Goal: Information Seeking & Learning: Learn about a topic

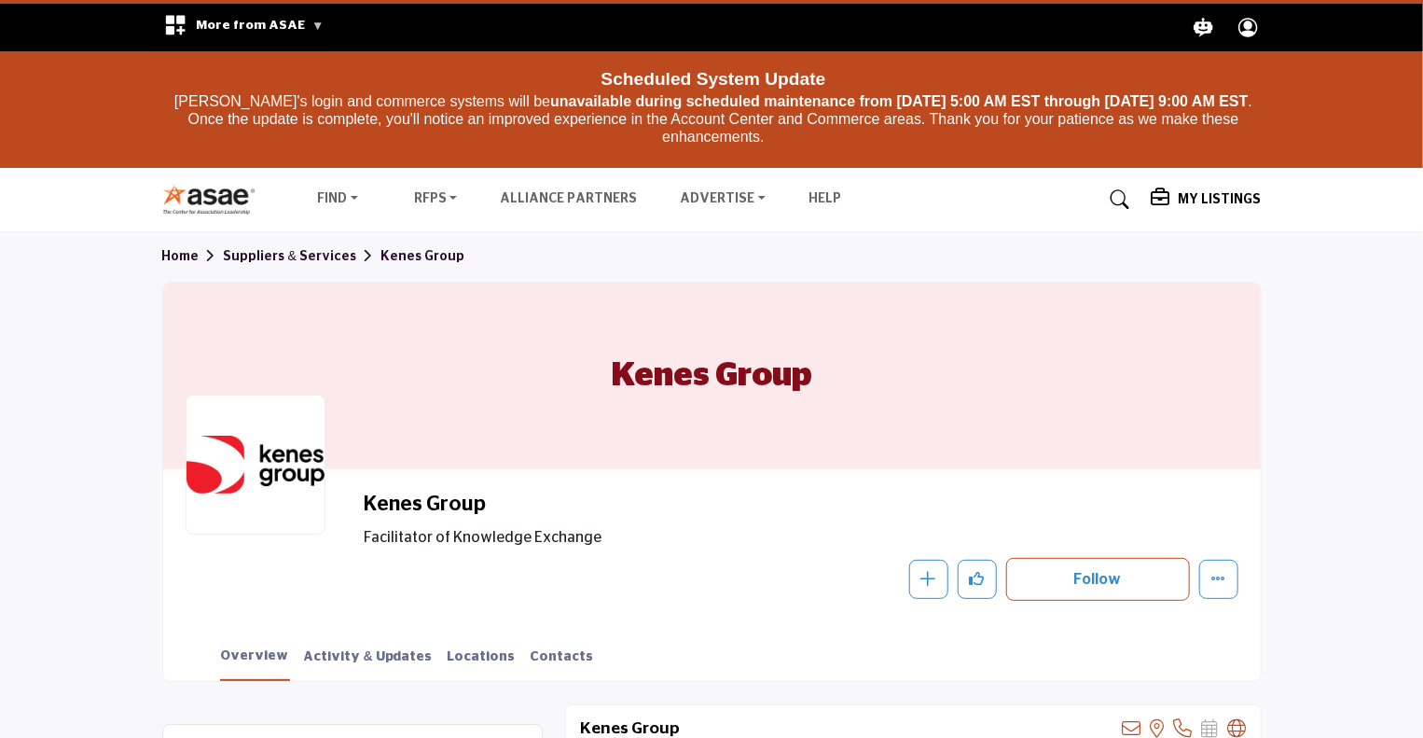
click at [1043, 35] on div ".asae-eb-placeholder-rect { fill: #000; stroke-width: 0px; } Search .asae-eb-ma…" at bounding box center [990, 28] width 559 height 48
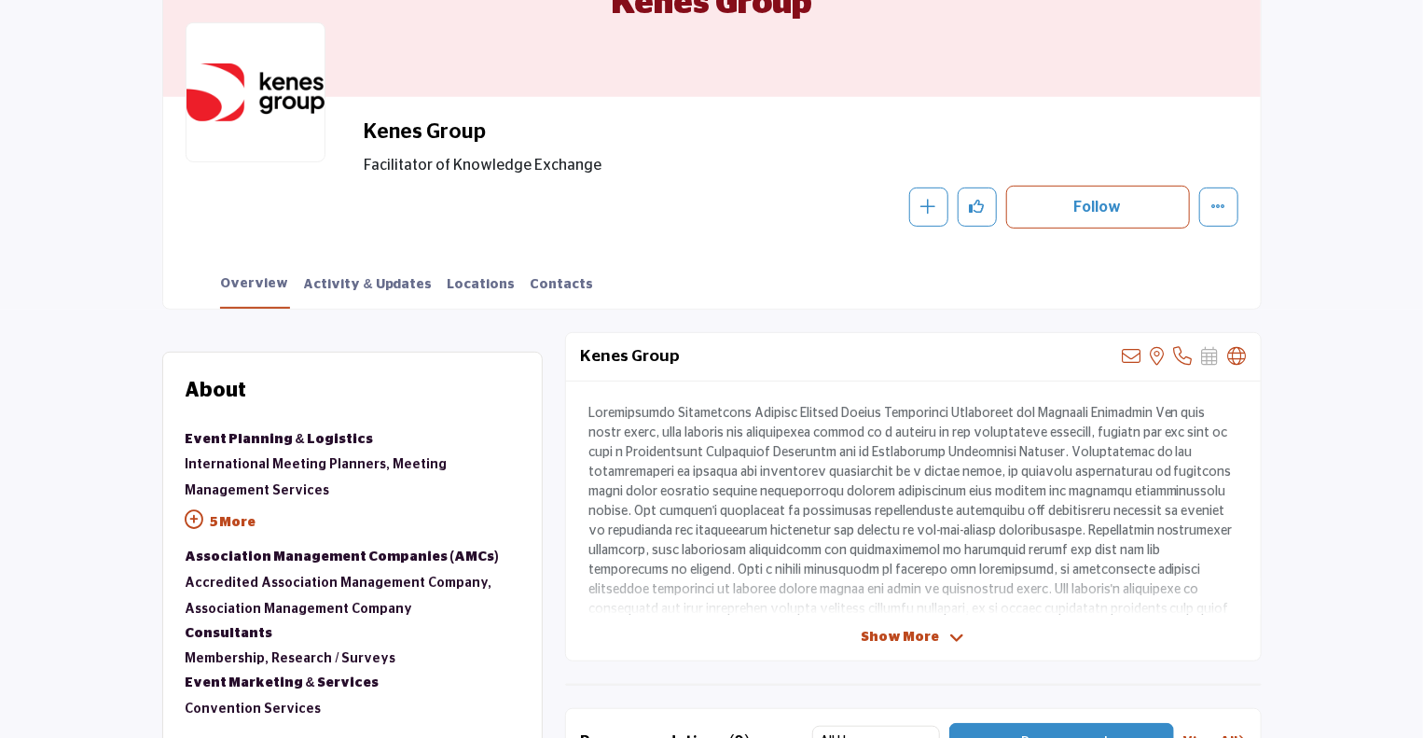
scroll to position [373, 0]
click at [695, 464] on p at bounding box center [913, 530] width 650 height 255
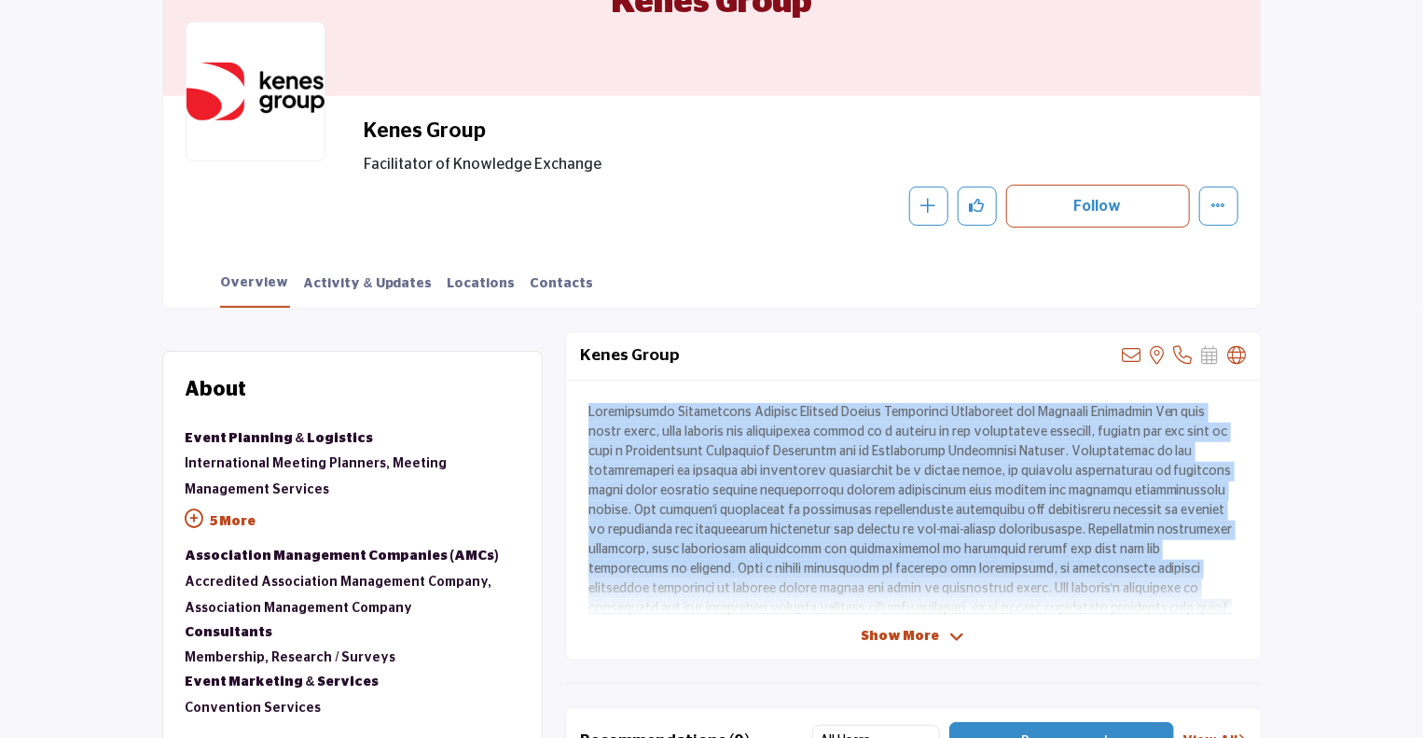
click at [696, 464] on p at bounding box center [913, 530] width 650 height 255
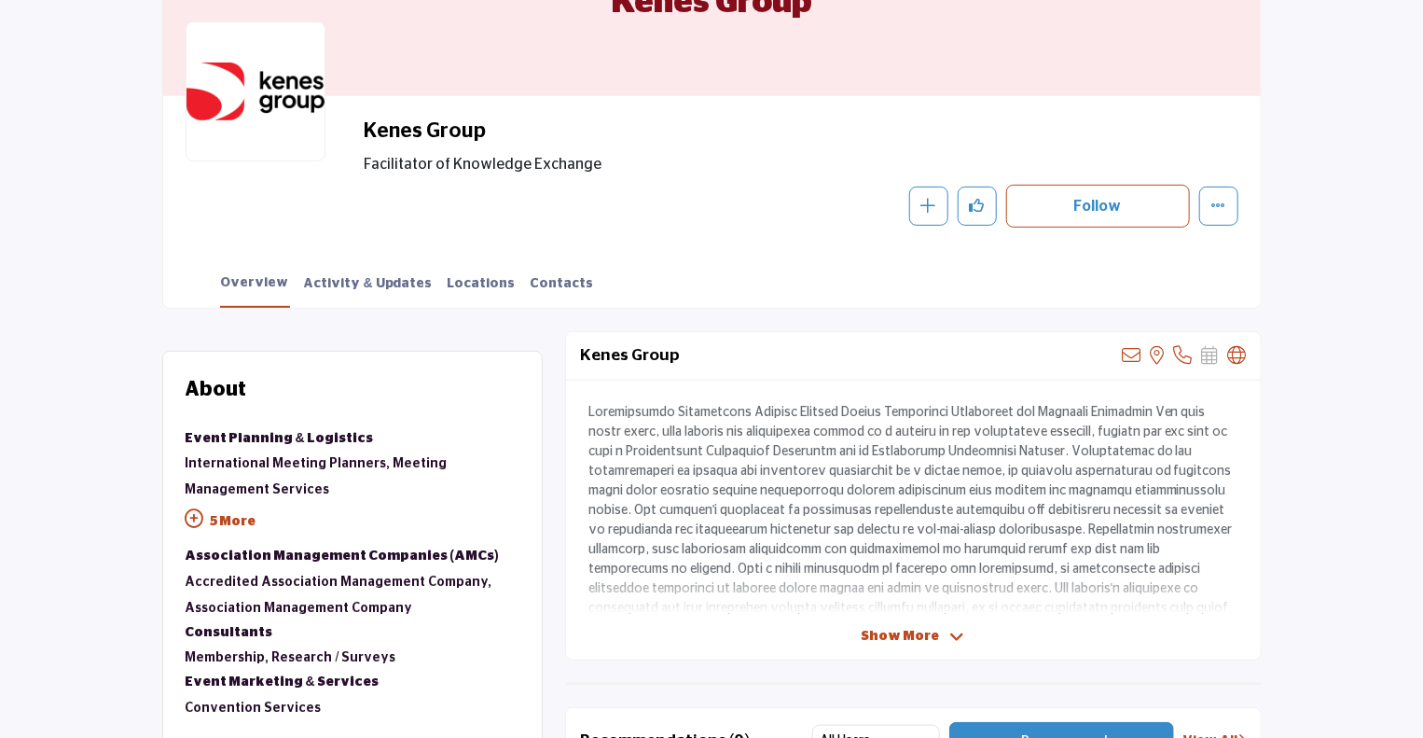
click at [909, 637] on span "Show More" at bounding box center [901, 637] width 78 height 20
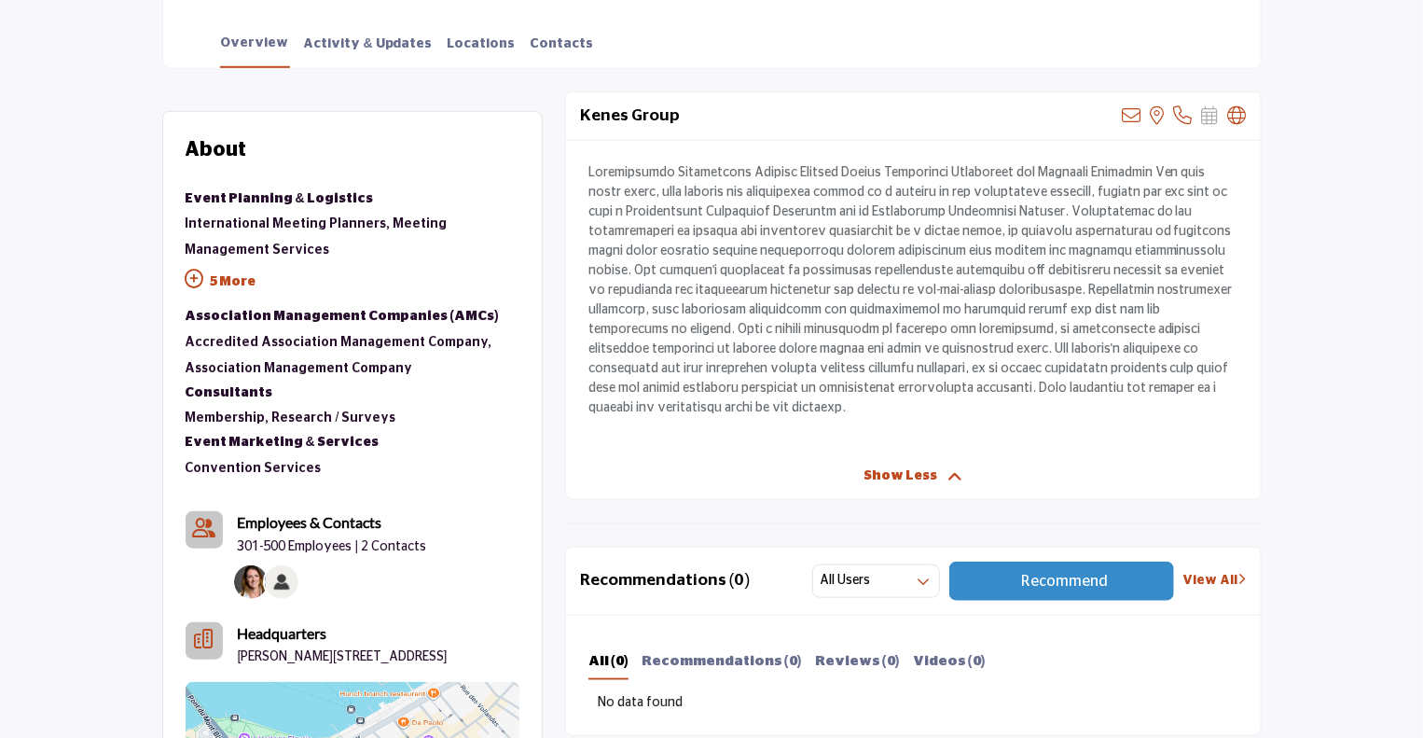
scroll to position [653, 0]
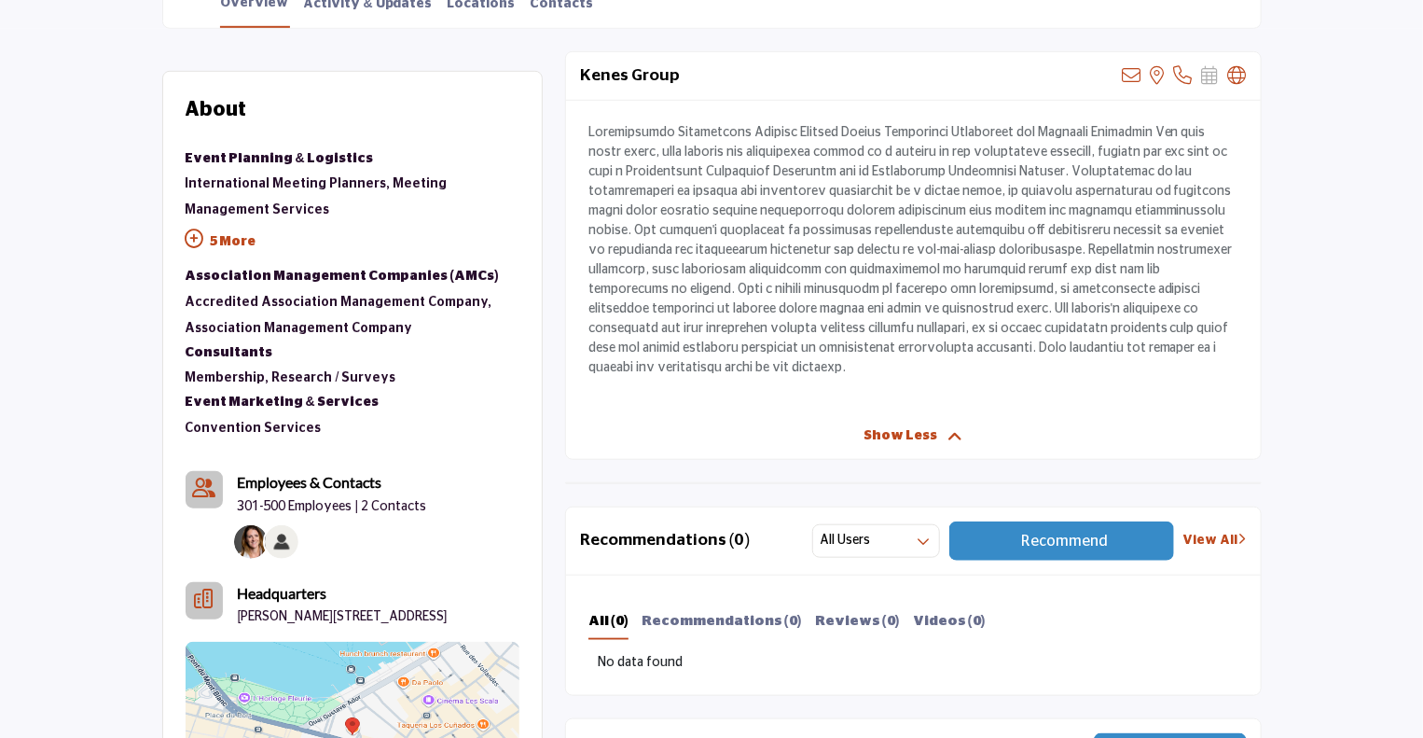
click at [239, 234] on p "5 More" at bounding box center [353, 244] width 334 height 42
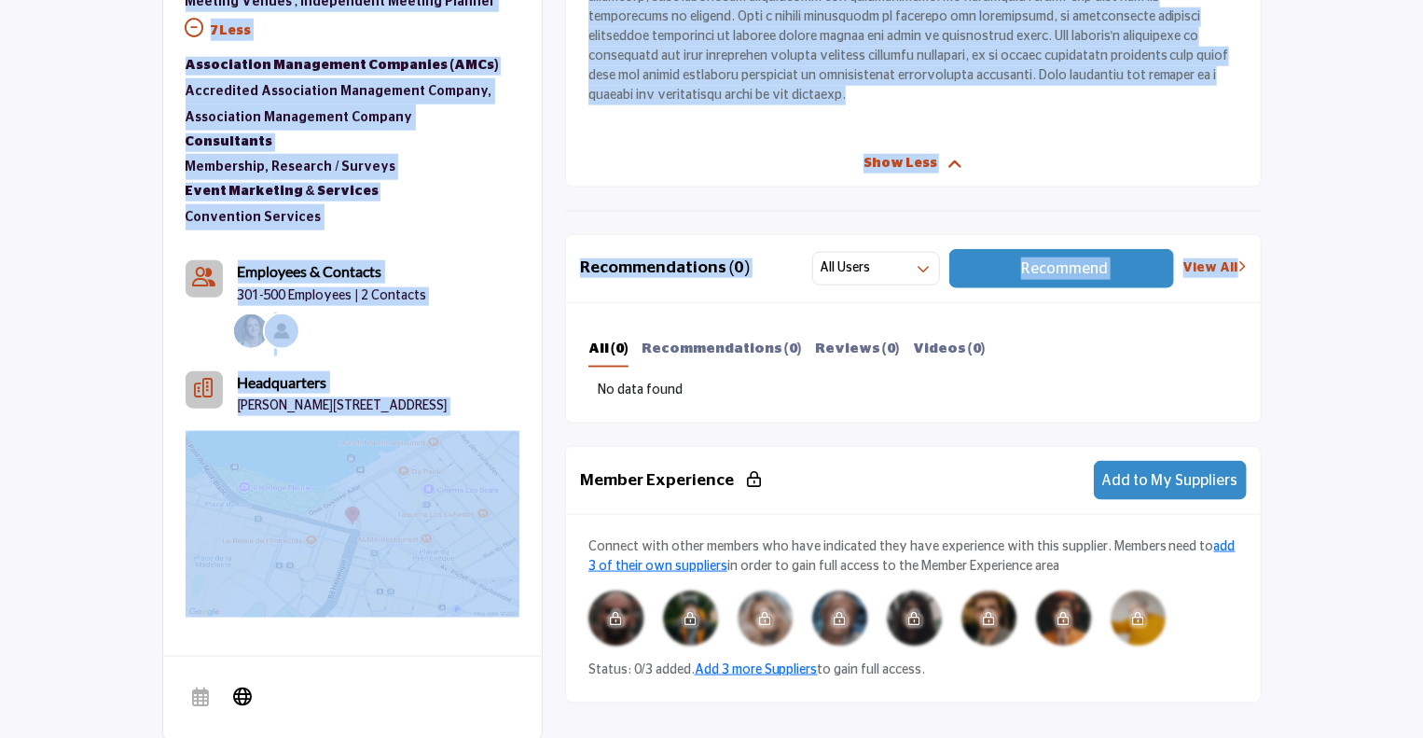
scroll to position [932, 0]
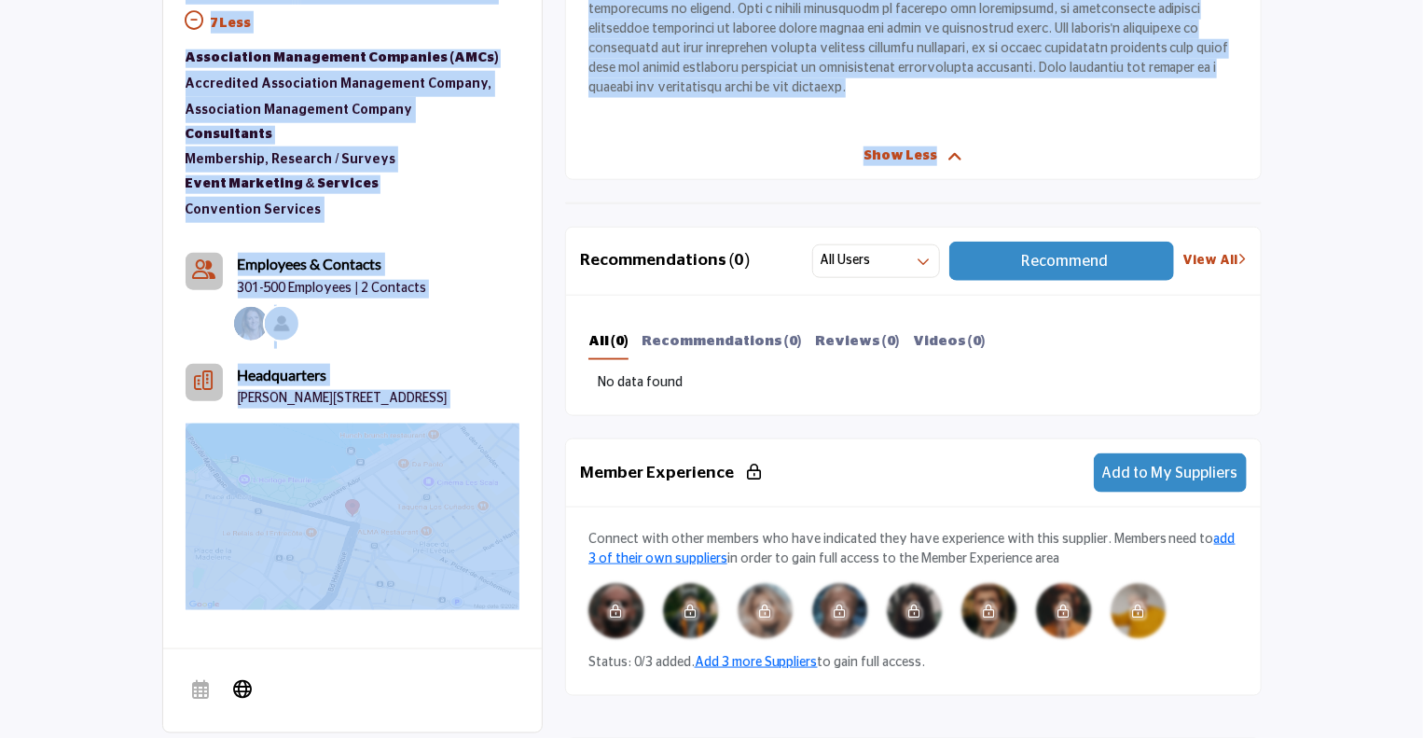
drag, startPoint x: 159, startPoint y: 88, endPoint x: 1064, endPoint y: 138, distance: 905.9
click at [1064, 138] on div "Invite Supplier Invite Supplier Invite Supplier" at bounding box center [711, 519] width 1423 height 2438
copy div "Home Suppliers & Services Kenes Group Kenes Group Kenes Group Facilitator of Kn…"
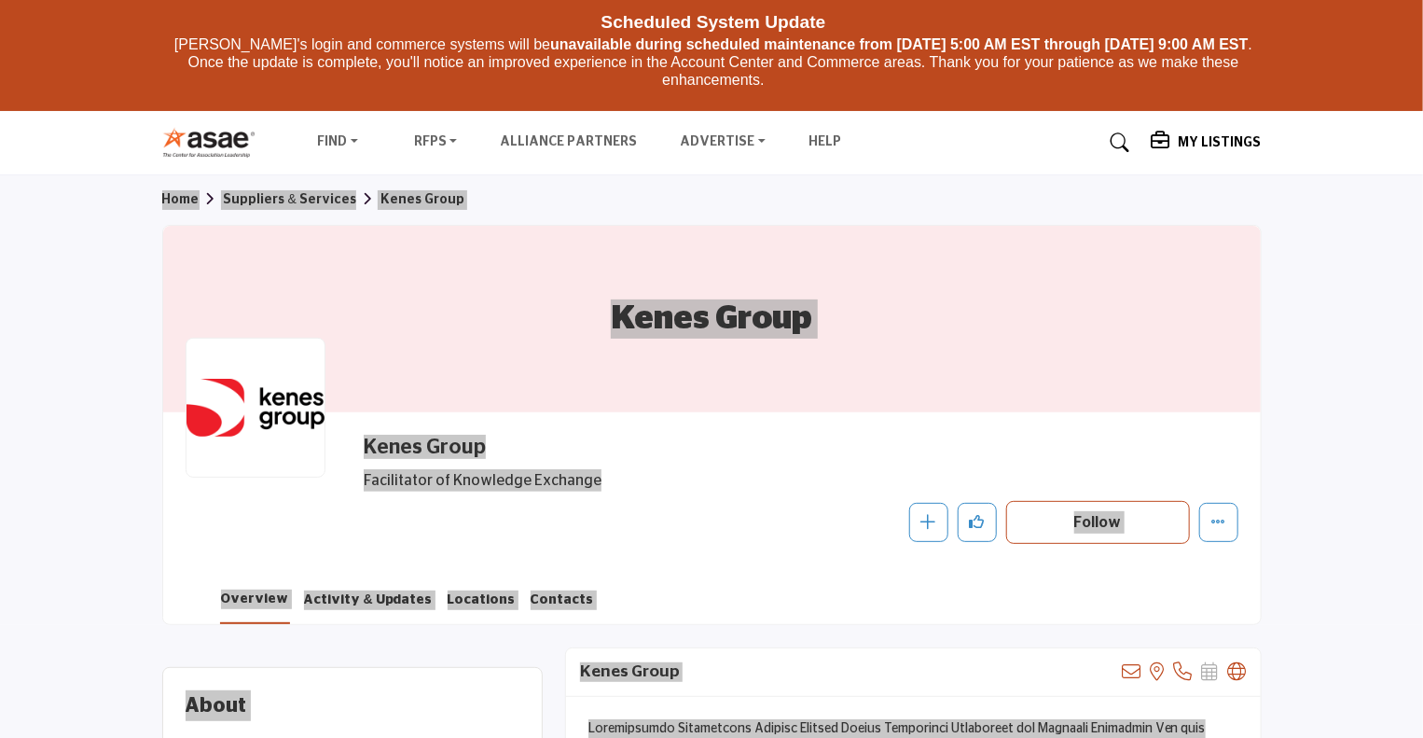
scroll to position [0, 0]
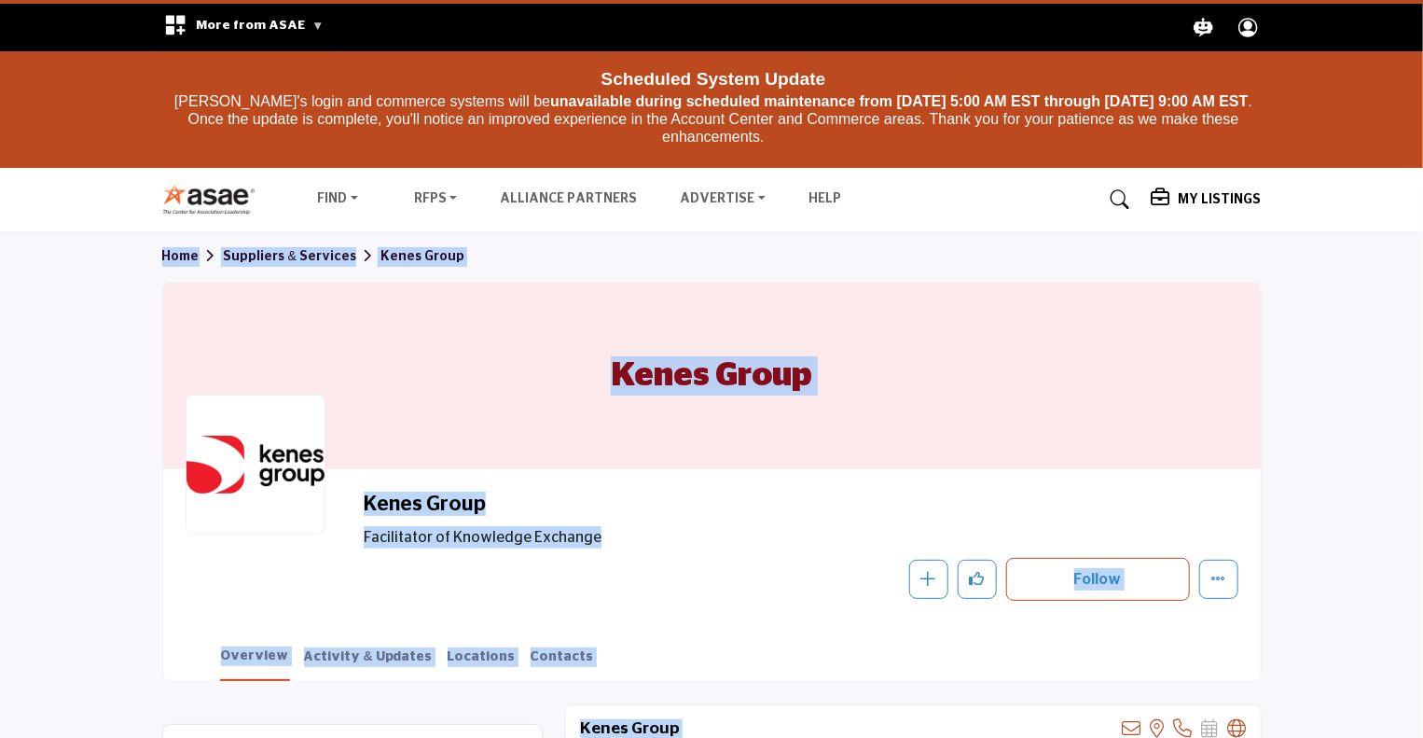
drag, startPoint x: 194, startPoint y: 195, endPoint x: 31, endPoint y: 265, distance: 177.5
click at [31, 265] on section "Home Suppliers & Services Kenes Group Kenes Group Kenes Group Facilitator of Kn…" at bounding box center [711, 456] width 1423 height 449
click at [3, 316] on section "Home Suppliers & Services Kenes Group Kenes Group Kenes Group Facilitator of Kn…" at bounding box center [711, 456] width 1423 height 449
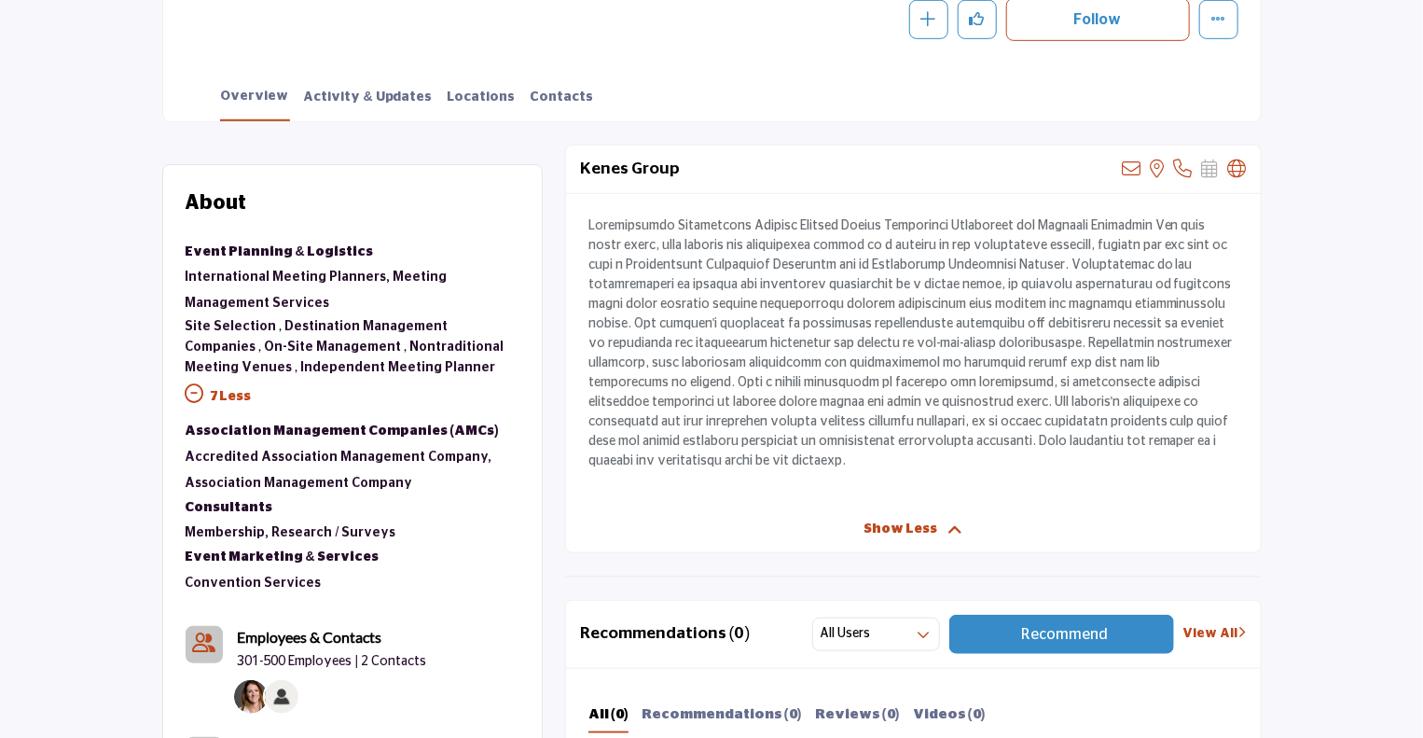
scroll to position [932, 0]
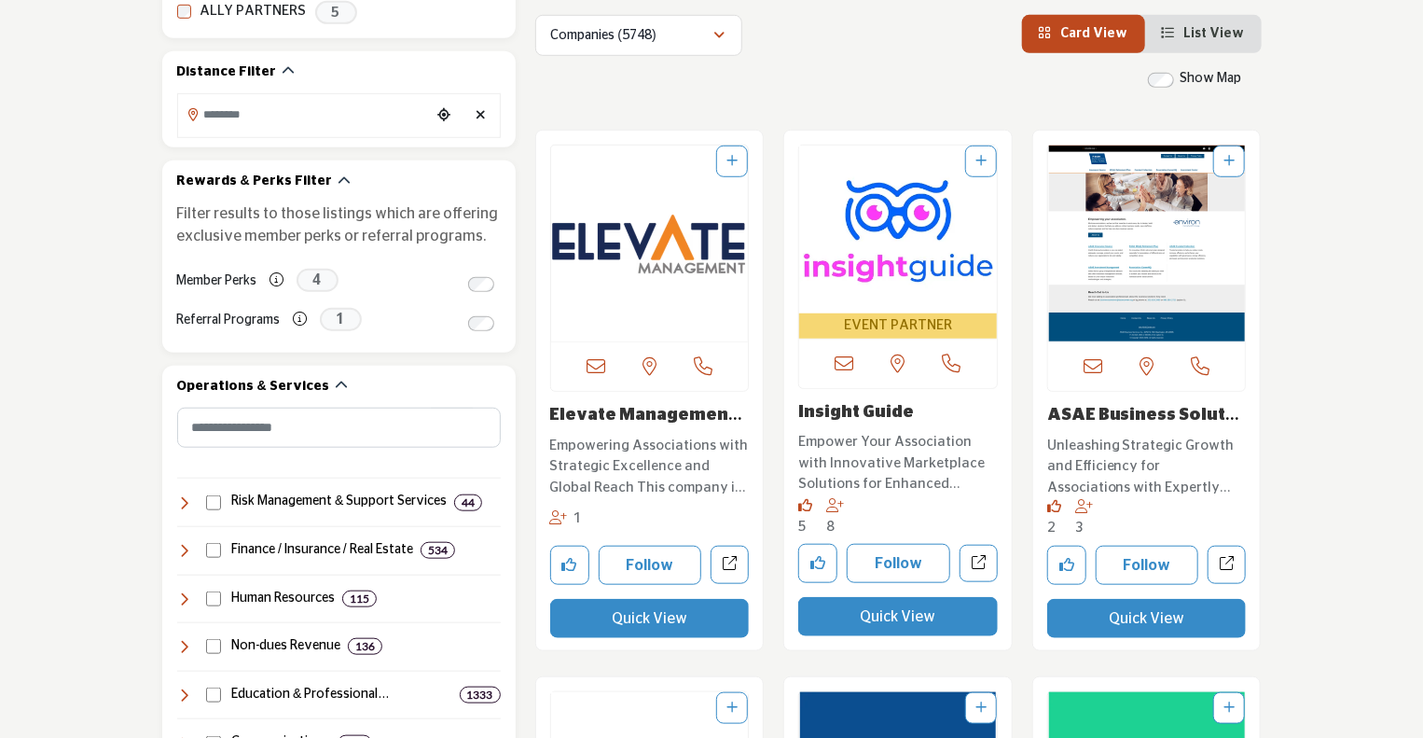
scroll to position [653, 0]
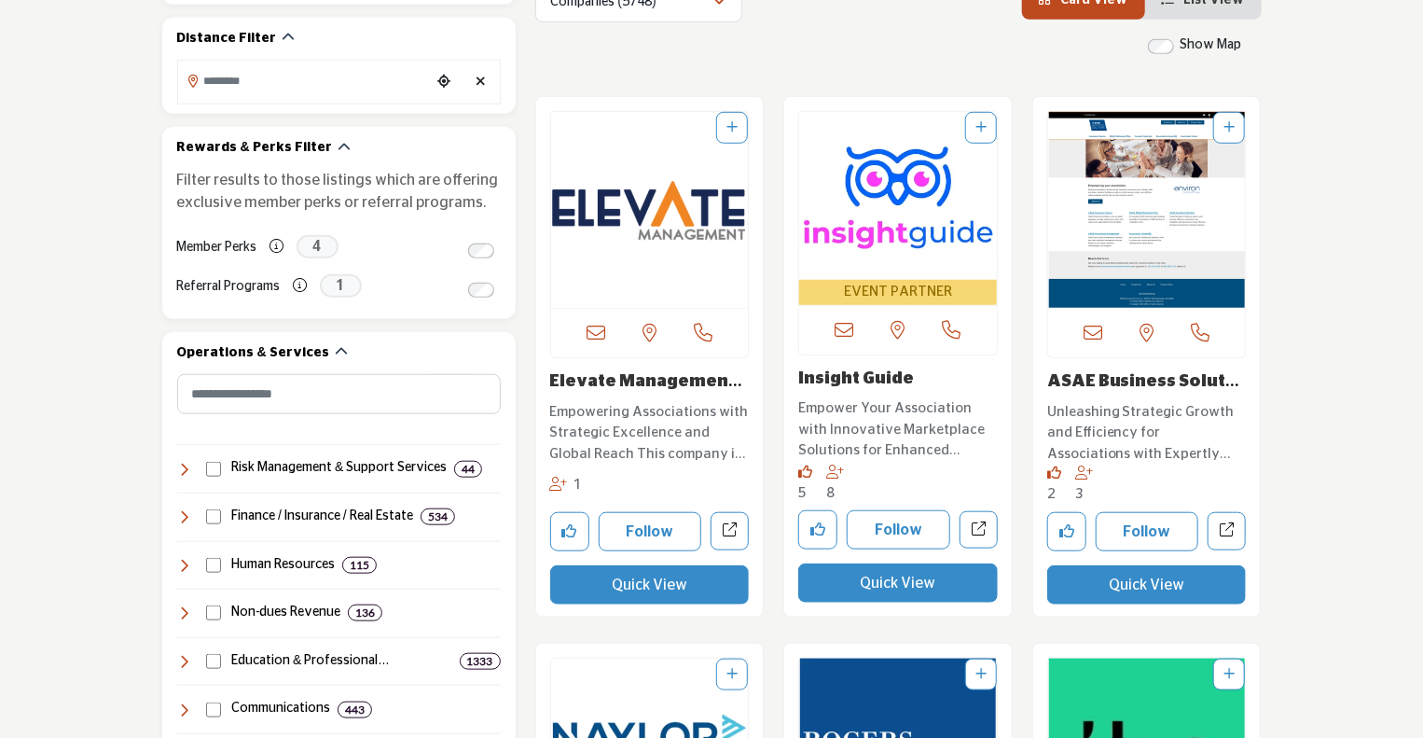
click at [671, 238] on img "Open Listing in new tab" at bounding box center [650, 210] width 198 height 196
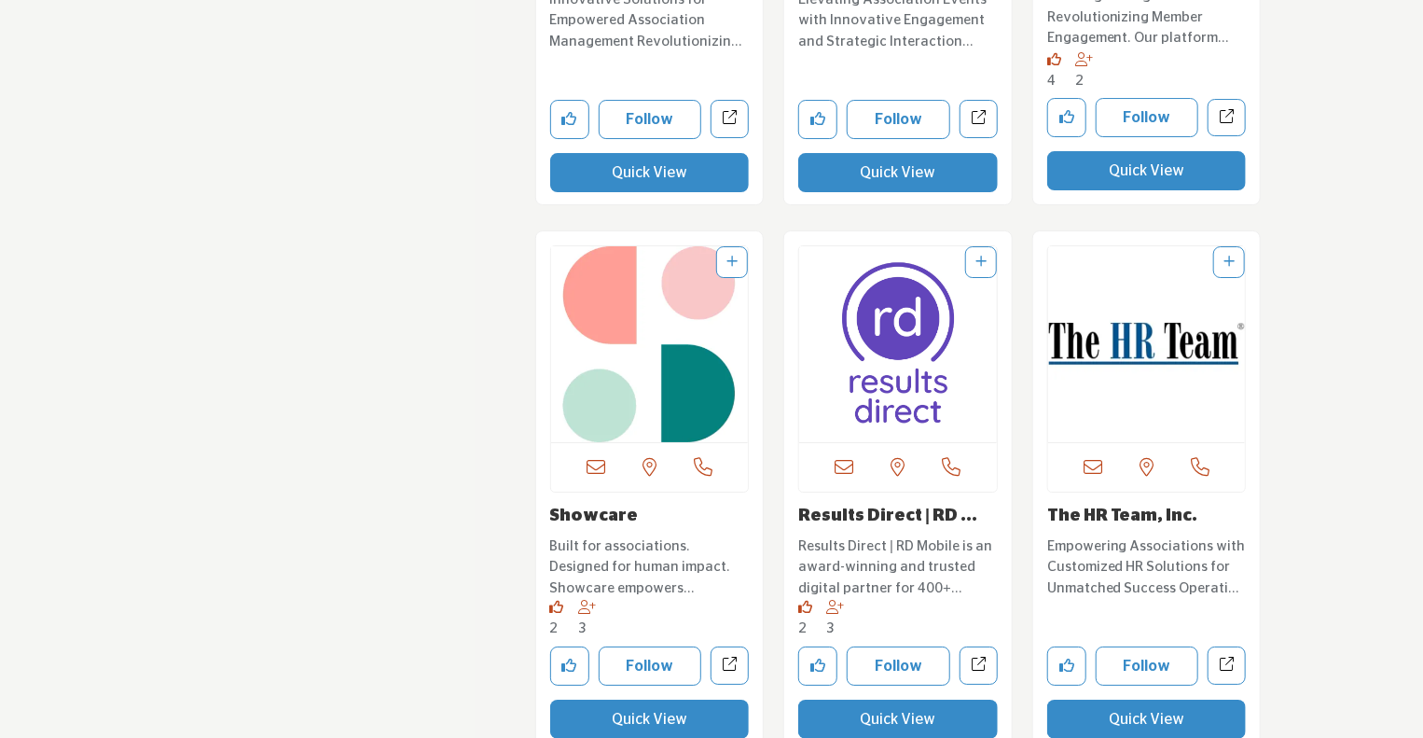
scroll to position [3357, 0]
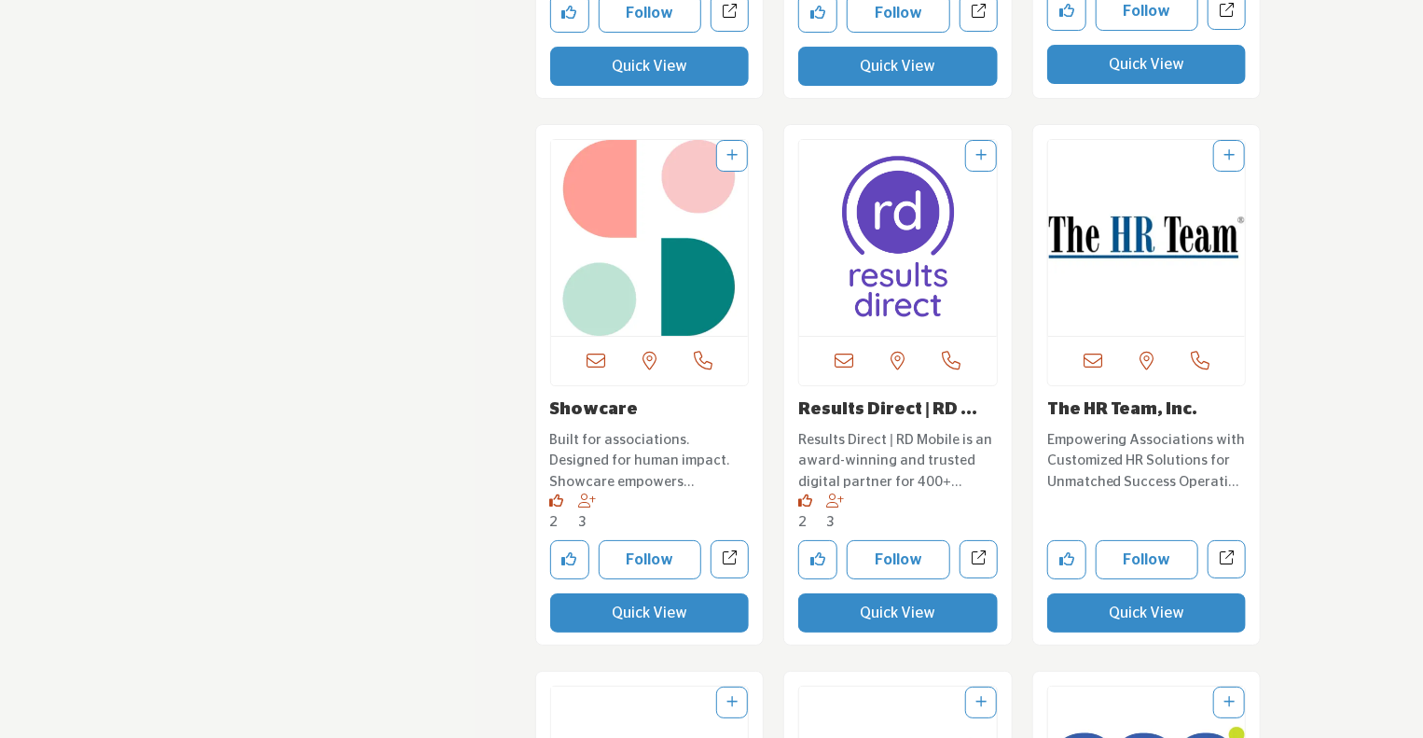
click at [697, 279] on img "Open Listing in new tab" at bounding box center [650, 238] width 198 height 196
click at [917, 237] on img "Open Listing in new tab" at bounding box center [898, 238] width 198 height 196
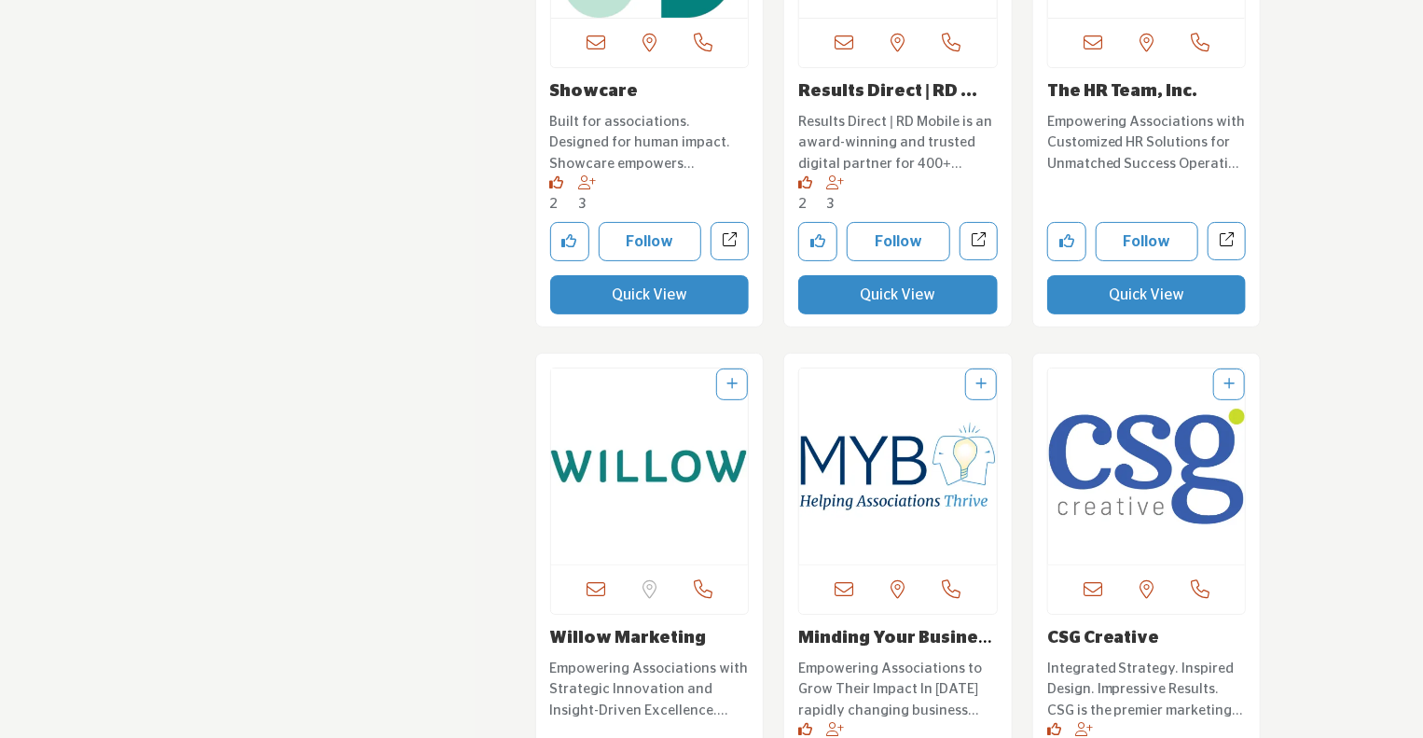
scroll to position [3823, 0]
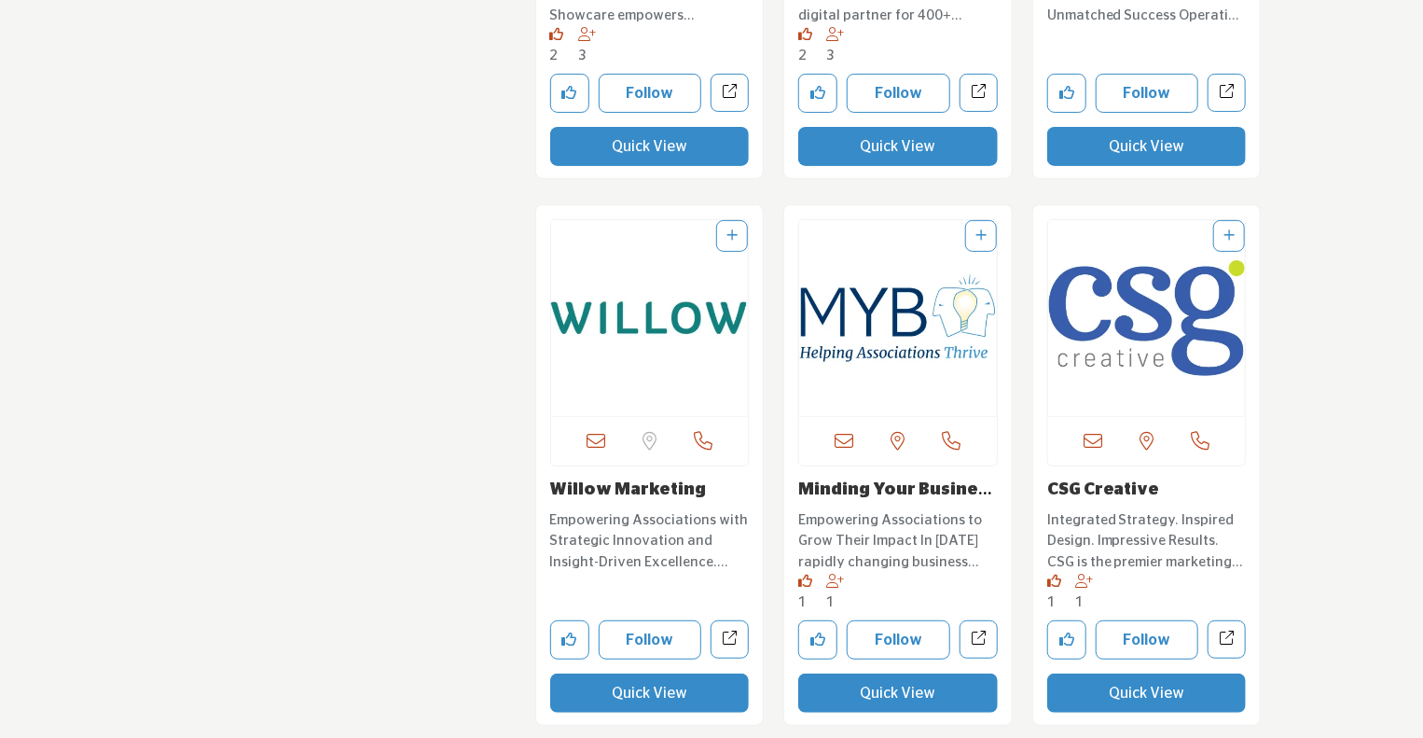
click at [1121, 349] on img "Open Listing in new tab" at bounding box center [1147, 318] width 198 height 196
click at [708, 325] on img "Open Listing in new tab" at bounding box center [650, 318] width 198 height 196
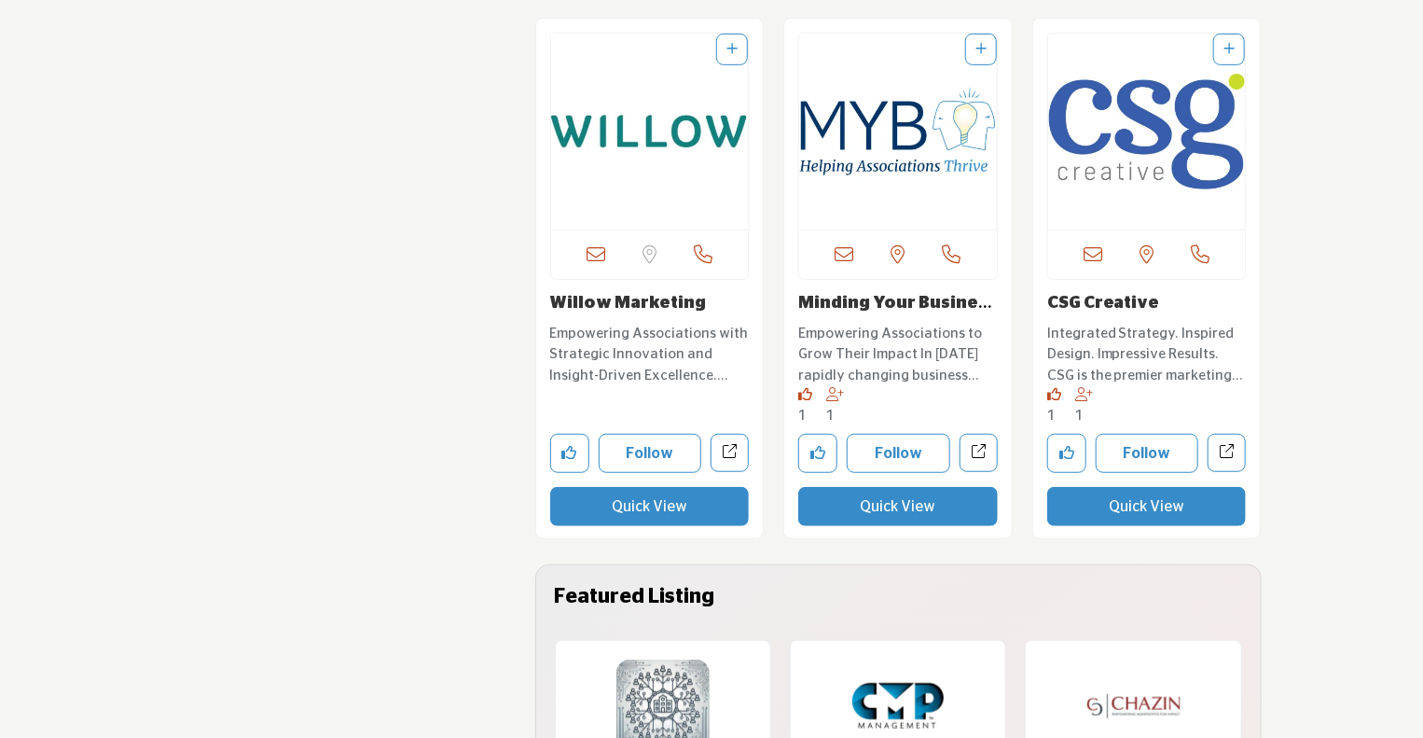
click at [871, 140] on img "Open Listing in new tab" at bounding box center [898, 132] width 198 height 196
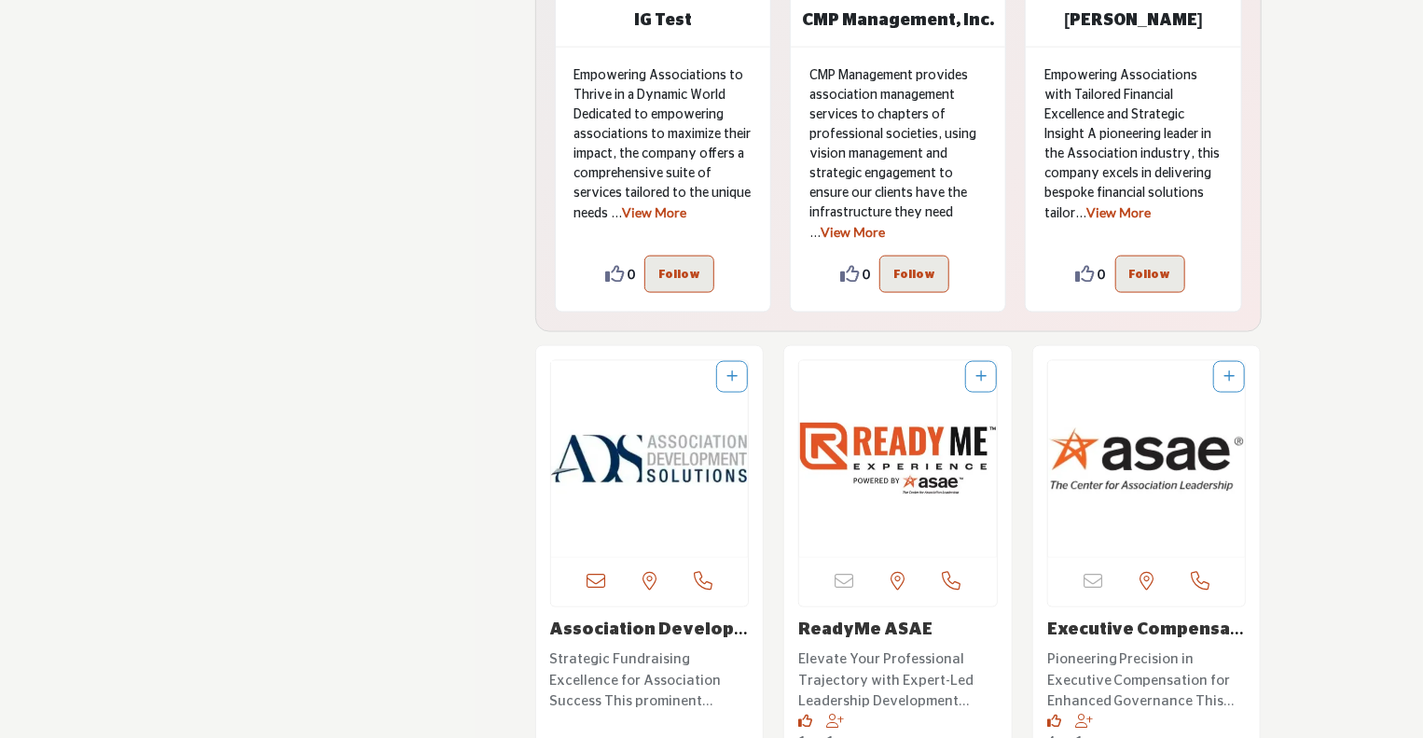
scroll to position [4849, 0]
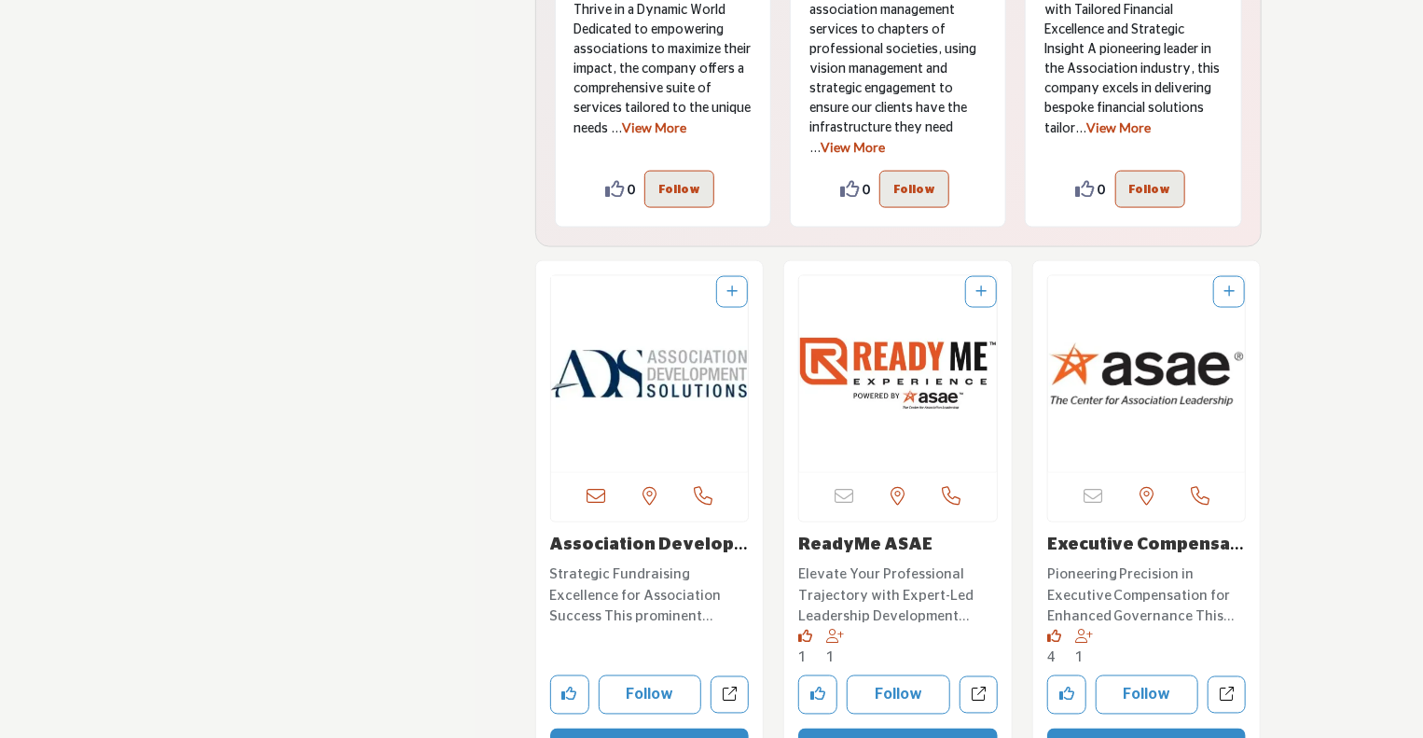
click at [1153, 387] on img "Open Listing in new tab" at bounding box center [1147, 374] width 198 height 196
click at [946, 352] on img "Open Listing in new tab" at bounding box center [898, 374] width 198 height 196
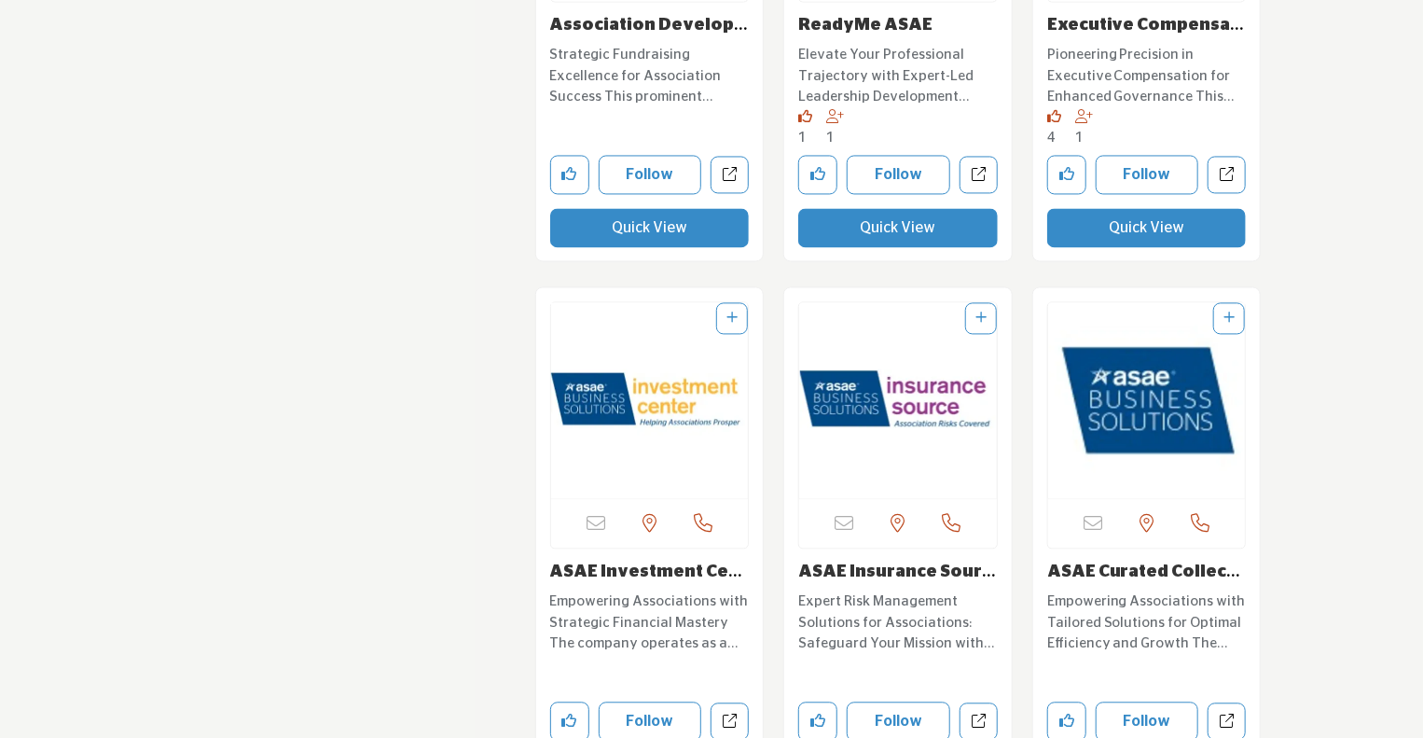
scroll to position [5408, 0]
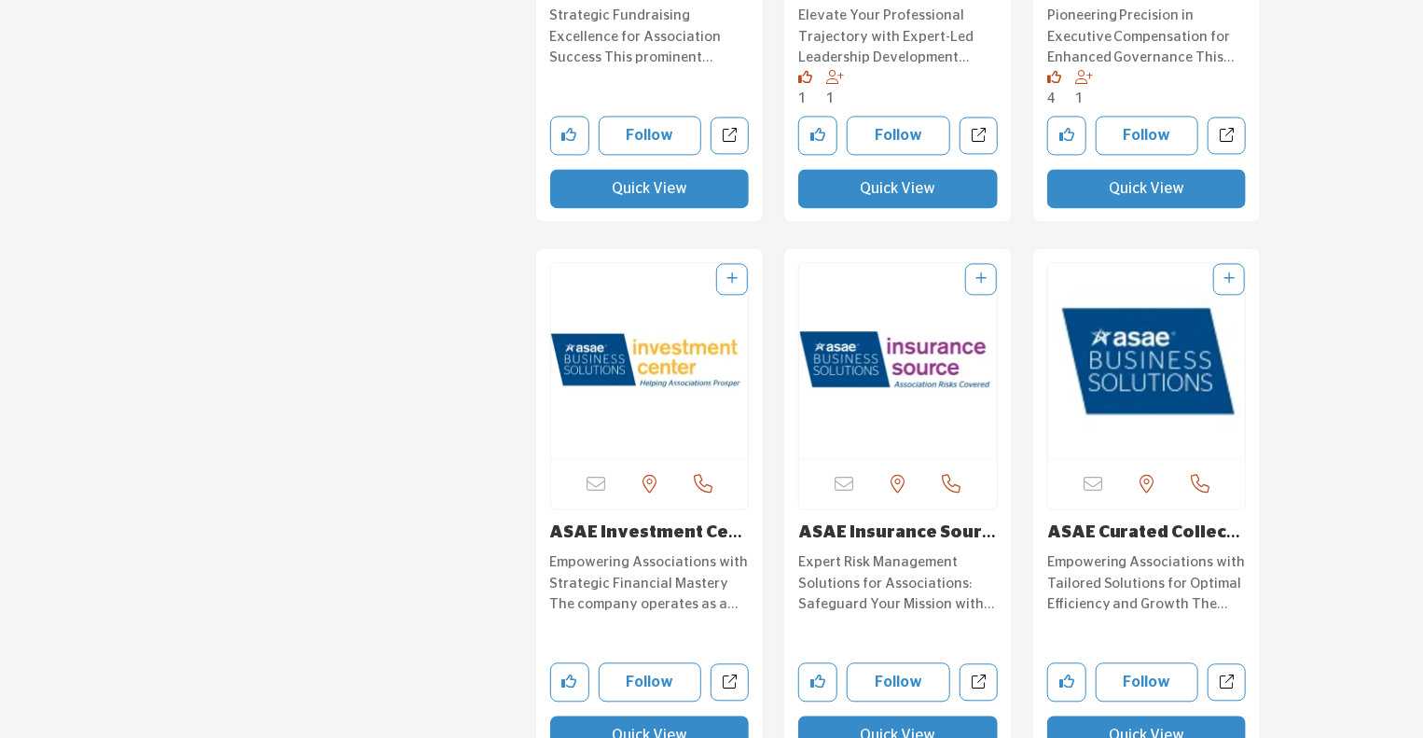
click at [1178, 370] on img "Open Listing in new tab" at bounding box center [1147, 361] width 198 height 196
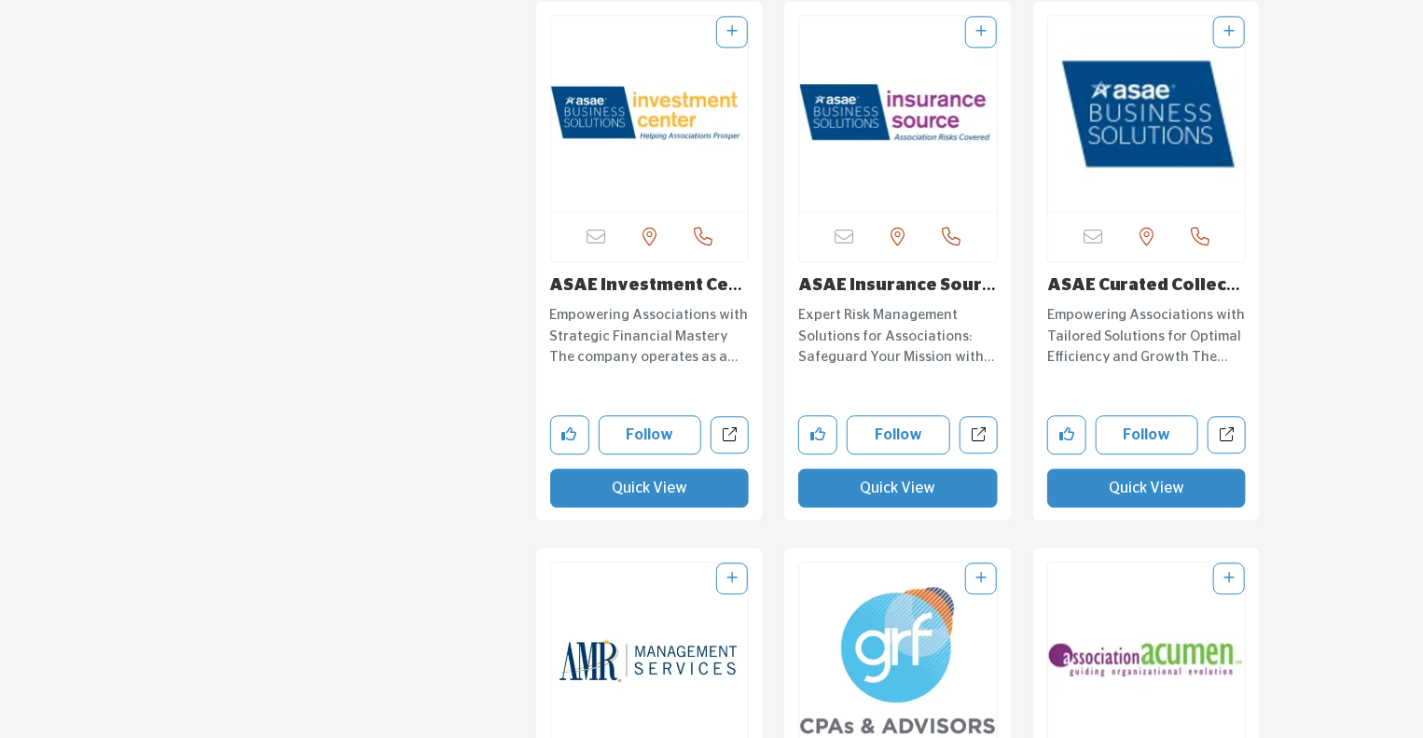
scroll to position [5968, 0]
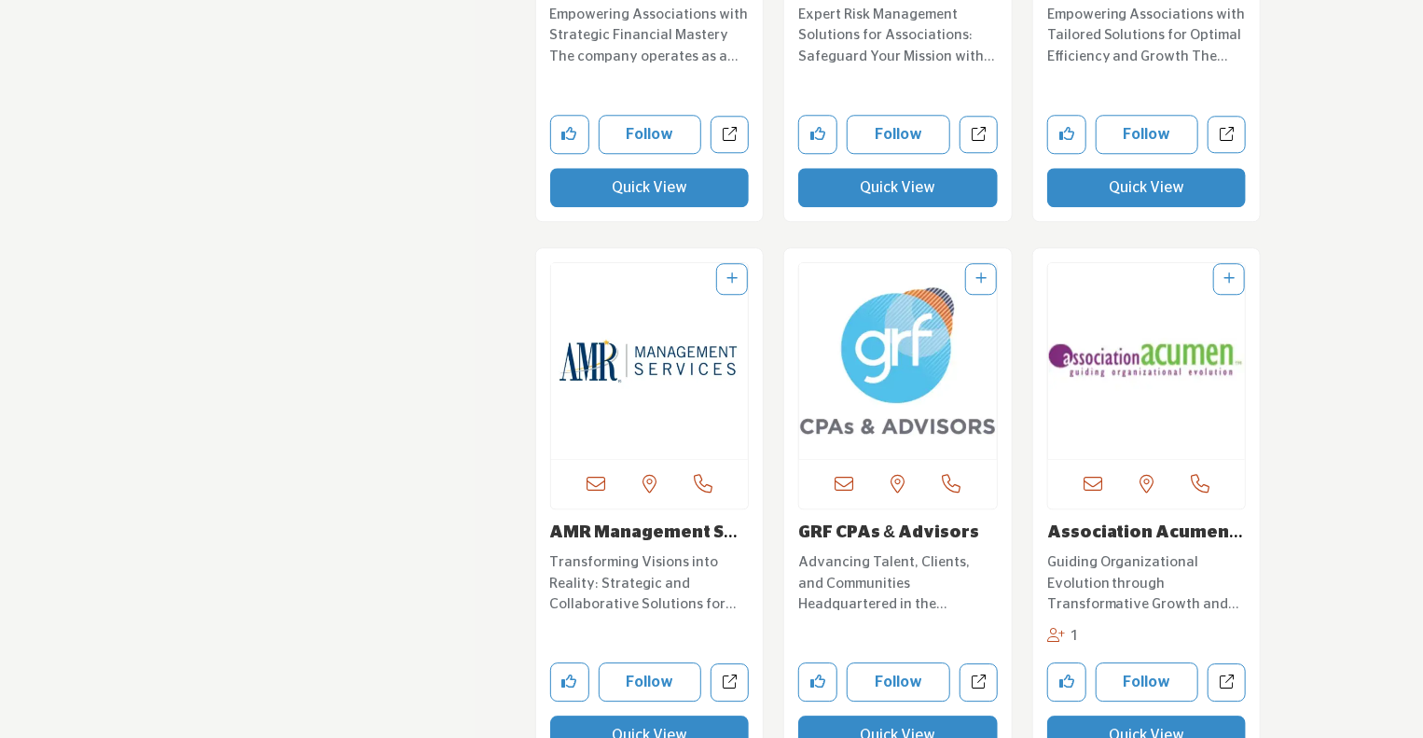
click at [1081, 342] on img "Open Listing in new tab" at bounding box center [1147, 361] width 198 height 196
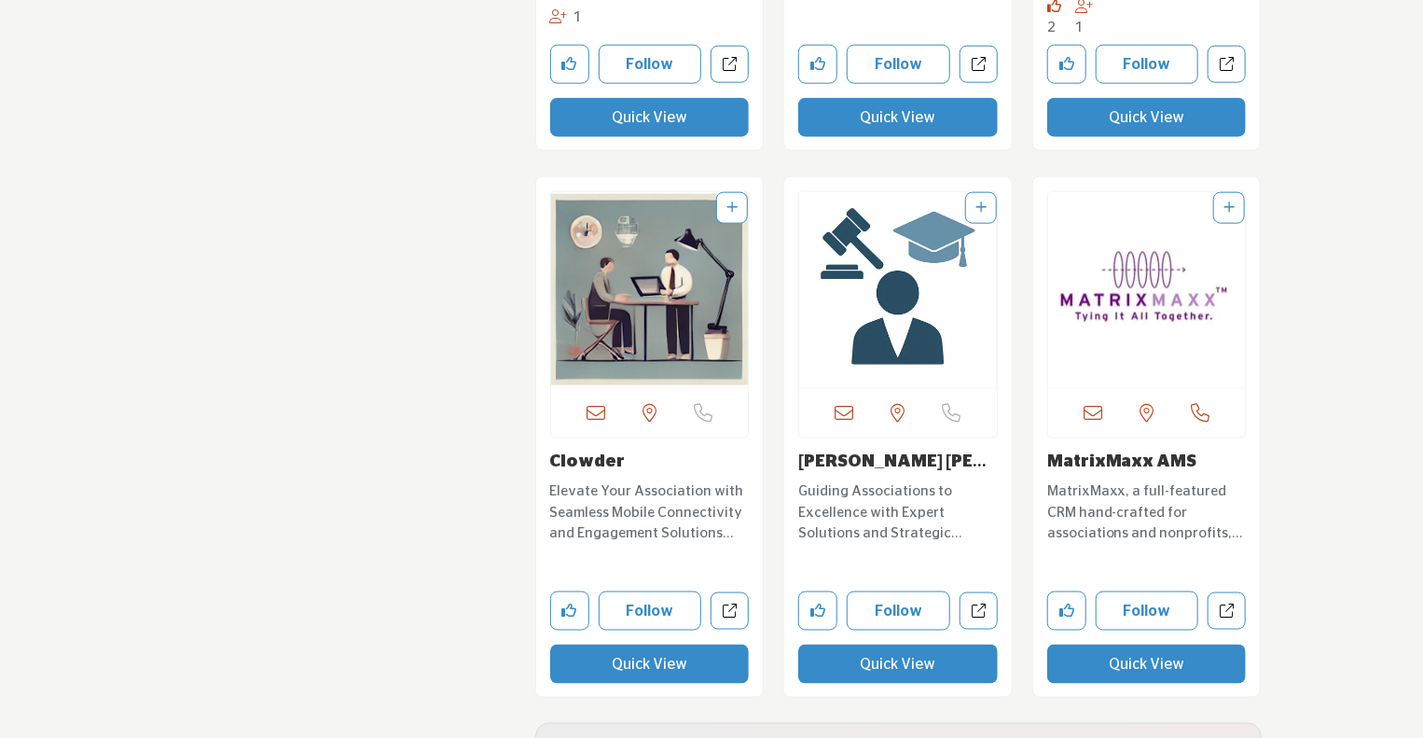
scroll to position [8299, 0]
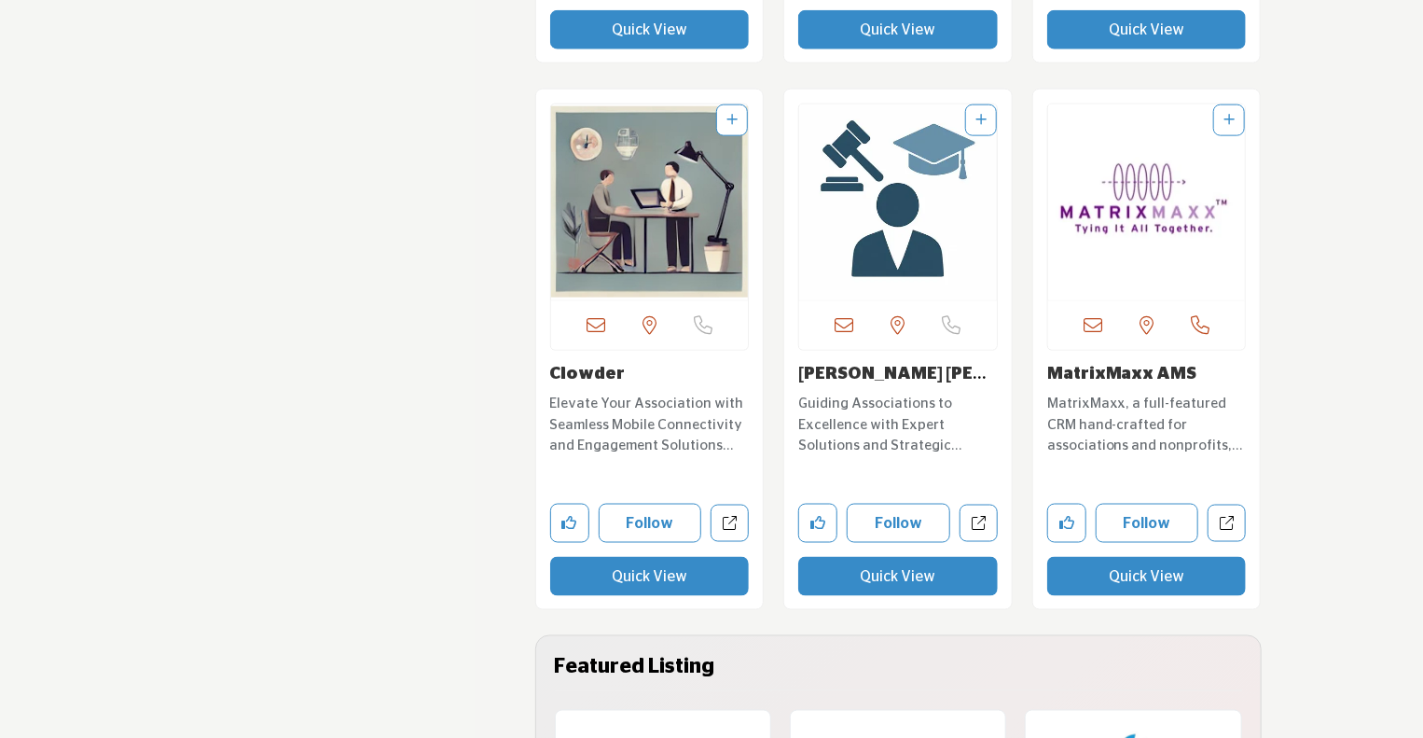
click at [1153, 182] on img "Open Listing in new tab" at bounding box center [1147, 202] width 198 height 196
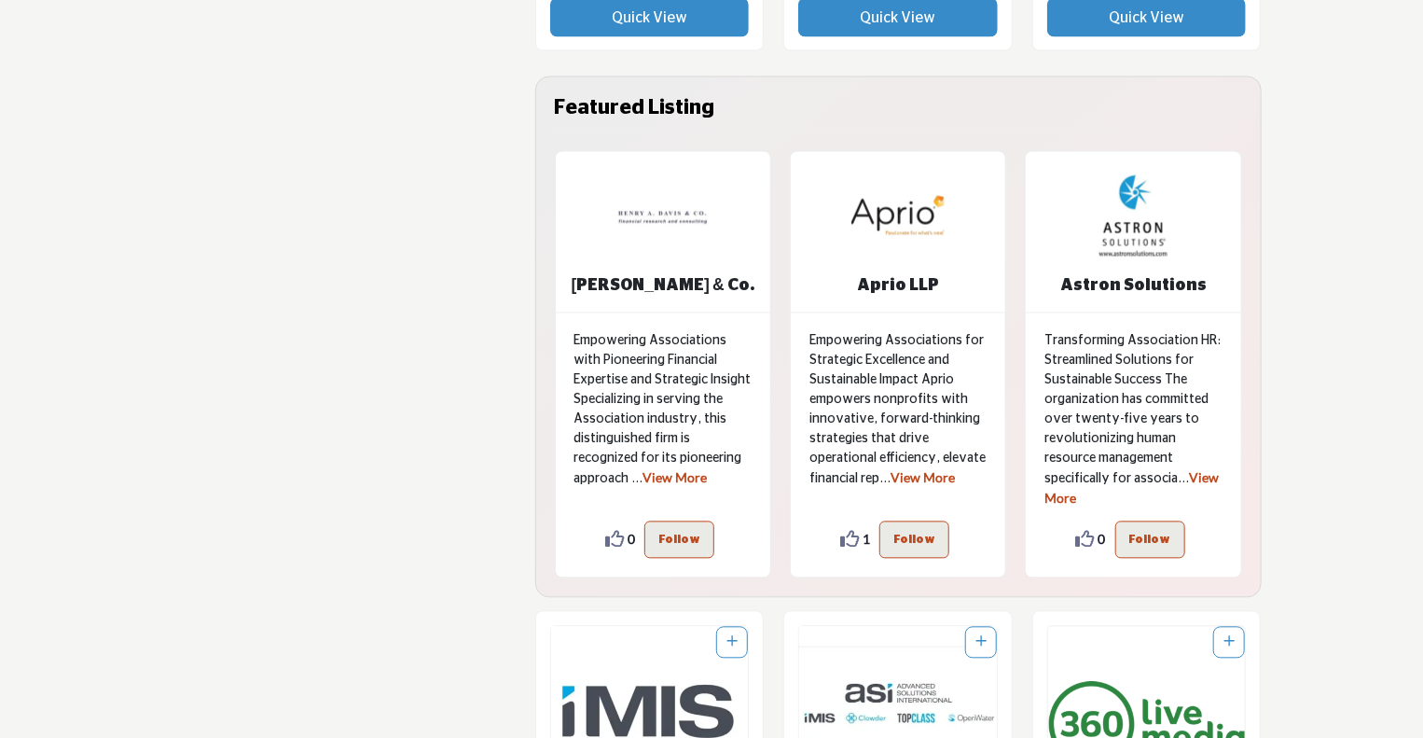
scroll to position [8858, 0]
click at [895, 285] on b "Aprio LLP" at bounding box center [898, 285] width 82 height 17
click at [1160, 286] on b "Astron Solutions" at bounding box center [1133, 285] width 146 height 17
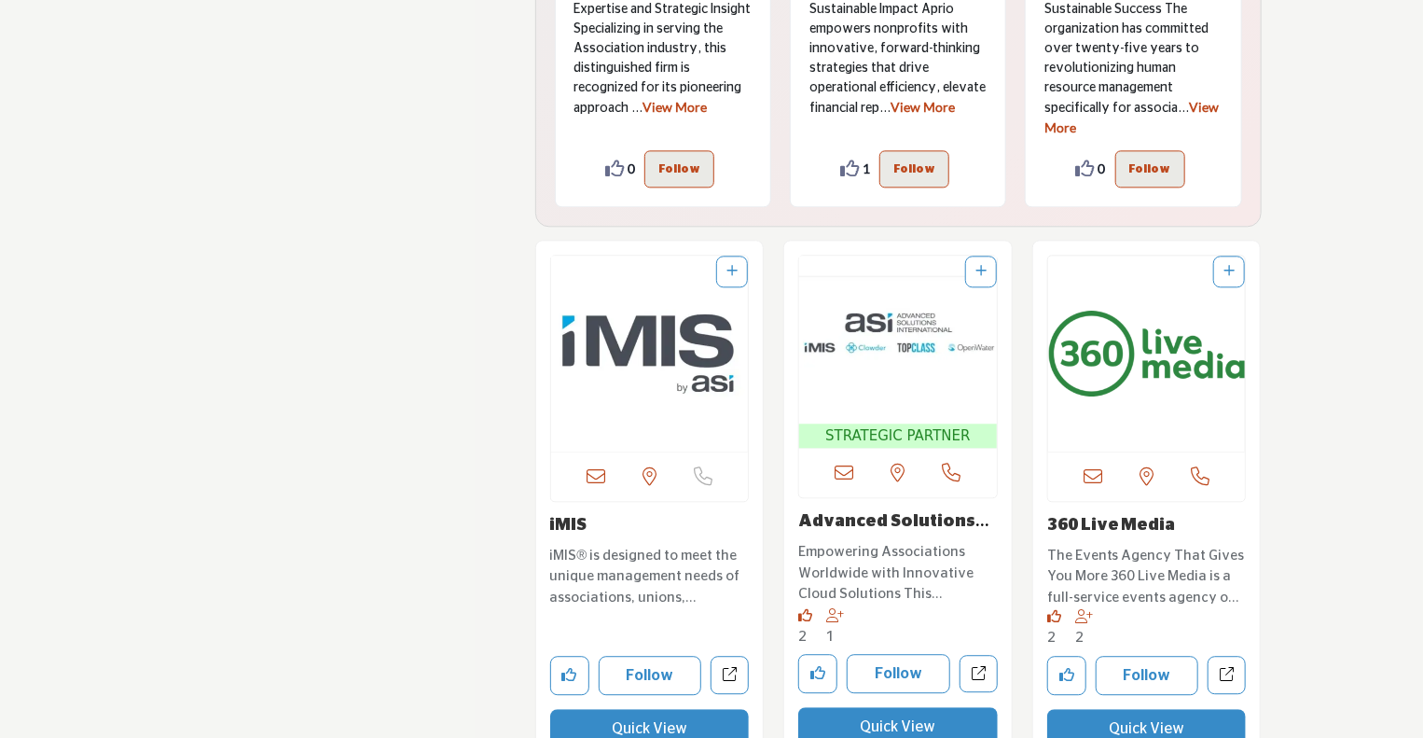
scroll to position [9231, 0]
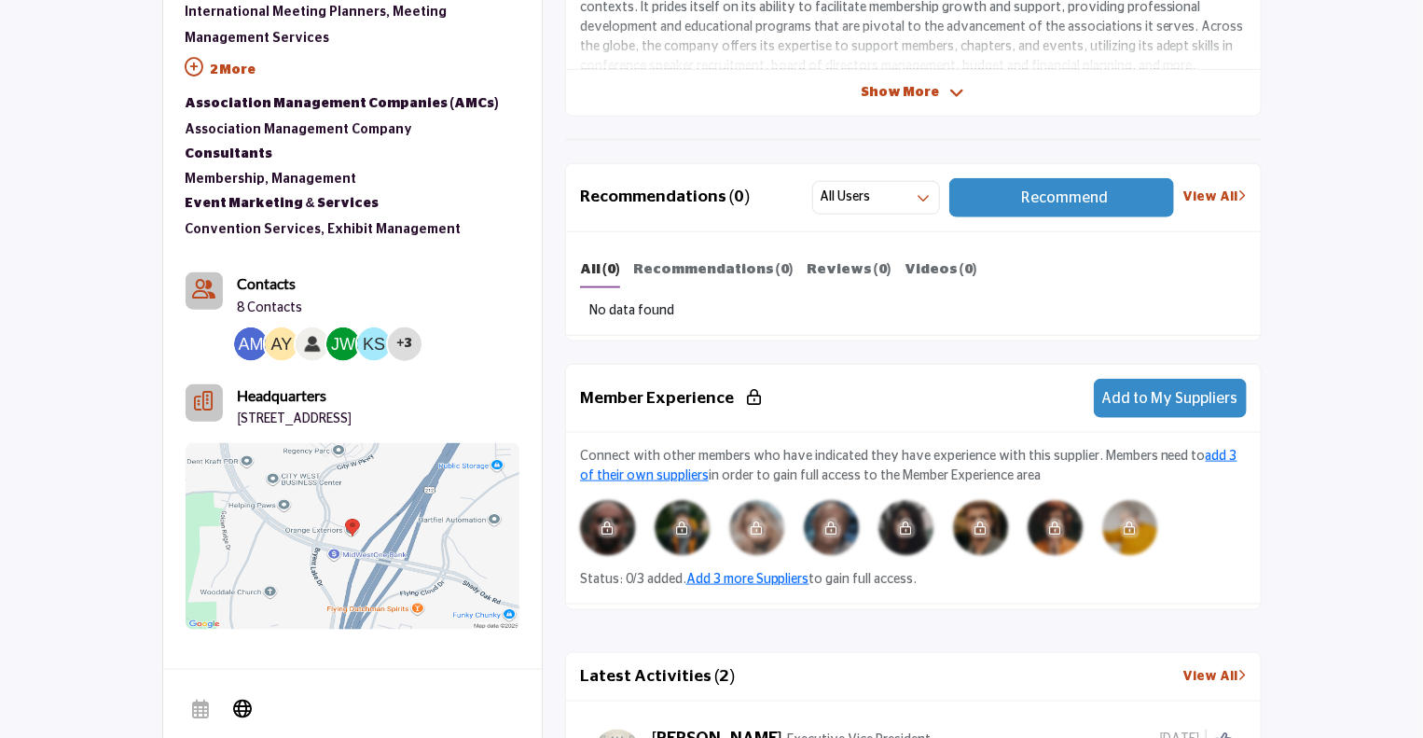
scroll to position [932, 0]
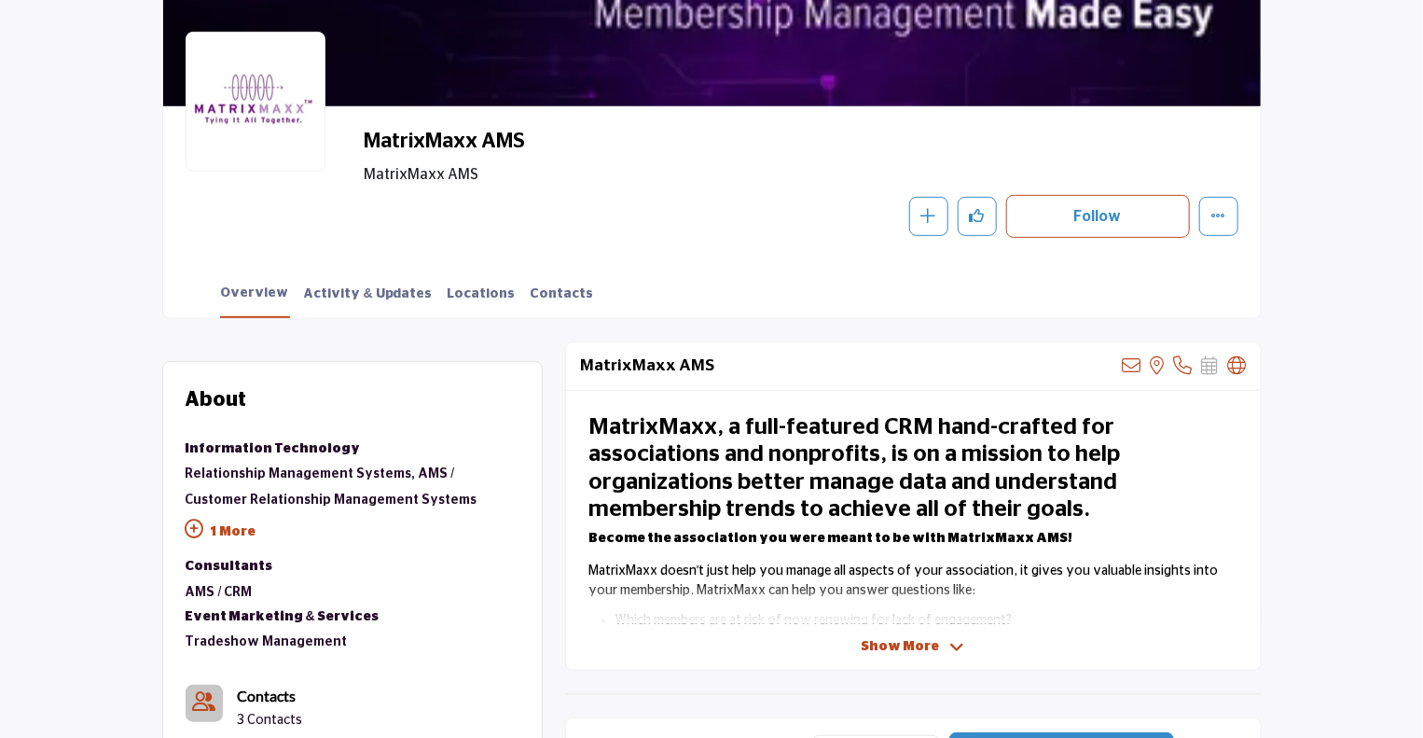
scroll to position [373, 0]
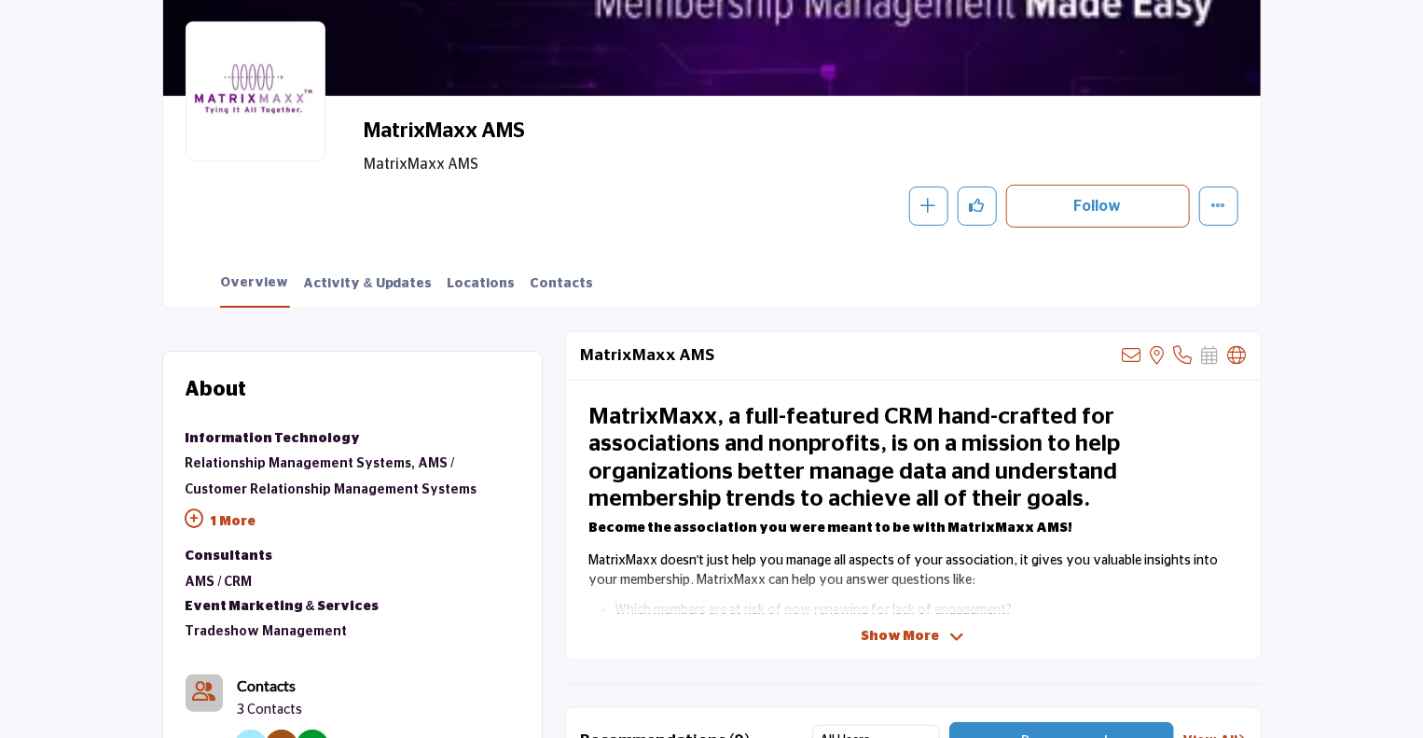
click at [903, 633] on span "Show More" at bounding box center [901, 637] width 78 height 20
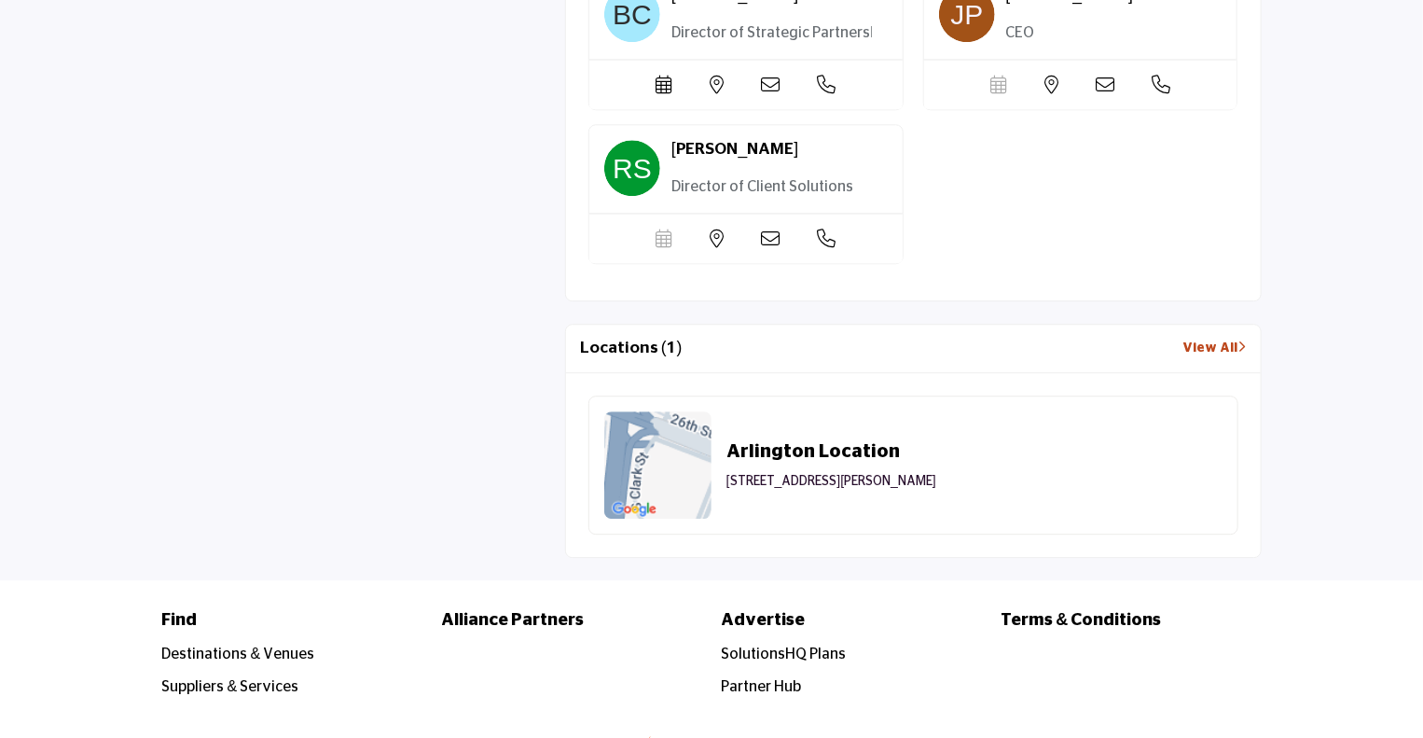
scroll to position [2567, 0]
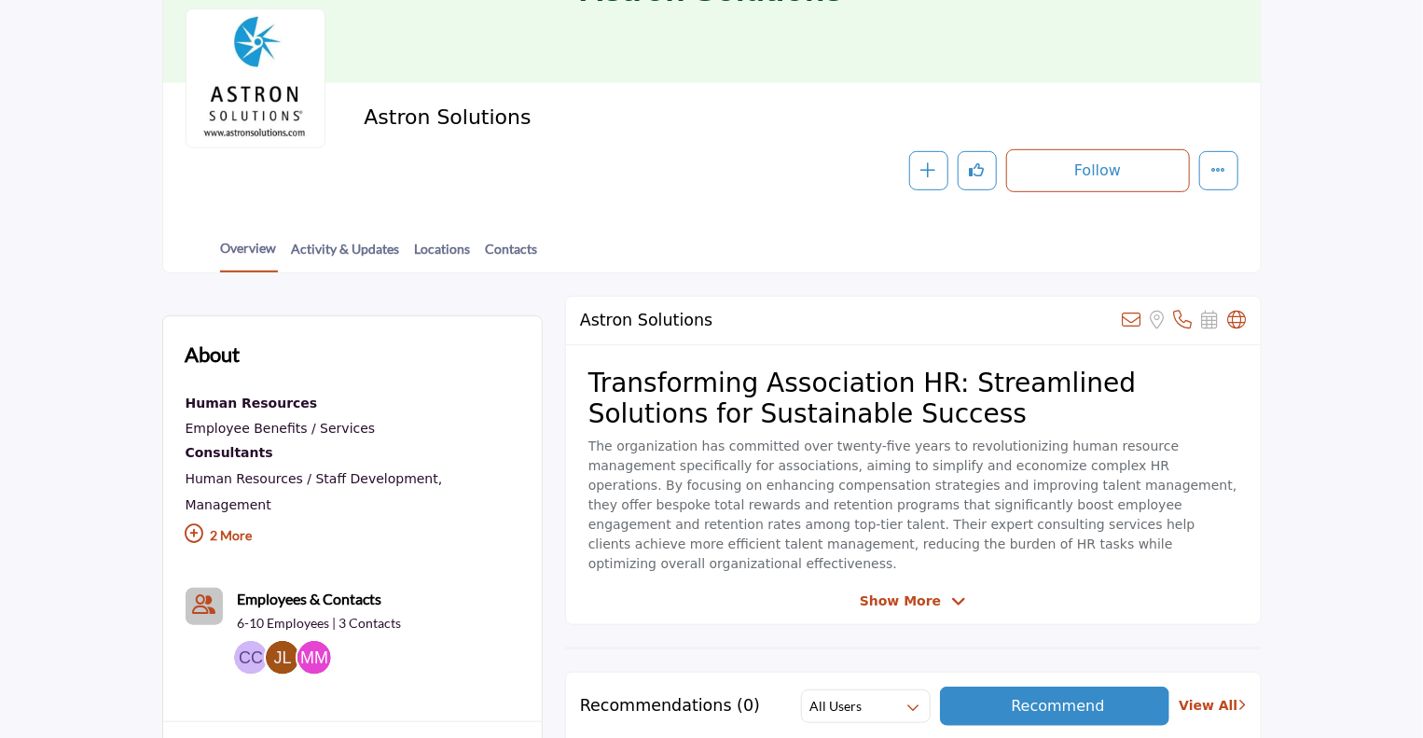
scroll to position [466, 0]
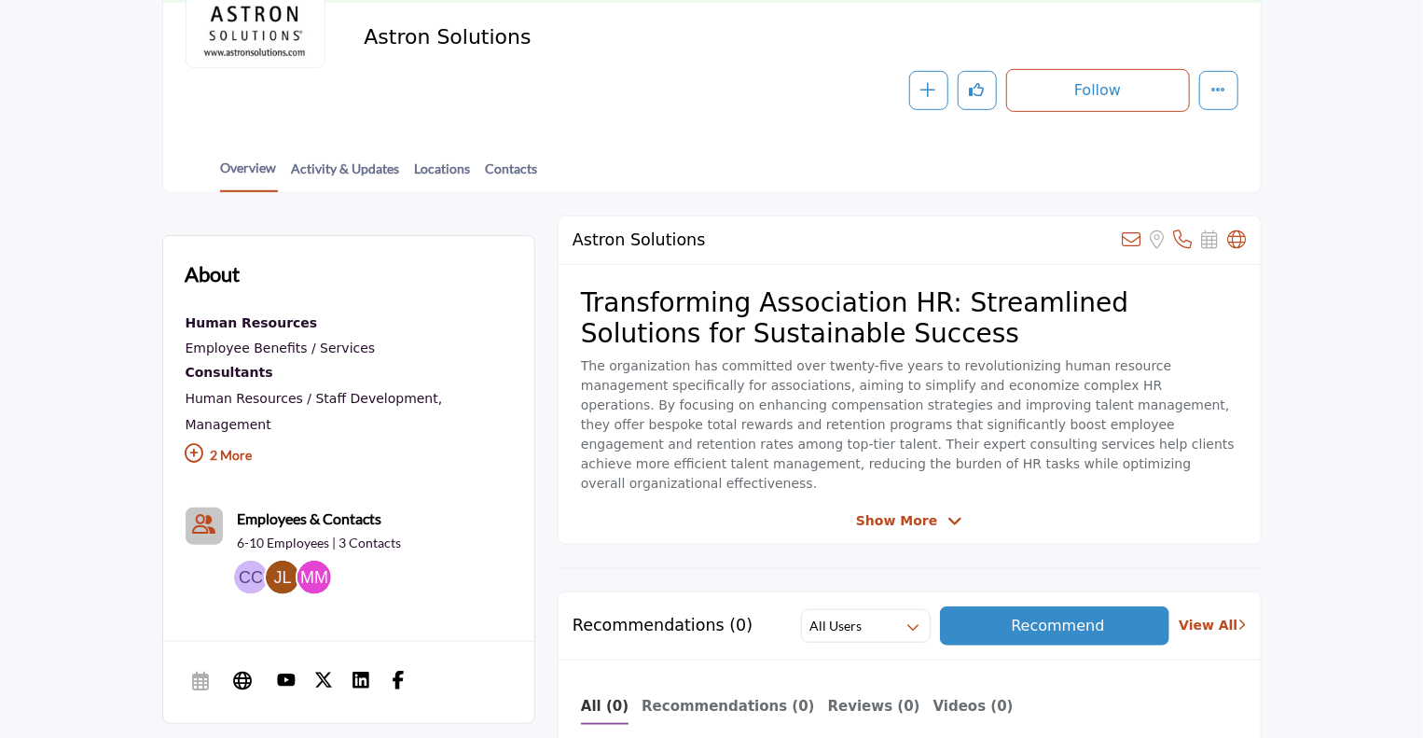
click at [947, 522] on icon at bounding box center [954, 521] width 15 height 17
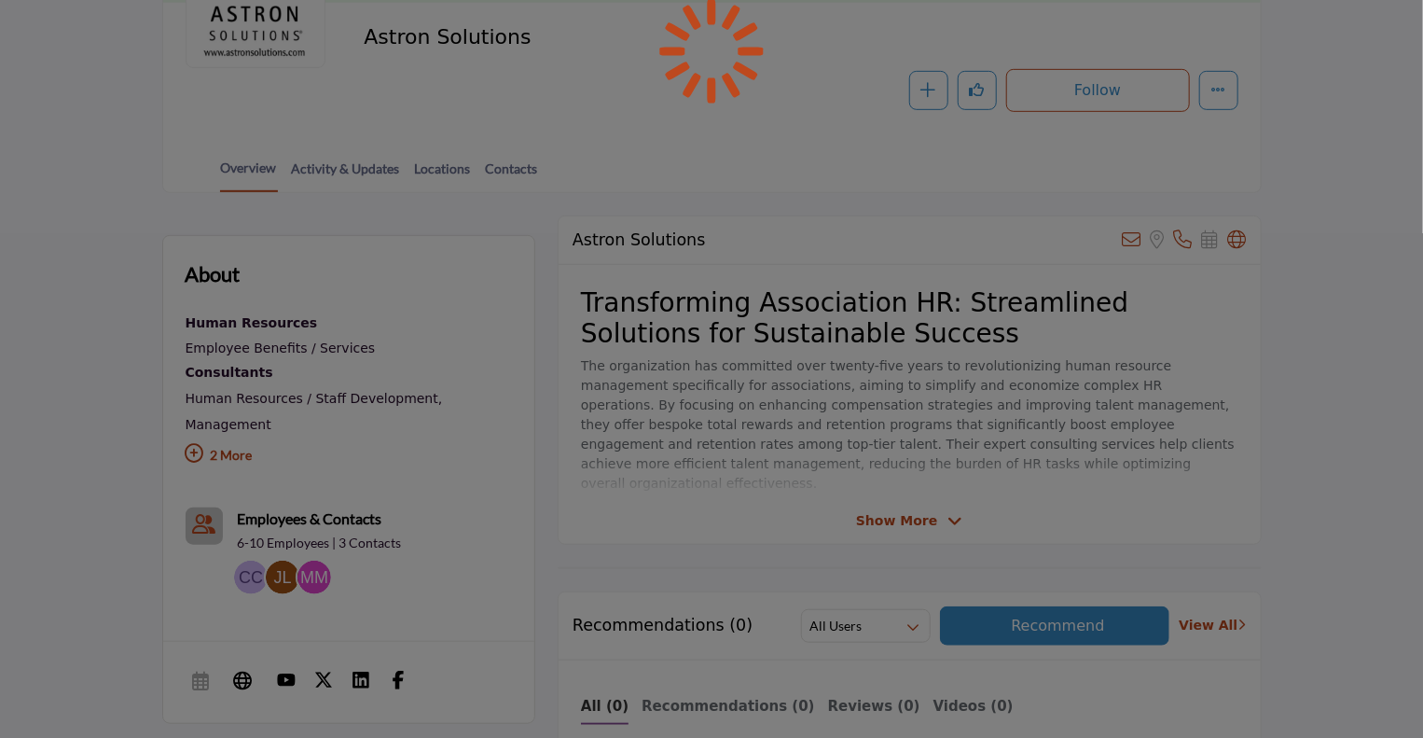
click at [916, 240] on div at bounding box center [711, 369] width 1423 height 738
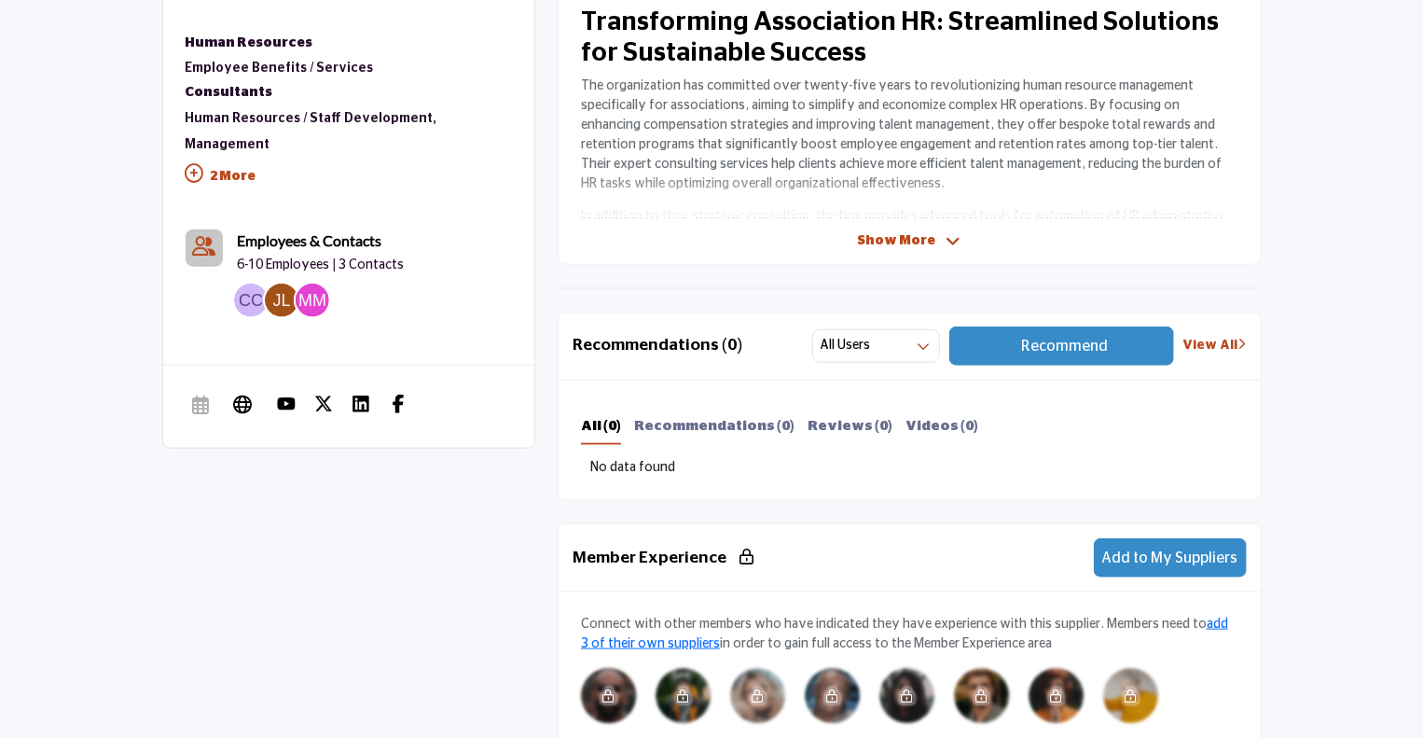
click at [934, 241] on span "Show More" at bounding box center [910, 241] width 104 height 20
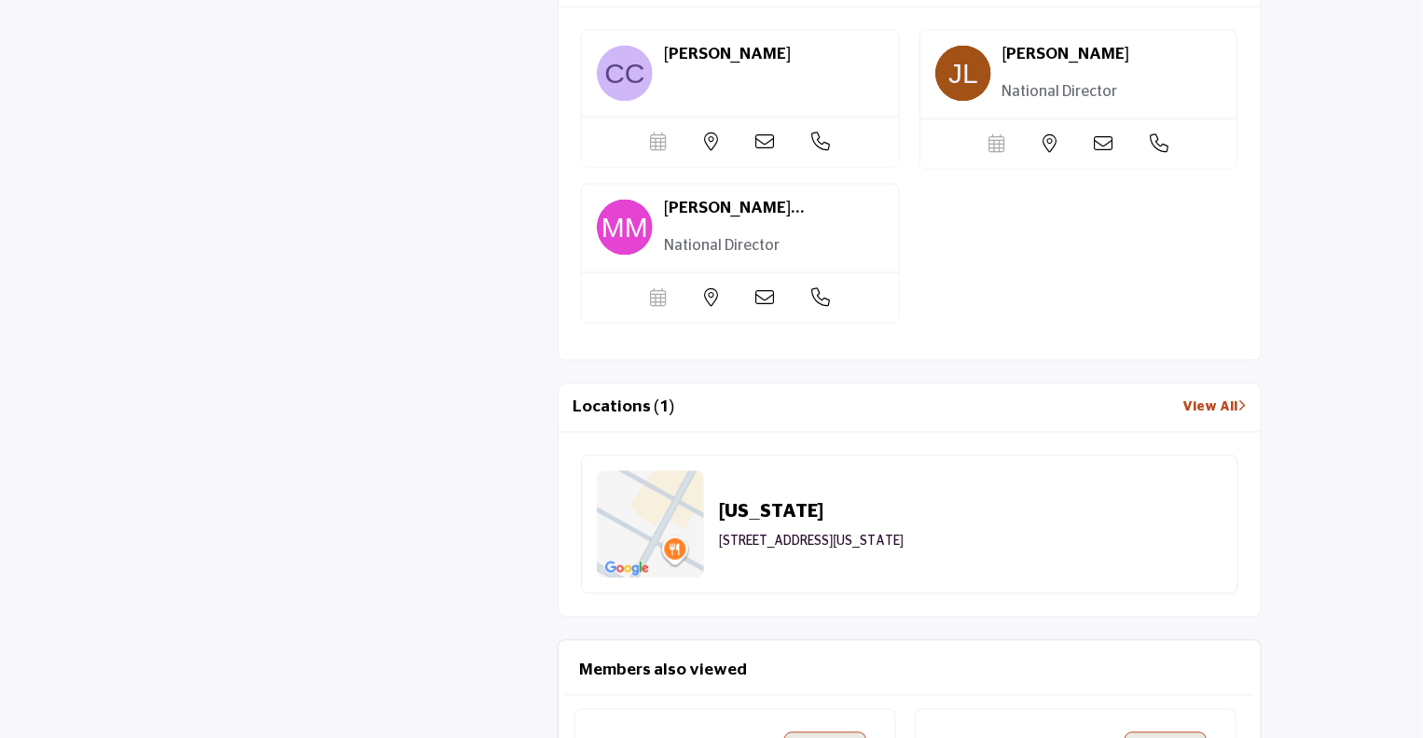
scroll to position [1958, 0]
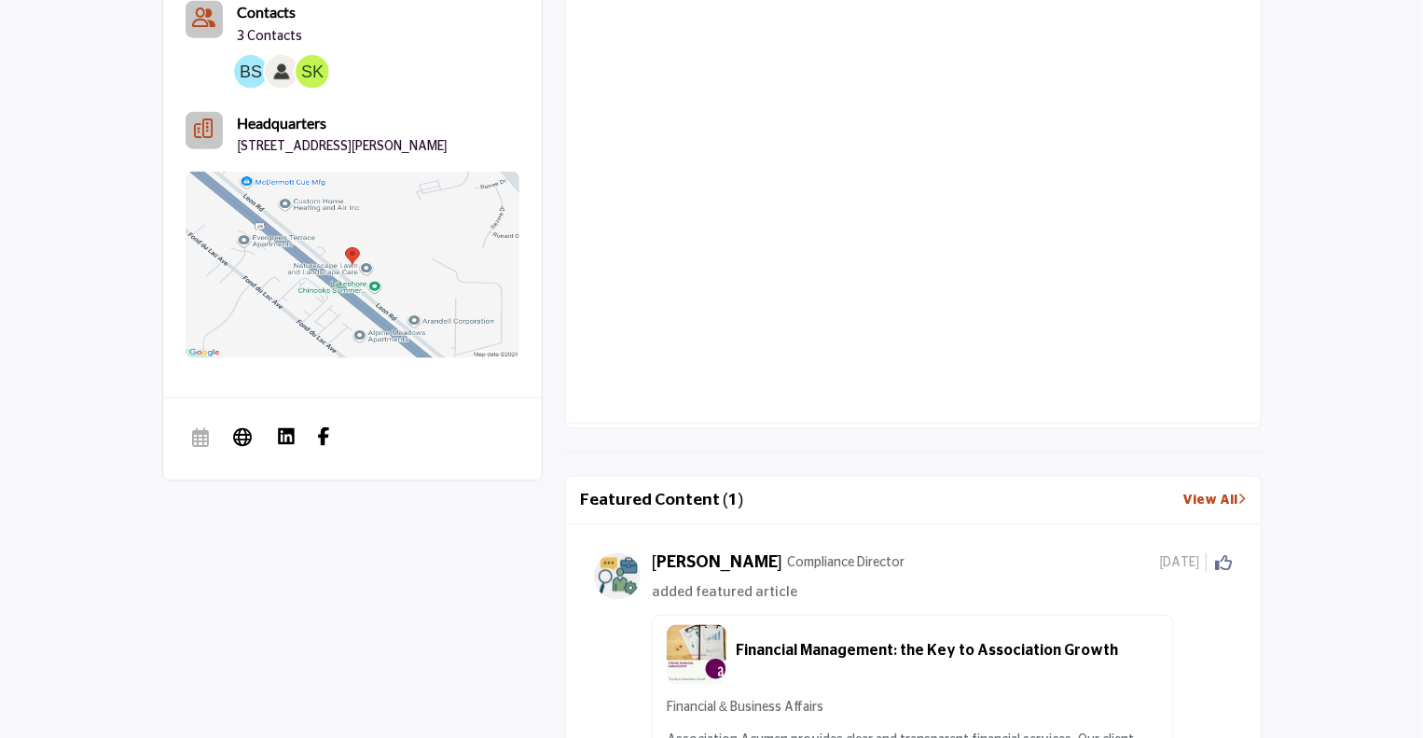
scroll to position [1026, 0]
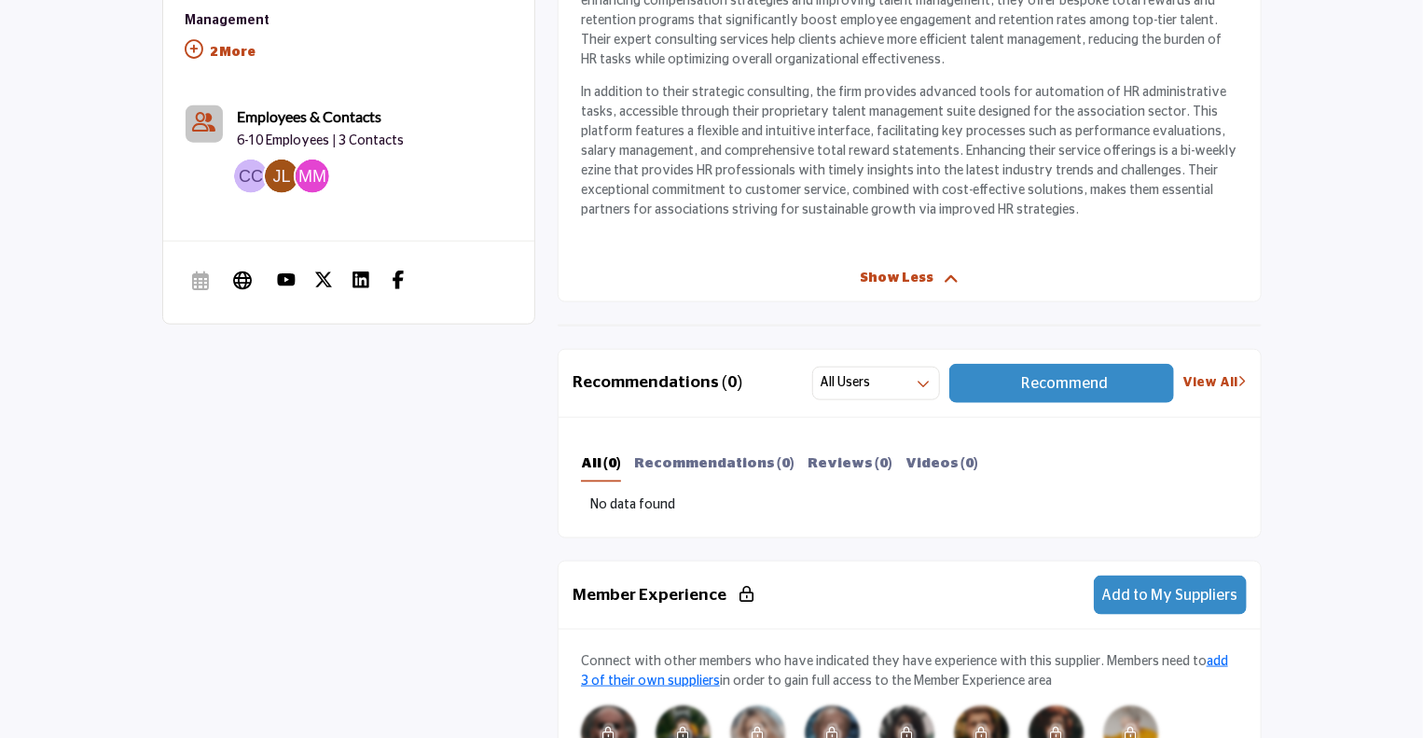
scroll to position [963, 0]
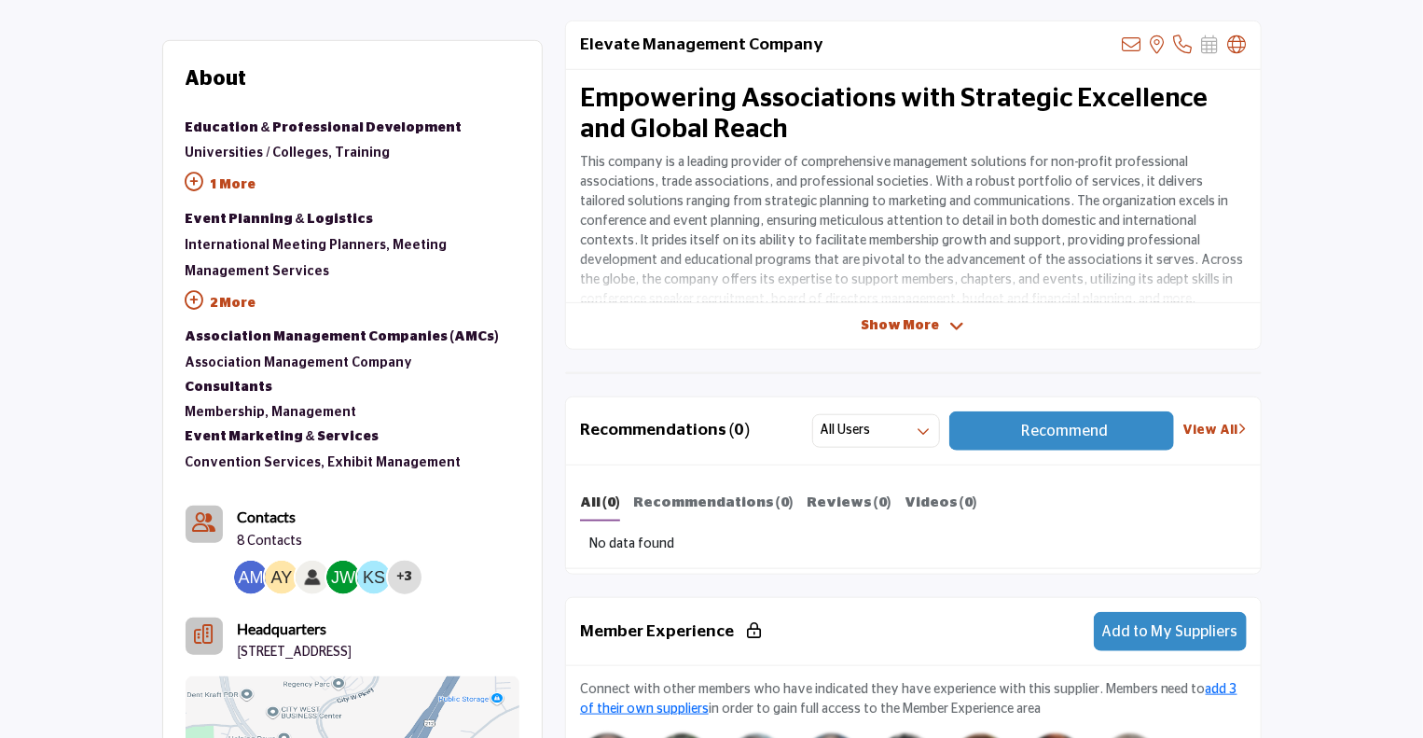
scroll to position [839, 0]
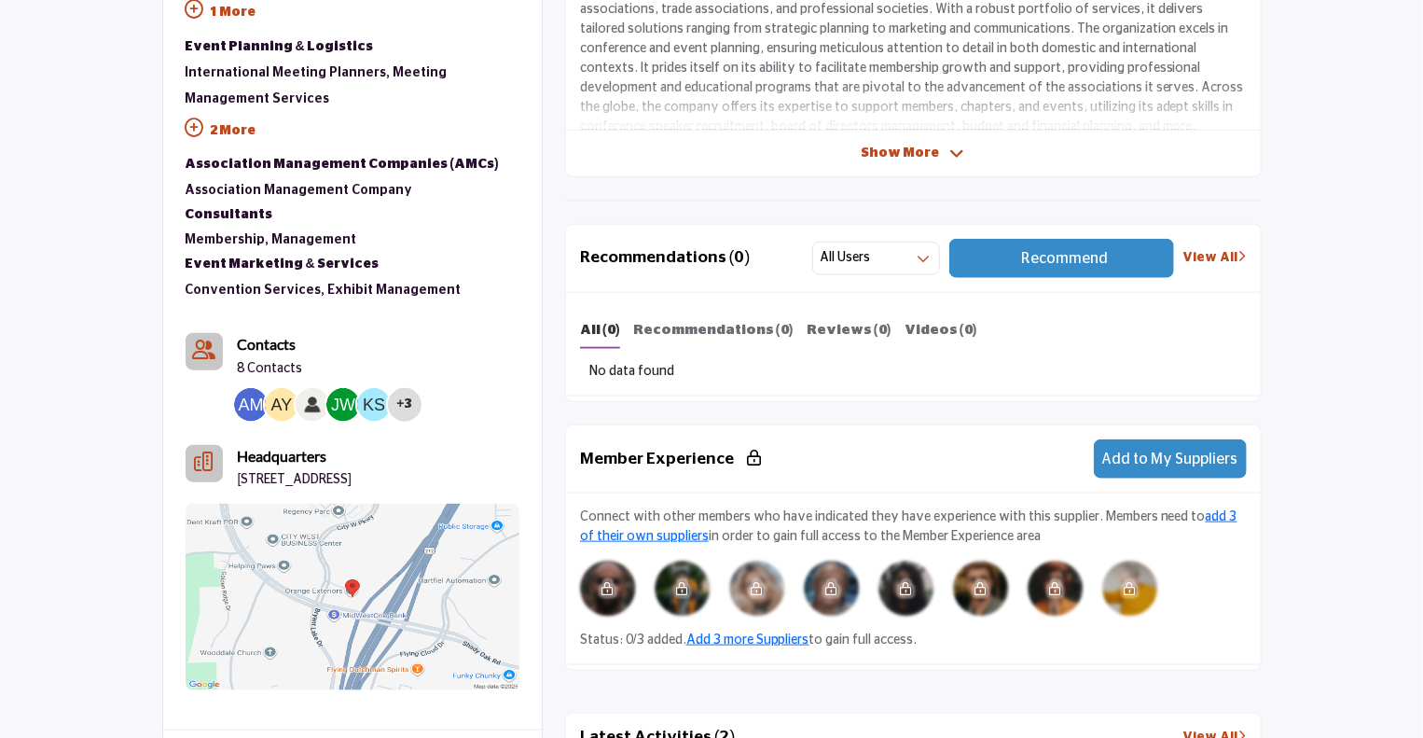
click at [641, 443] on div "Member Experience Add to My Suppliers" at bounding box center [913, 459] width 695 height 68
click at [843, 458] on div "Member Experience Add to My Suppliers" at bounding box center [913, 459] width 695 height 68
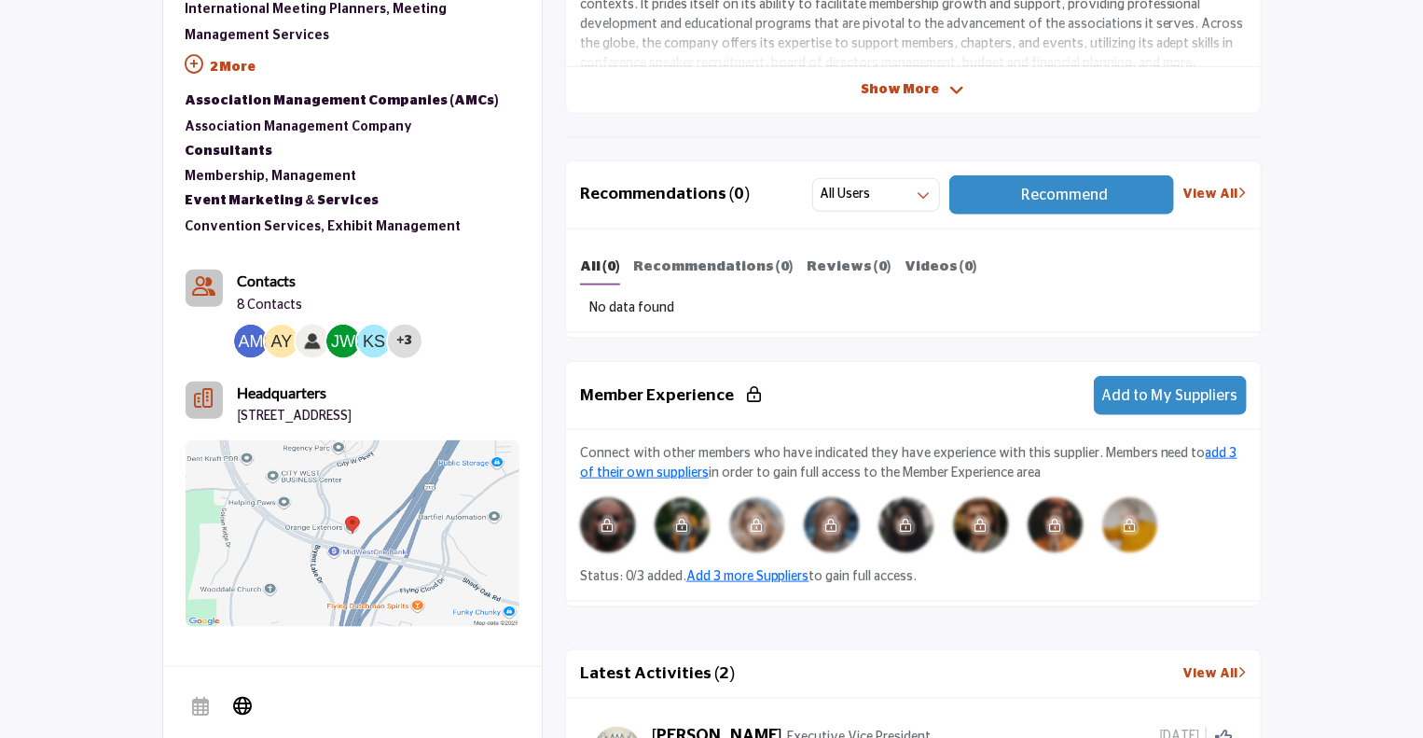
scroll to position [653, 0]
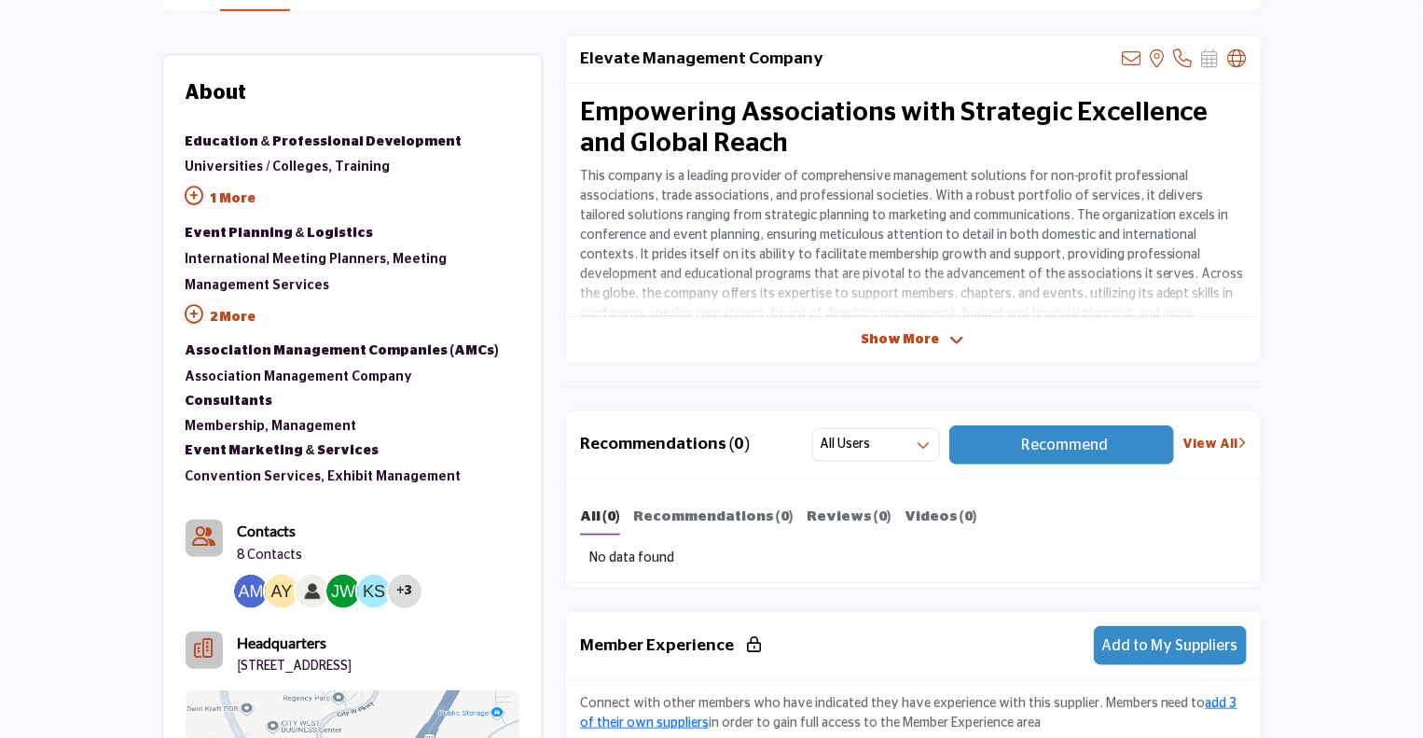
click at [226, 191] on p "1 More" at bounding box center [353, 201] width 334 height 42
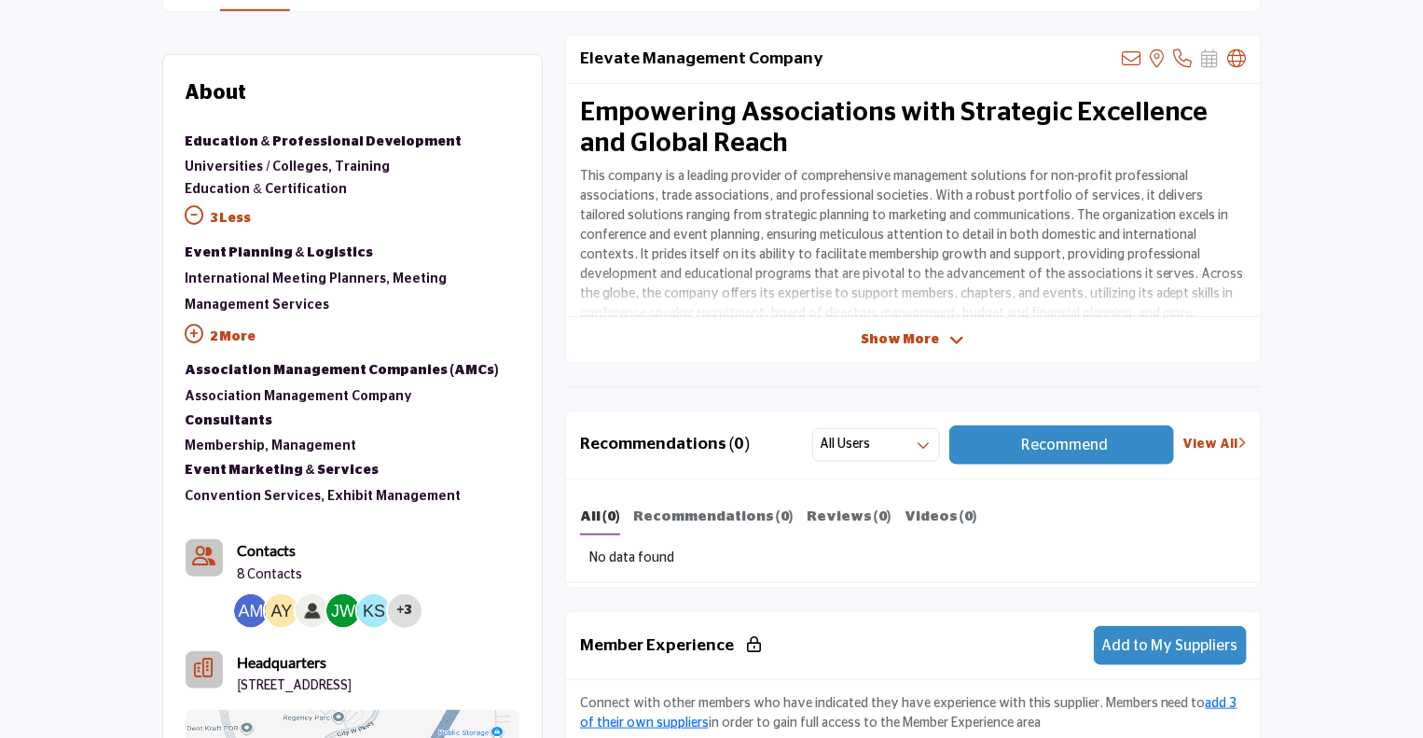
click at [235, 329] on p "2 More" at bounding box center [353, 339] width 334 height 42
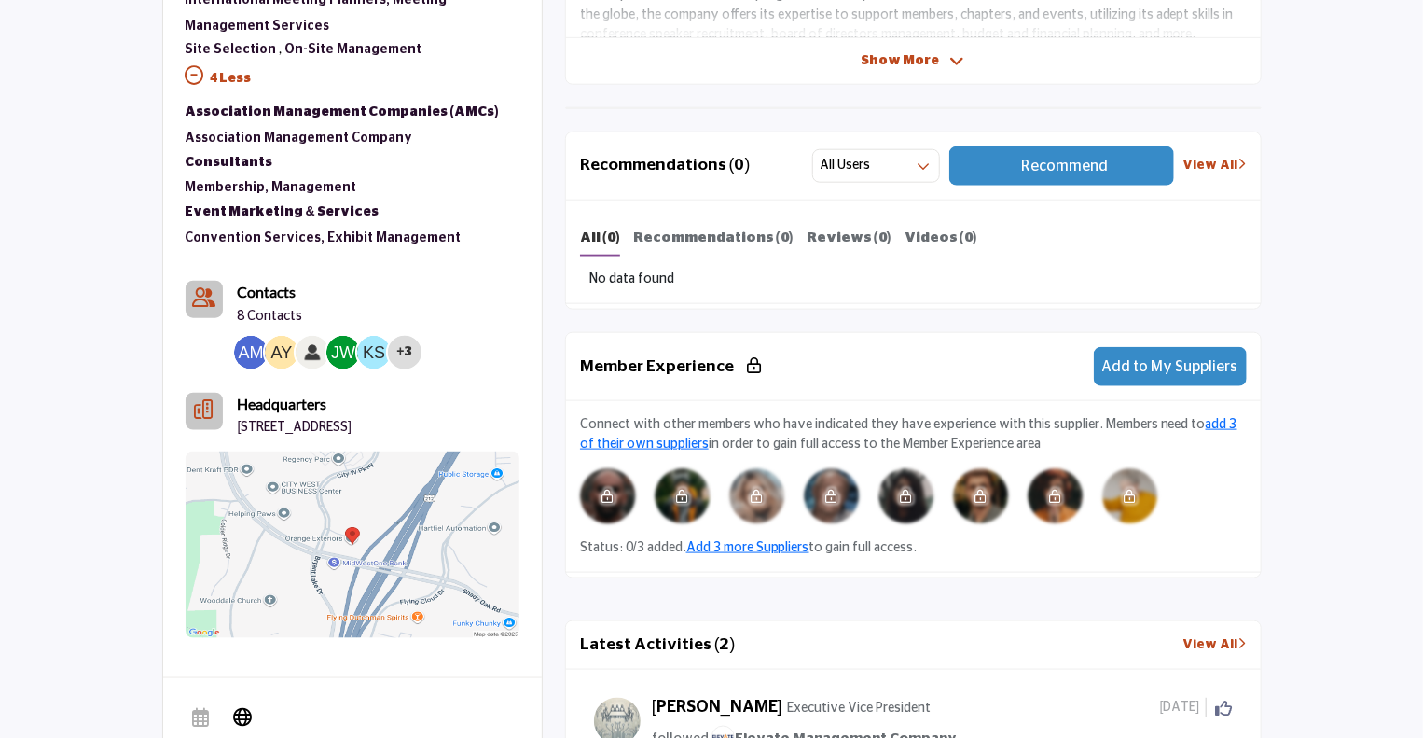
scroll to position [932, 0]
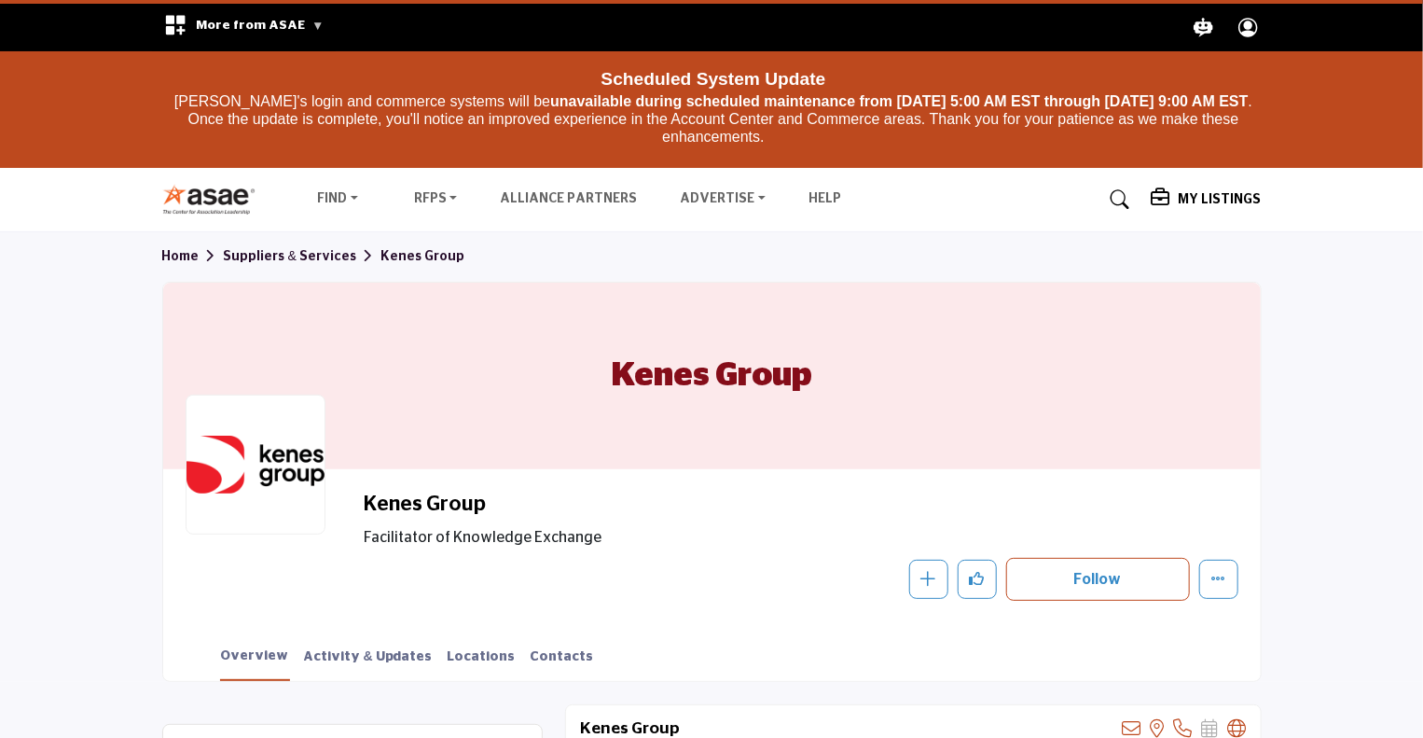
scroll to position [186, 0]
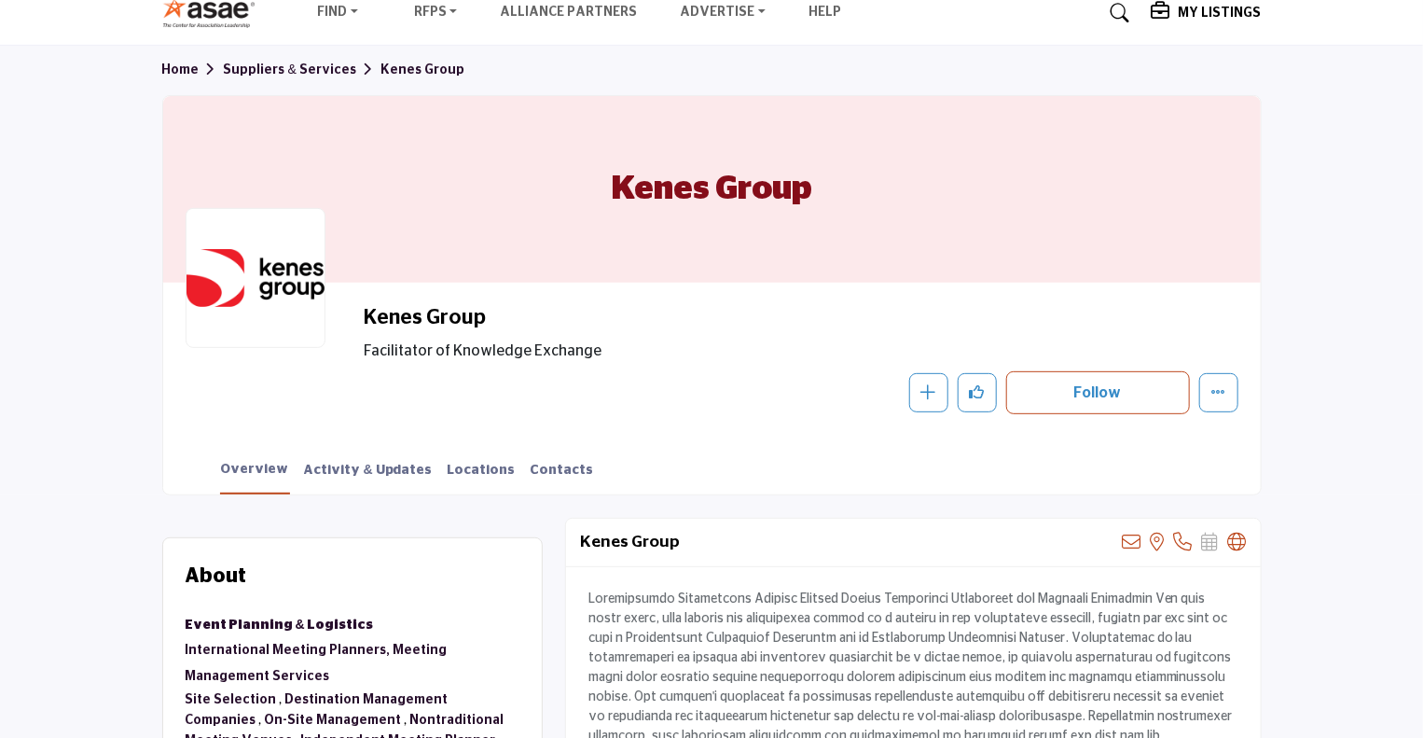
click at [451, 341] on span "Facilitator of Knowledge Exchange" at bounding box center [662, 350] width 597 height 22
click at [656, 396] on div "Follow Following Message Recommend Add to My Suppliers Phone Number Claim Listi…" at bounding box center [933, 392] width 612 height 43
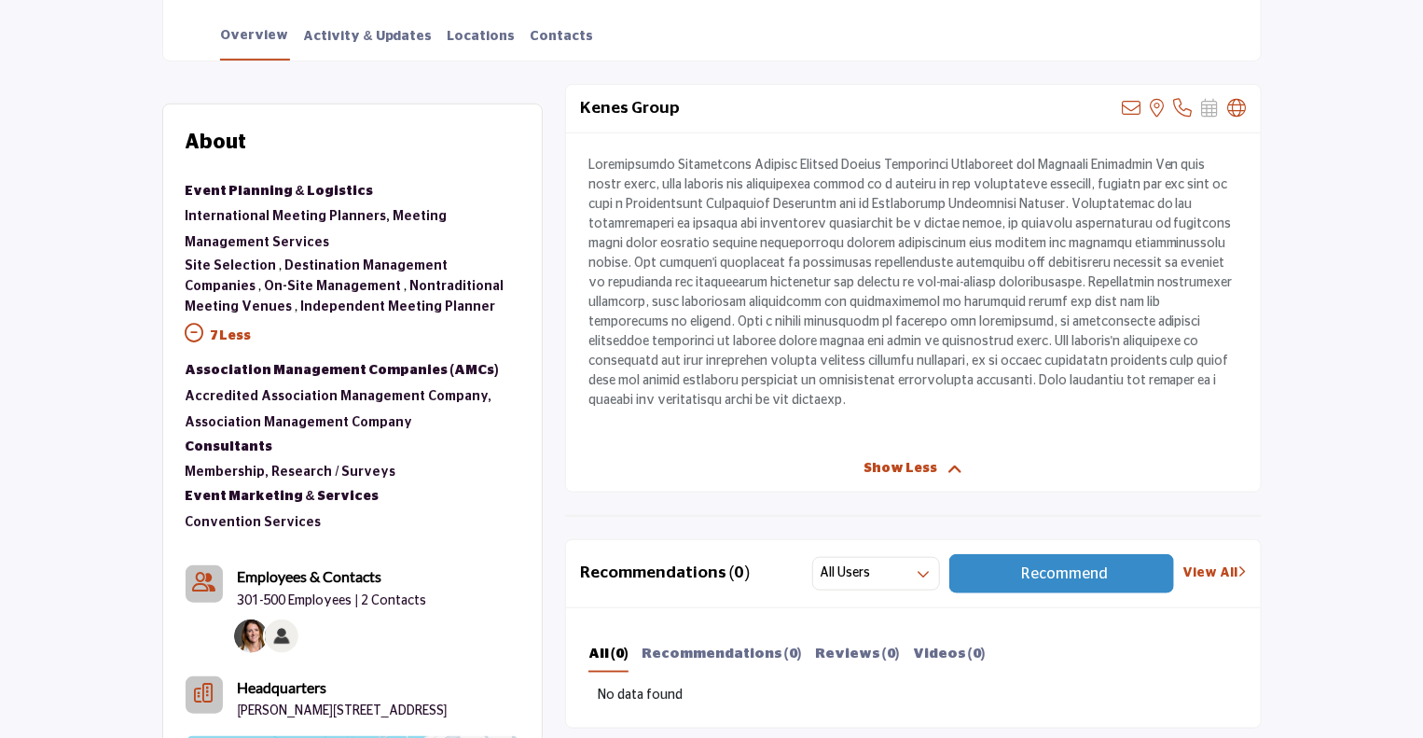
scroll to position [653, 0]
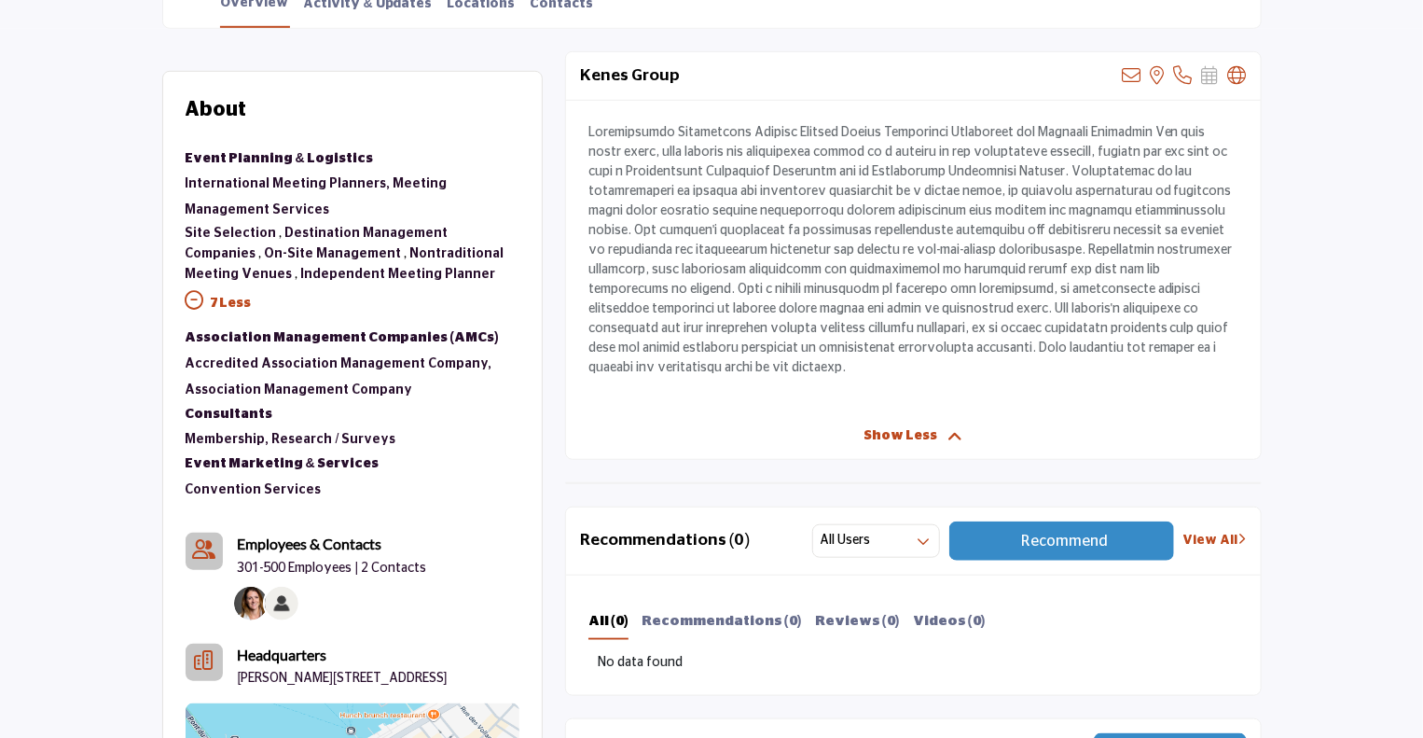
click at [242, 288] on p "7 Less" at bounding box center [353, 305] width 334 height 42
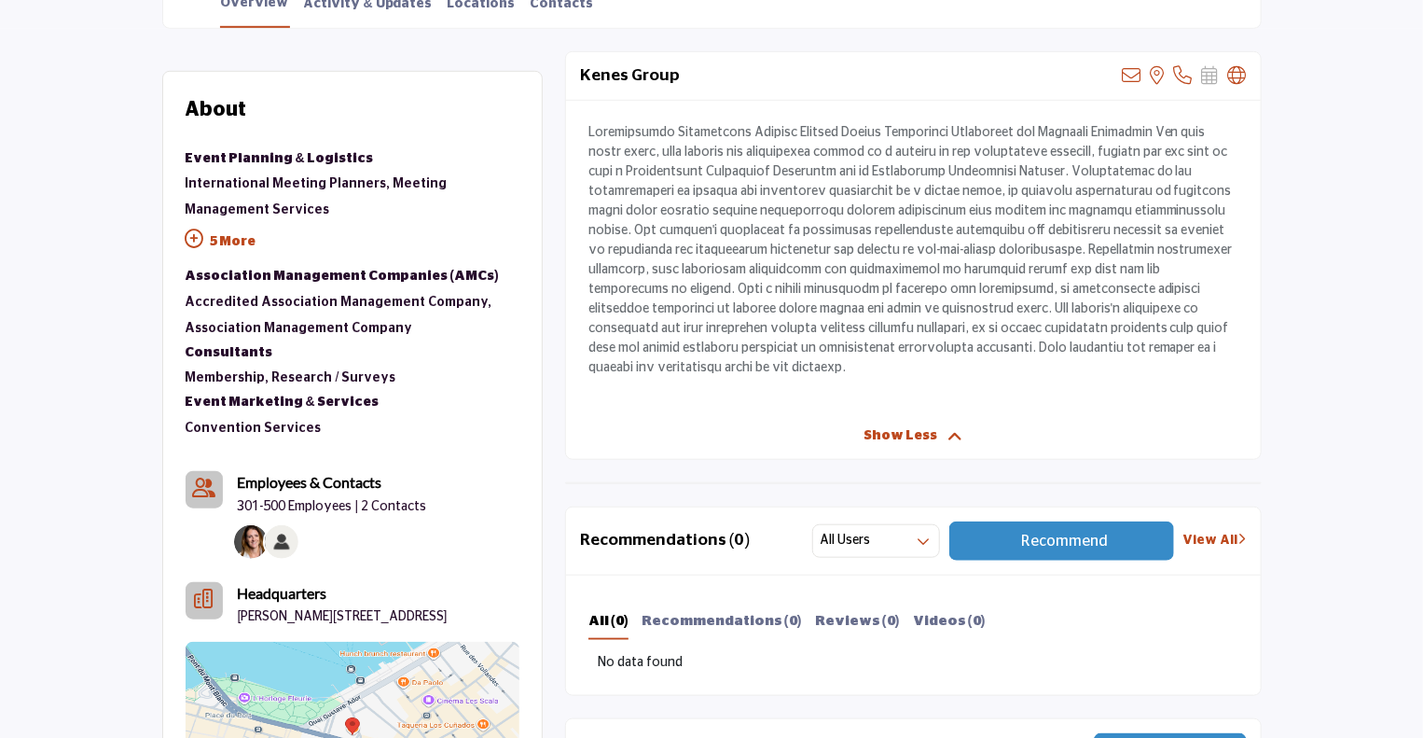
click at [224, 239] on p "5 More" at bounding box center [353, 244] width 334 height 42
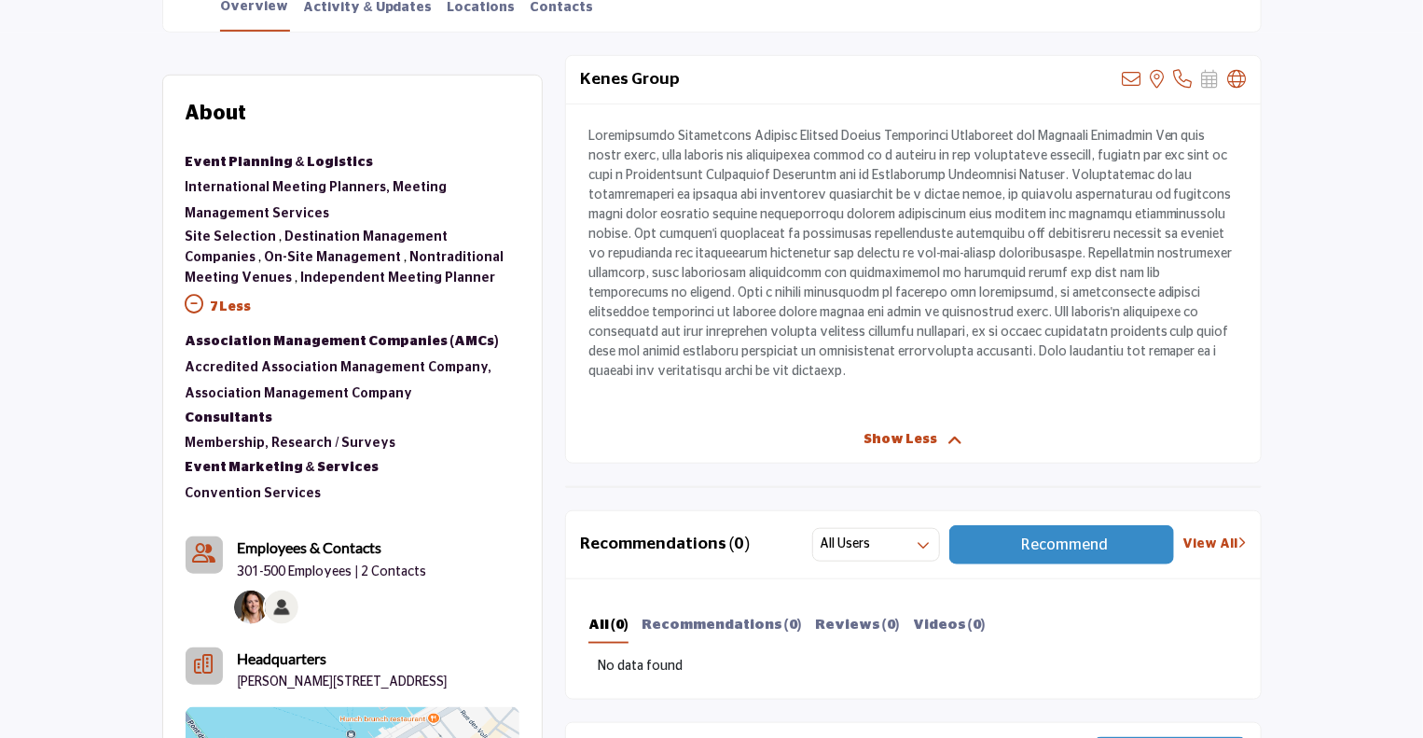
scroll to position [280, 0]
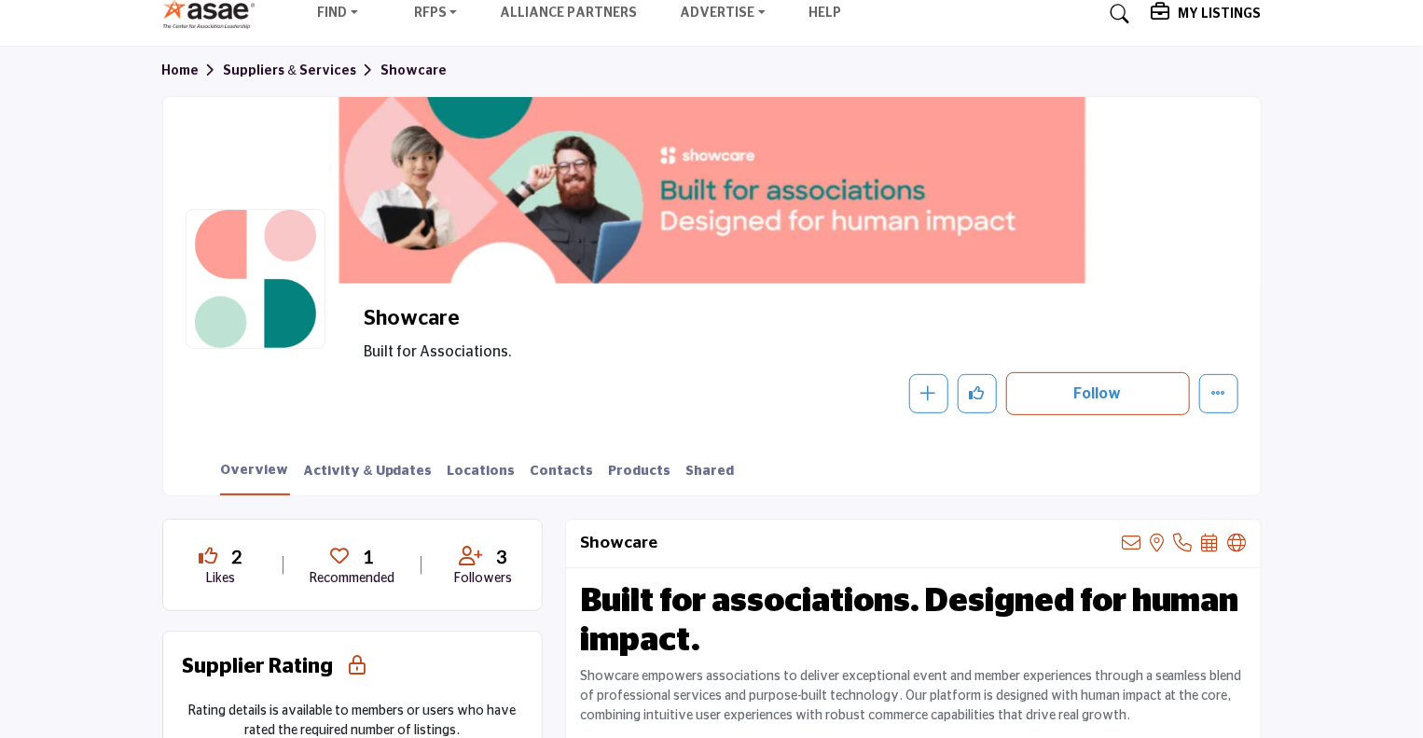
scroll to position [186, 0]
drag, startPoint x: 670, startPoint y: 191, endPoint x: 1015, endPoint y: 215, distance: 345.9
click at [1015, 215] on div at bounding box center [712, 189] width 1098 height 186
drag, startPoint x: 746, startPoint y: 158, endPoint x: 784, endPoint y: 273, distance: 121.8
click at [787, 278] on div at bounding box center [712, 189] width 1098 height 186
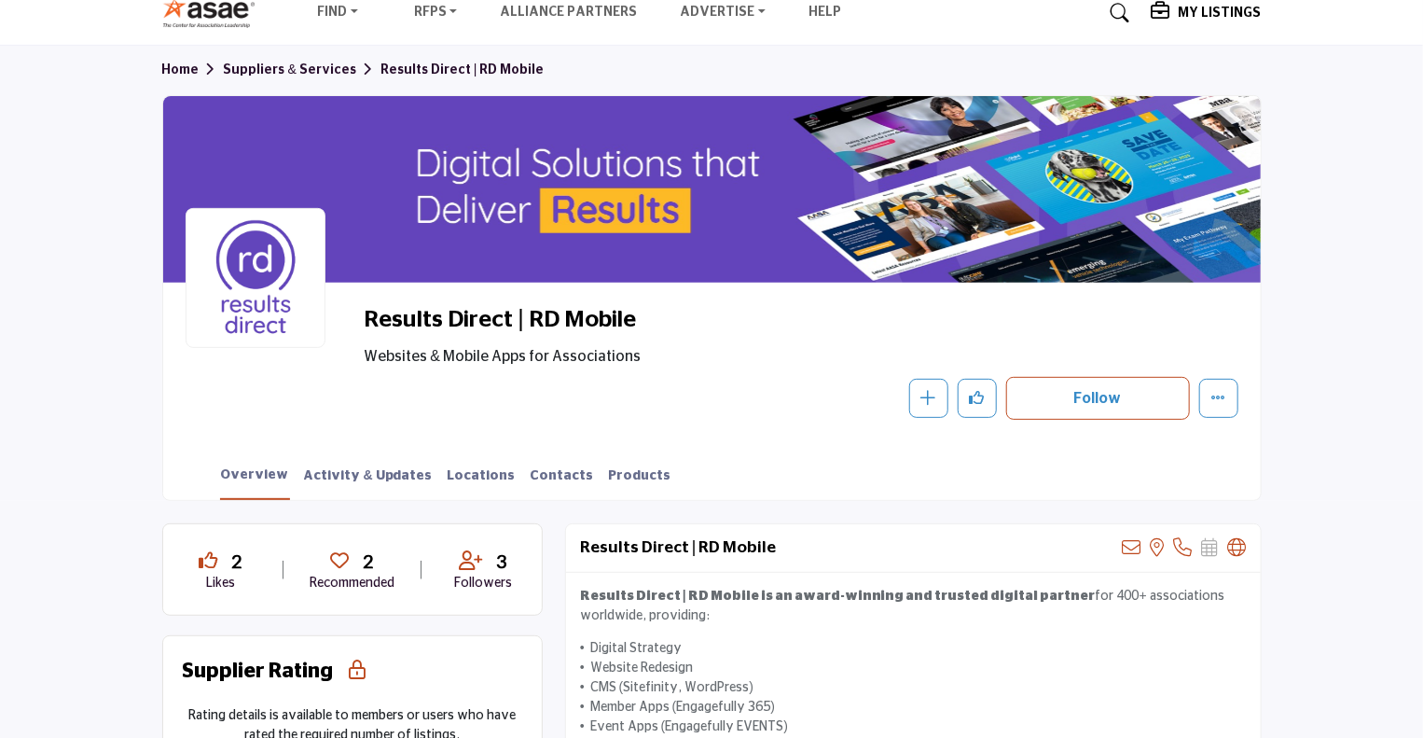
scroll to position [186, 0]
drag, startPoint x: 379, startPoint y: 475, endPoint x: 393, endPoint y: 476, distance: 14.1
click at [379, 474] on link "Activity & Updates" at bounding box center [368, 482] width 131 height 33
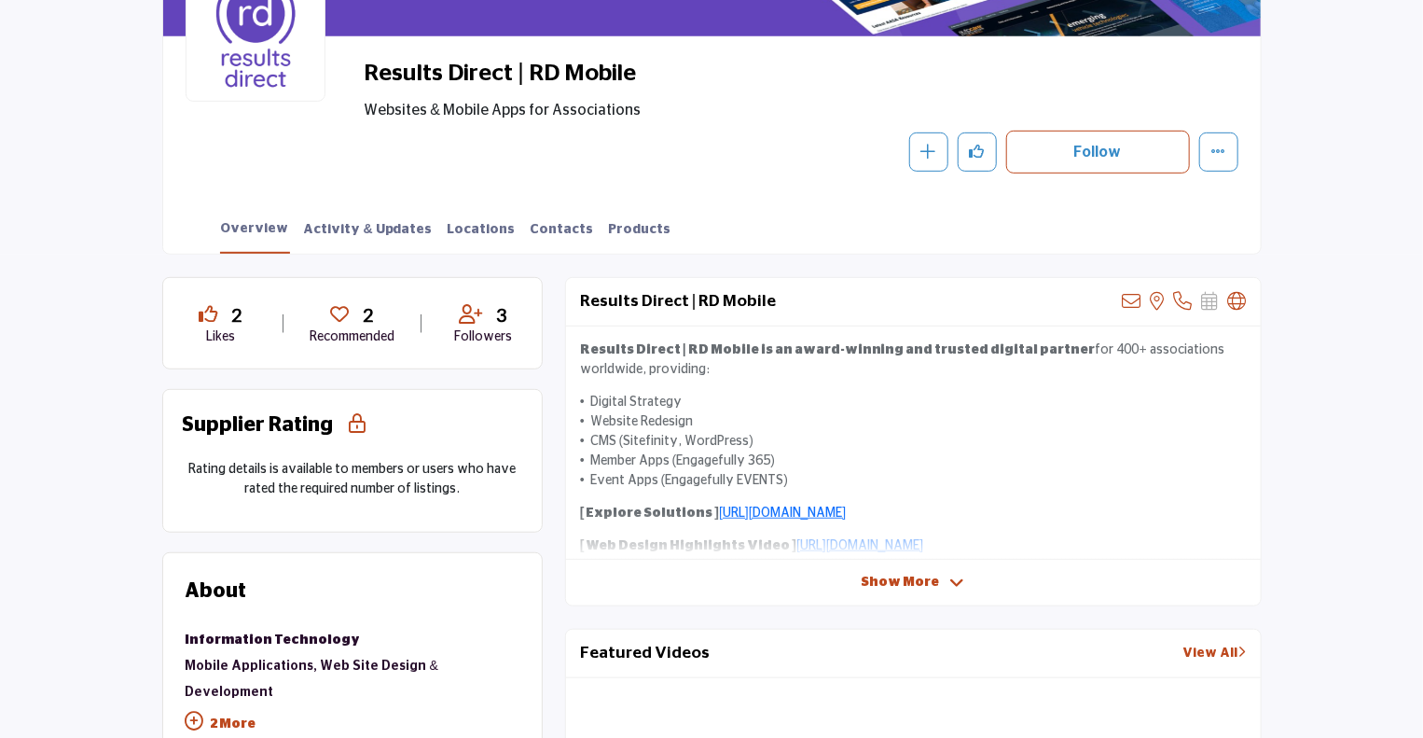
scroll to position [466, 0]
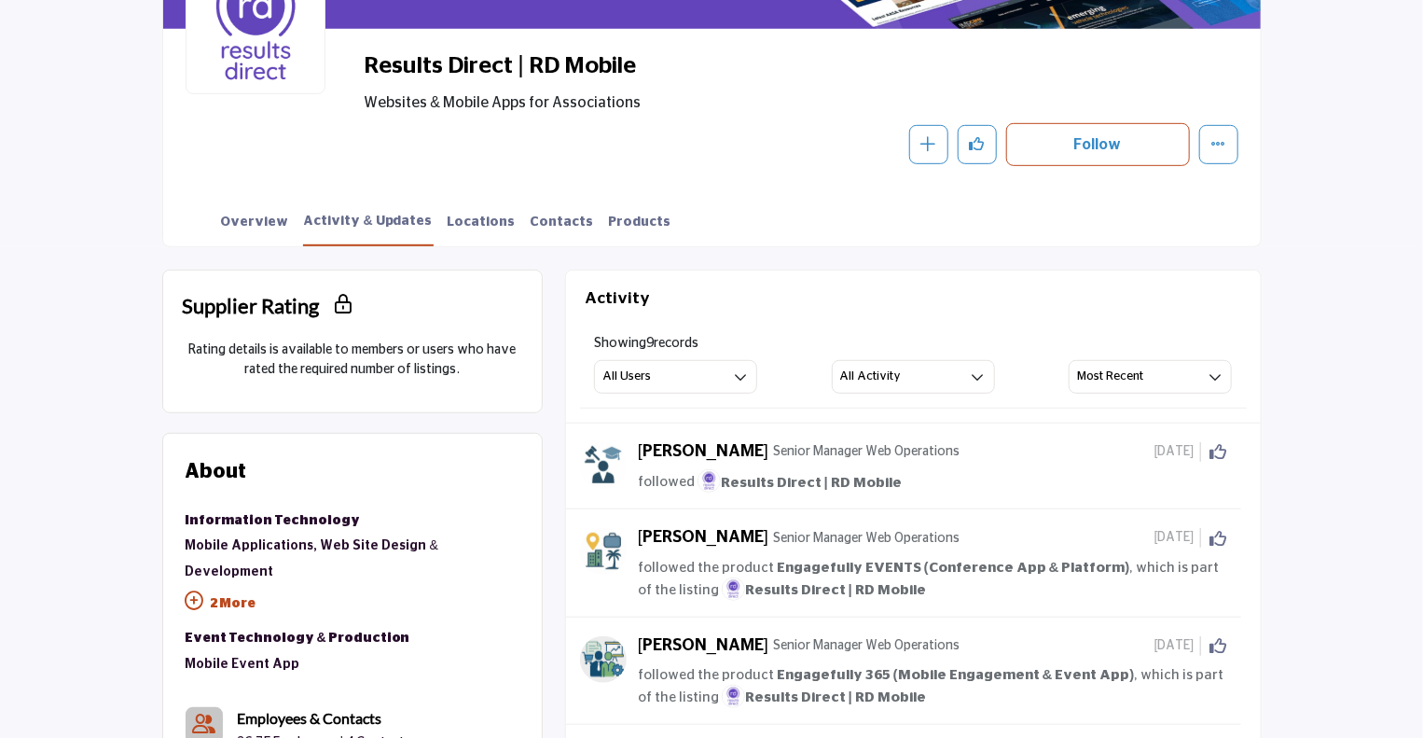
scroll to position [423, 0]
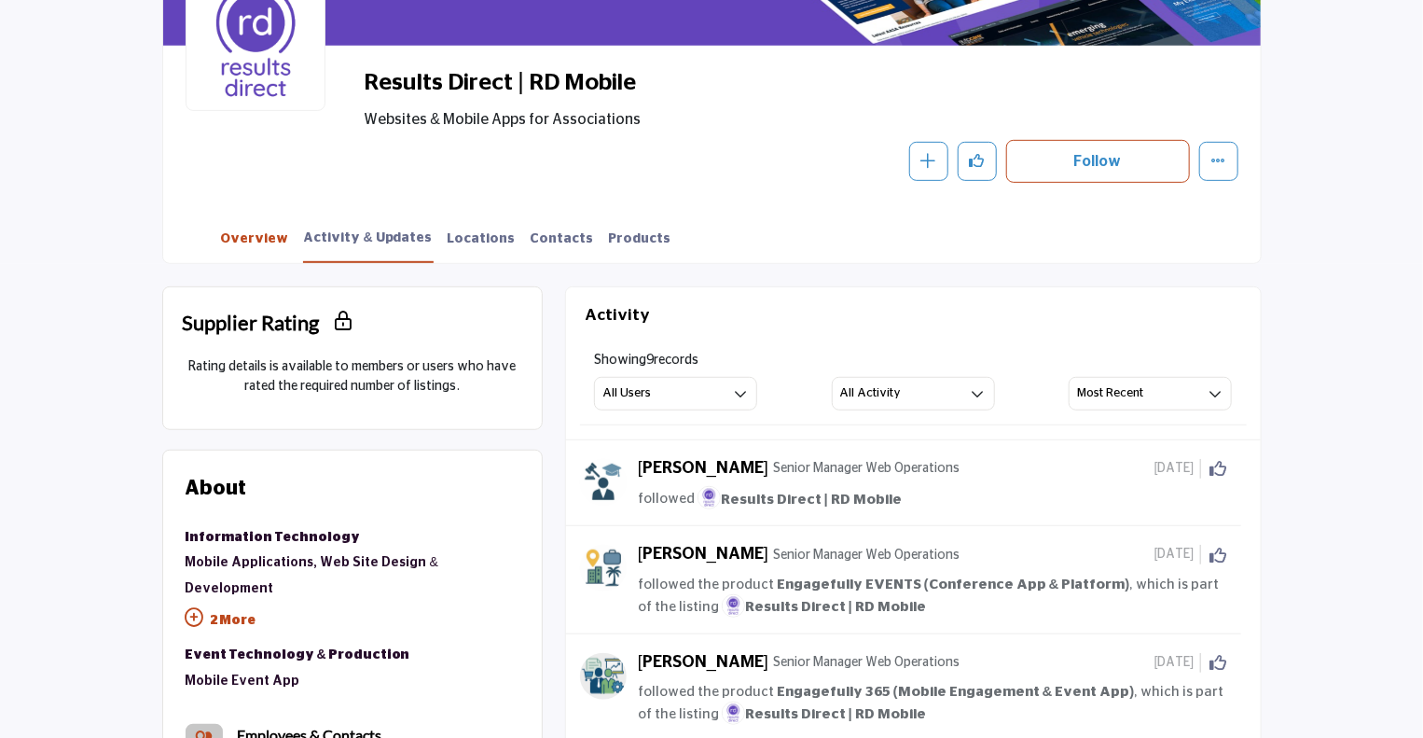
click at [258, 240] on link "Overview" at bounding box center [255, 245] width 70 height 33
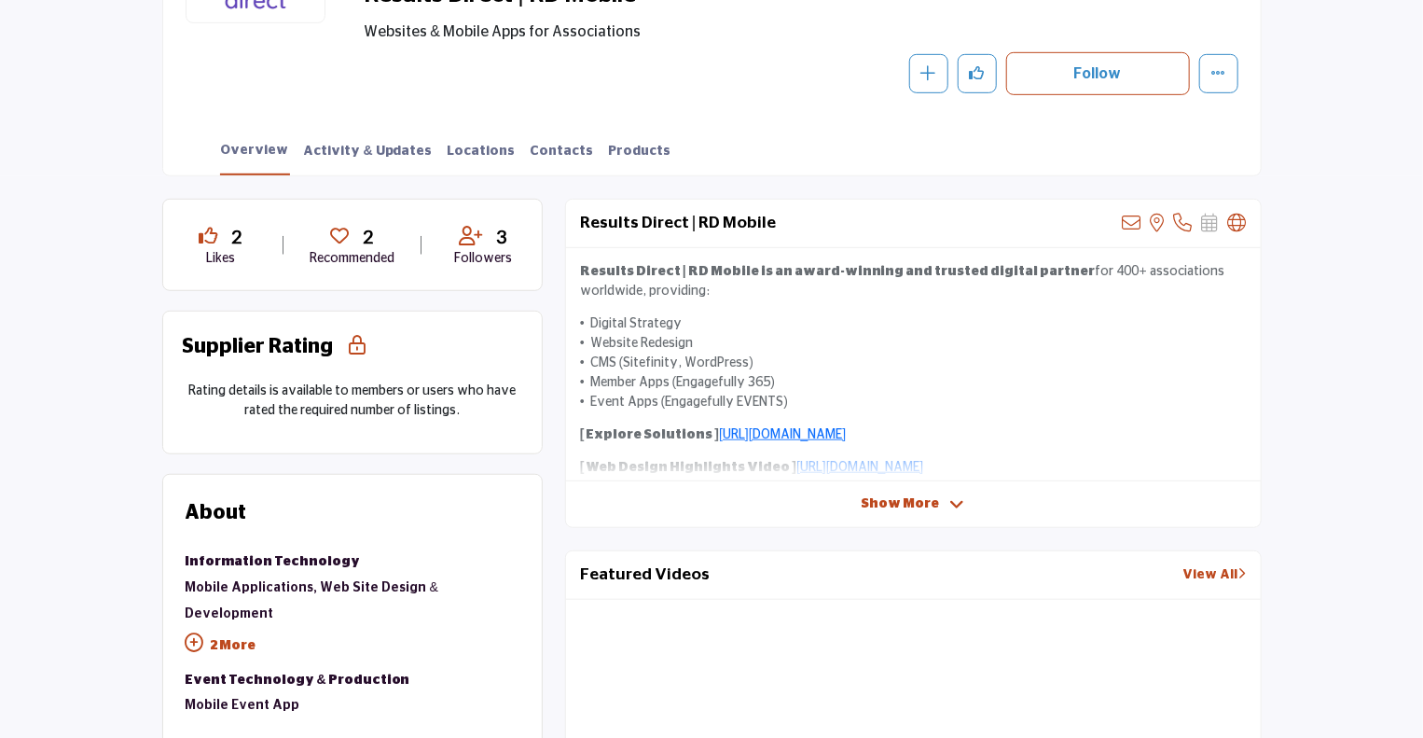
scroll to position [497, 0]
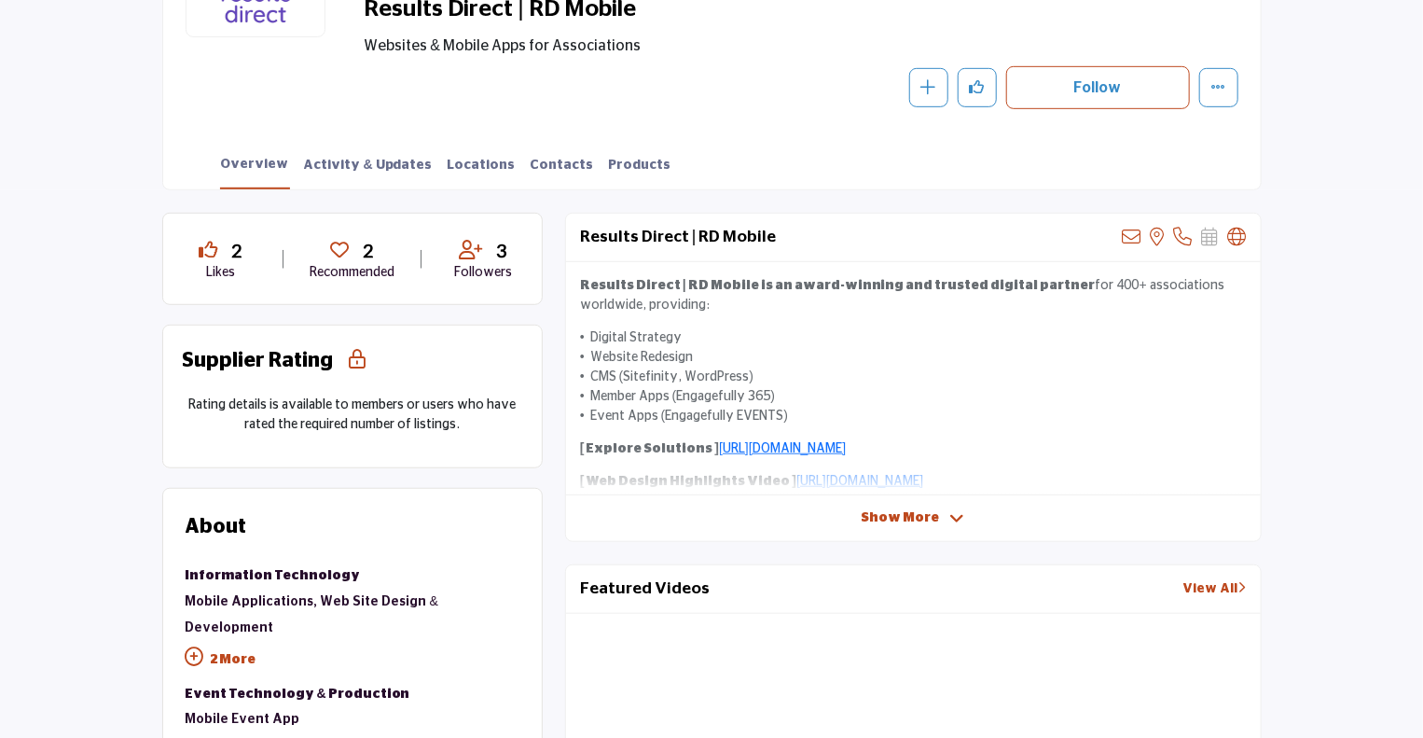
click at [877, 514] on span "Show More" at bounding box center [901, 518] width 78 height 20
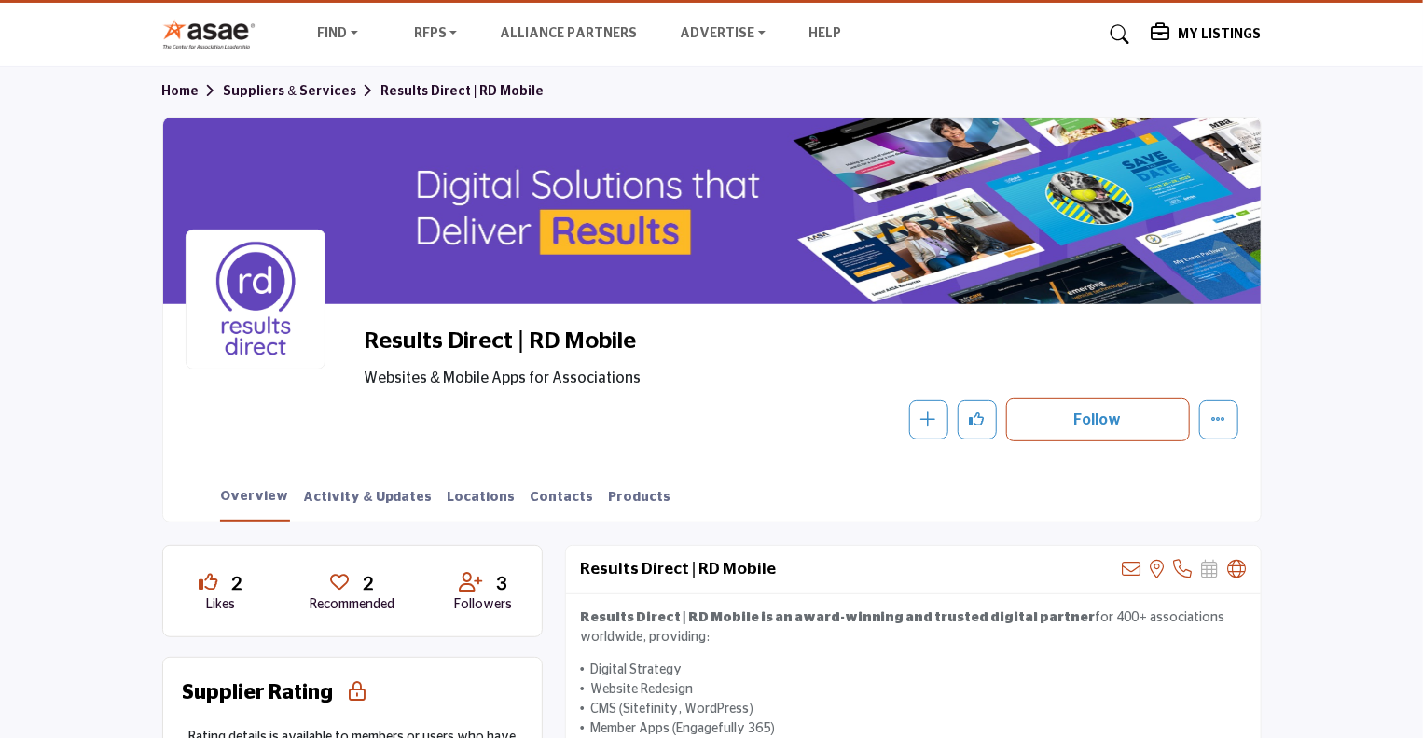
scroll to position [124, 0]
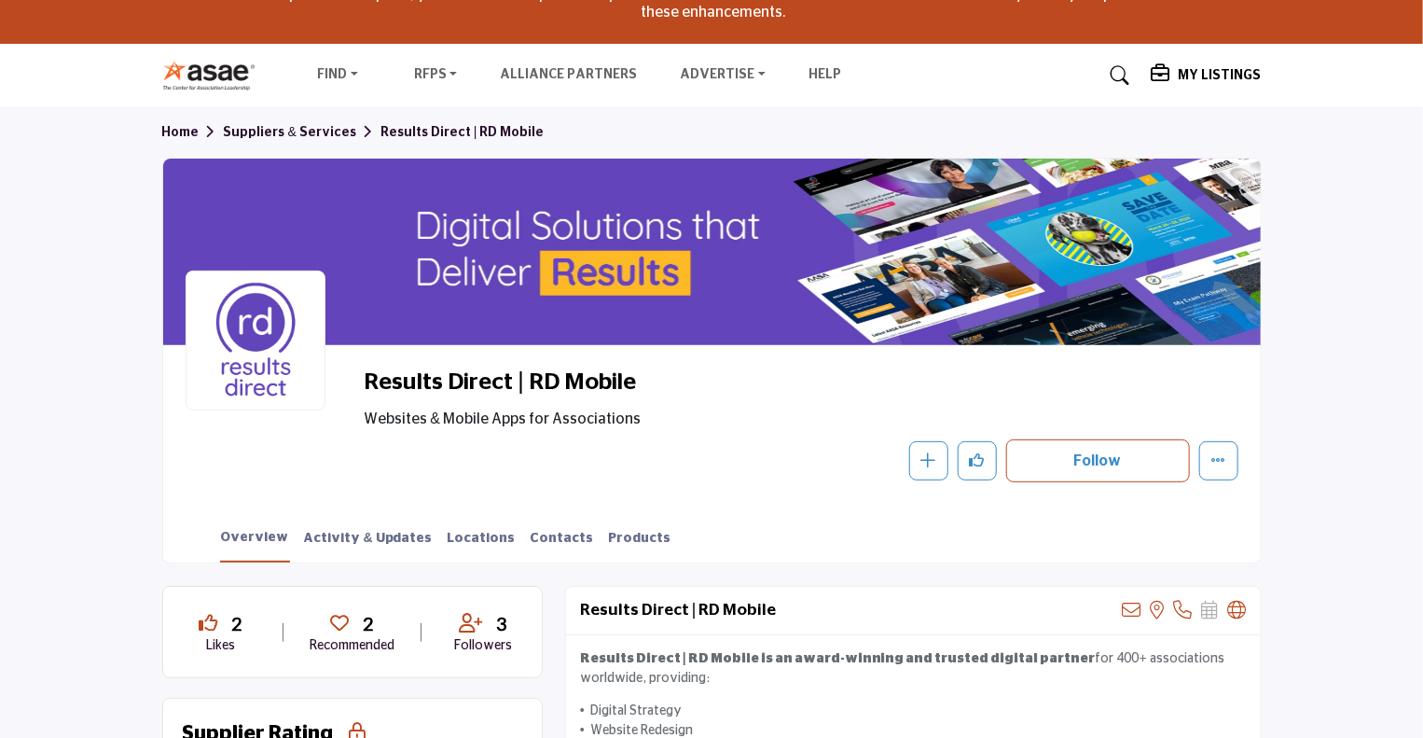
drag, startPoint x: 692, startPoint y: 241, endPoint x: 660, endPoint y: 271, distance: 44.2
click at [787, 365] on div "Results Direct | RD Mobile Websites & Mobile Apps for Associations Follow Follo…" at bounding box center [711, 361] width 1099 height 406
click at [589, 235] on div at bounding box center [712, 252] width 1098 height 186
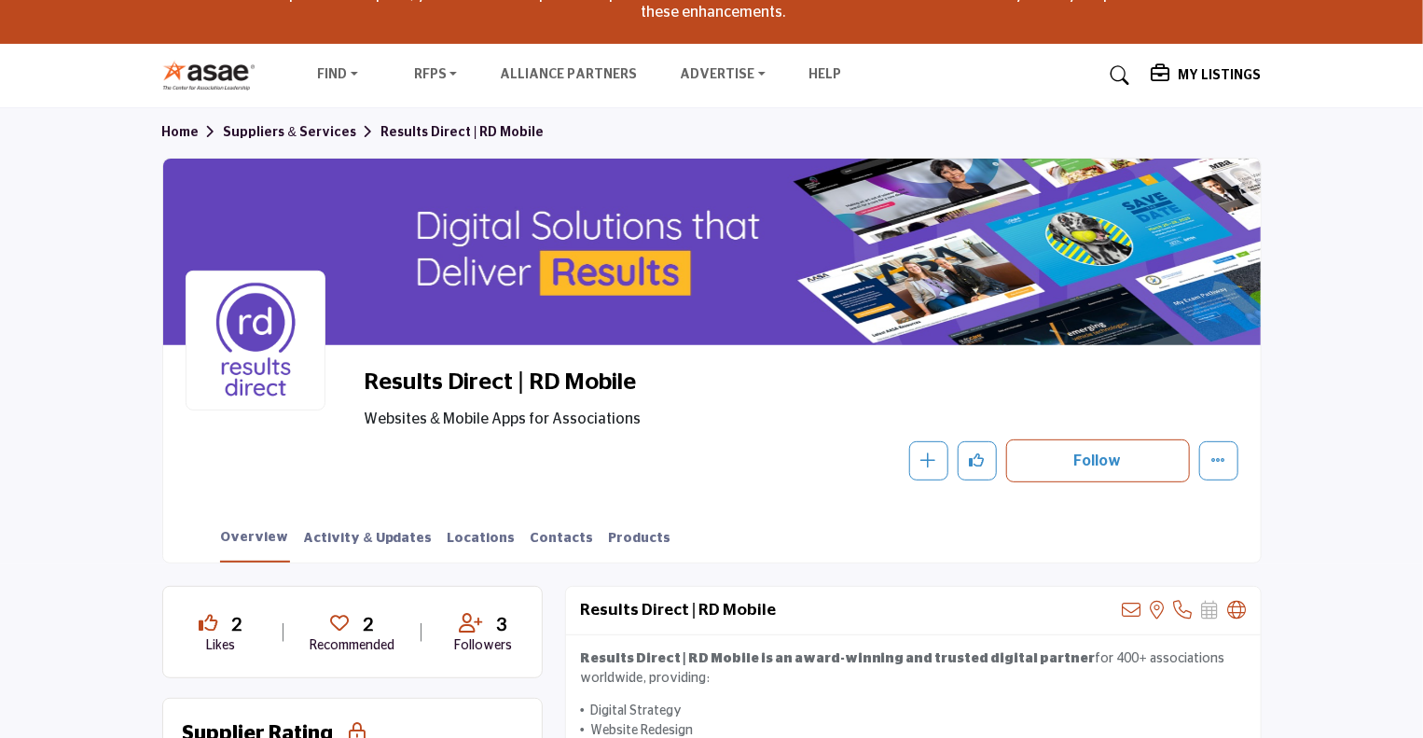
drag, startPoint x: 589, startPoint y: 235, endPoint x: 535, endPoint y: 219, distance: 56.4
click at [535, 219] on div at bounding box center [712, 252] width 1098 height 186
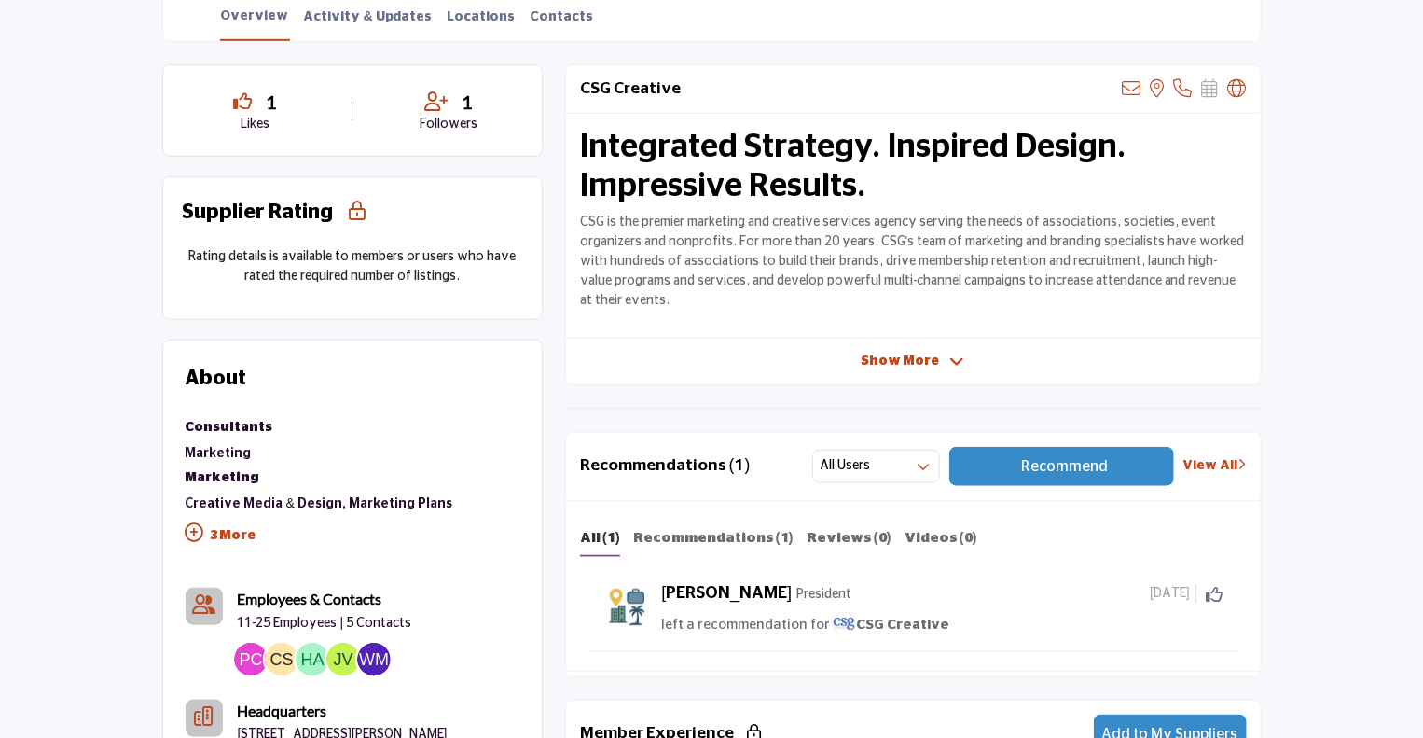
scroll to position [653, 0]
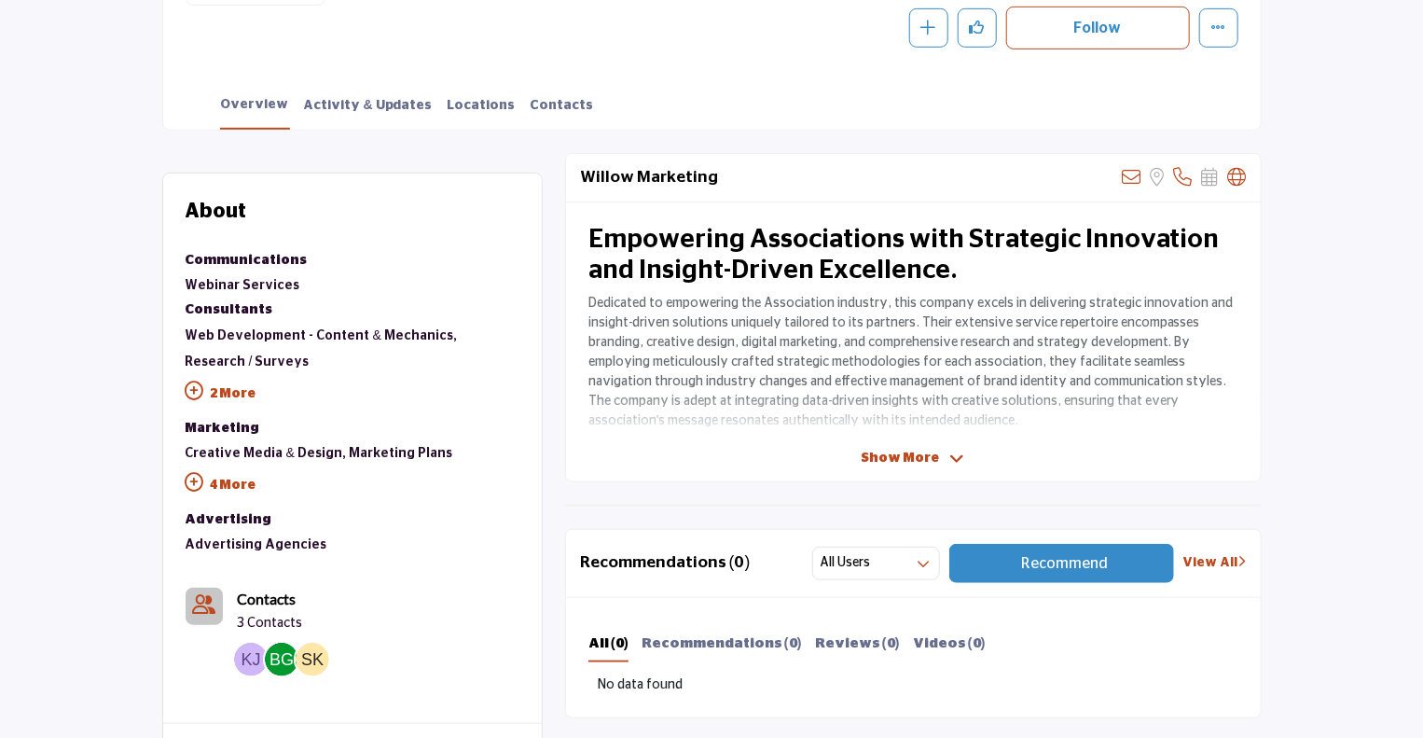
scroll to position [559, 0]
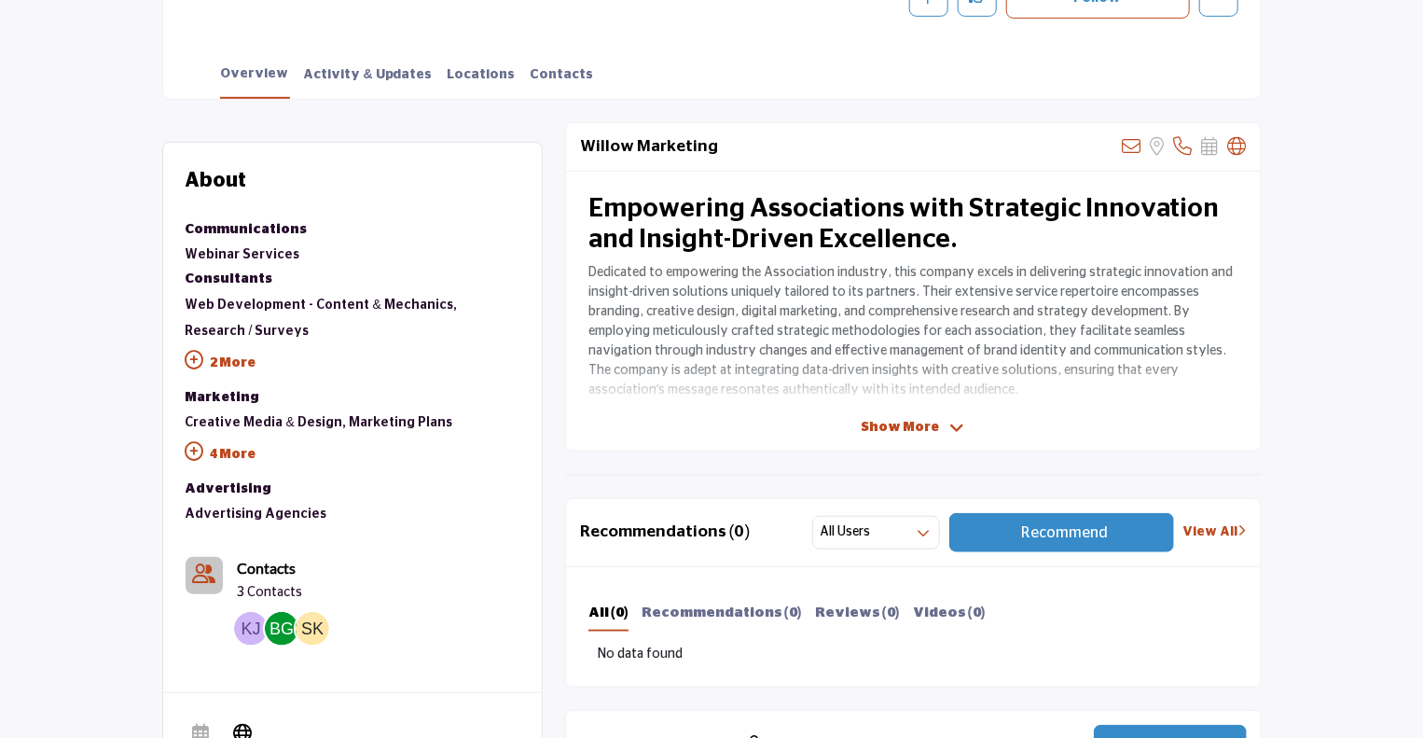
click at [849, 424] on div "Show More" at bounding box center [913, 428] width 695 height 20
click at [927, 431] on span "Show More" at bounding box center [901, 428] width 78 height 20
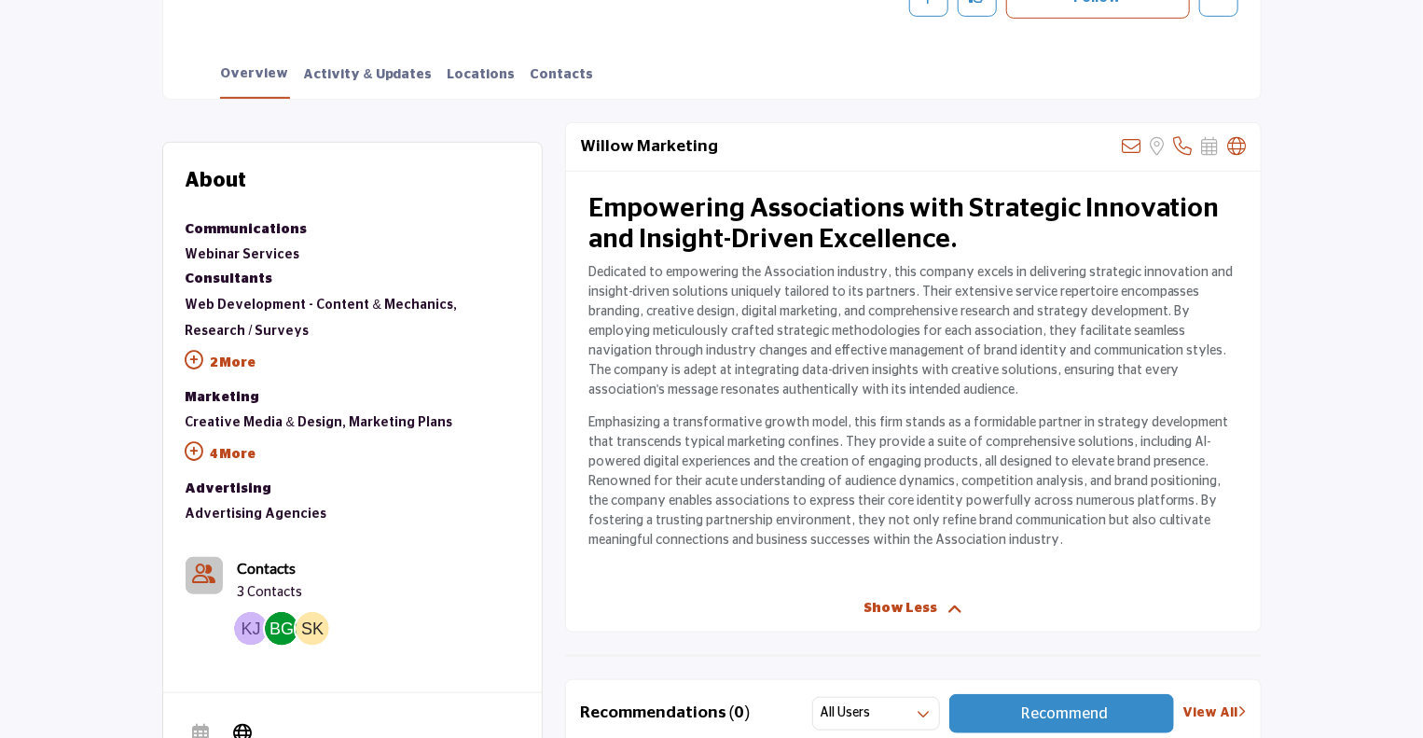
scroll to position [186, 0]
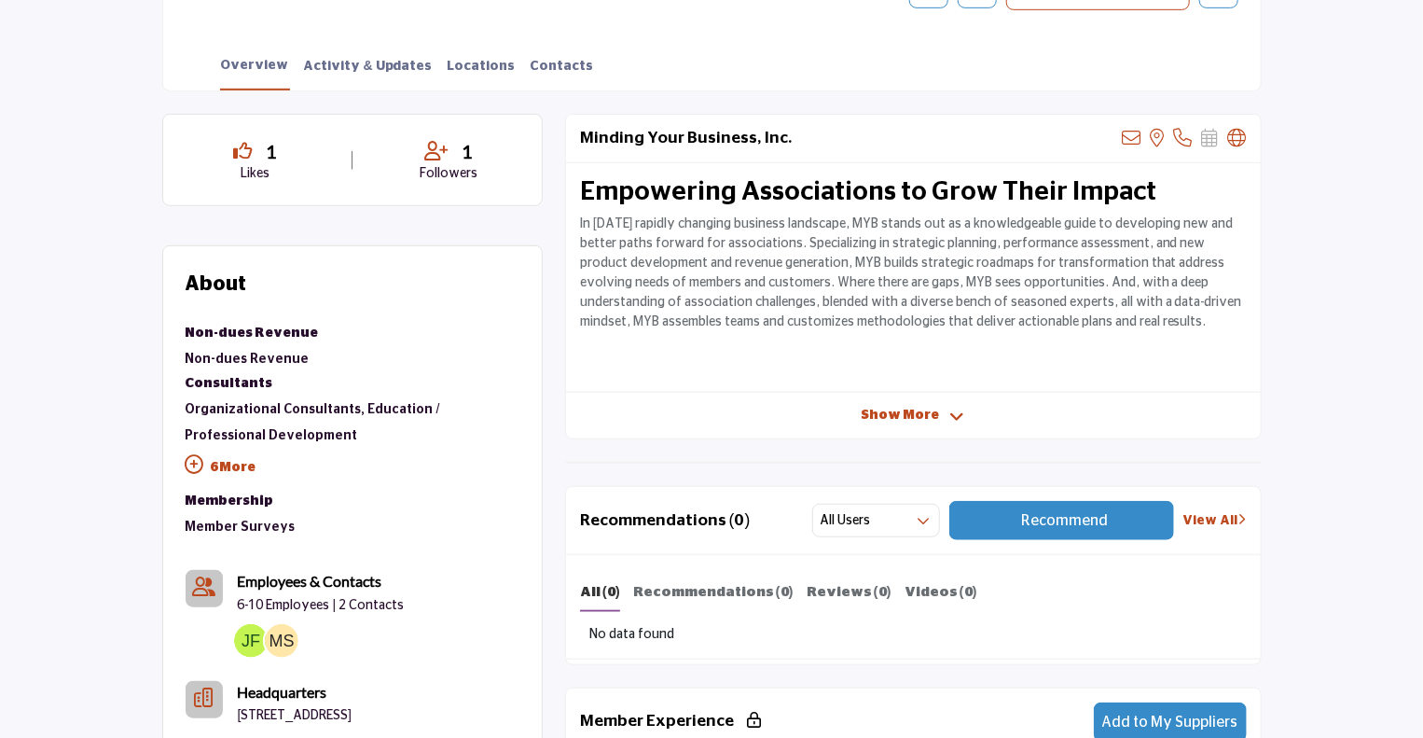
scroll to position [653, 0]
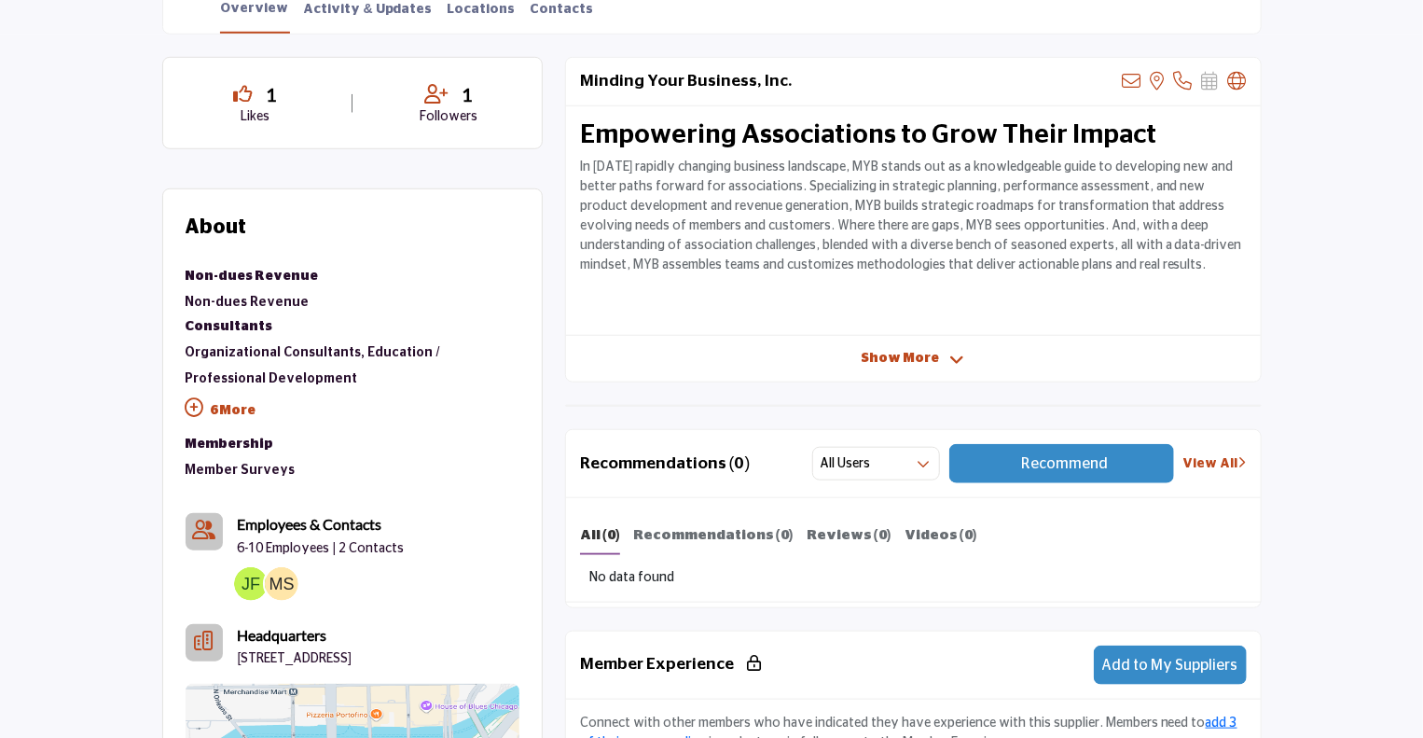
click at [224, 410] on p "6 More" at bounding box center [353, 413] width 334 height 42
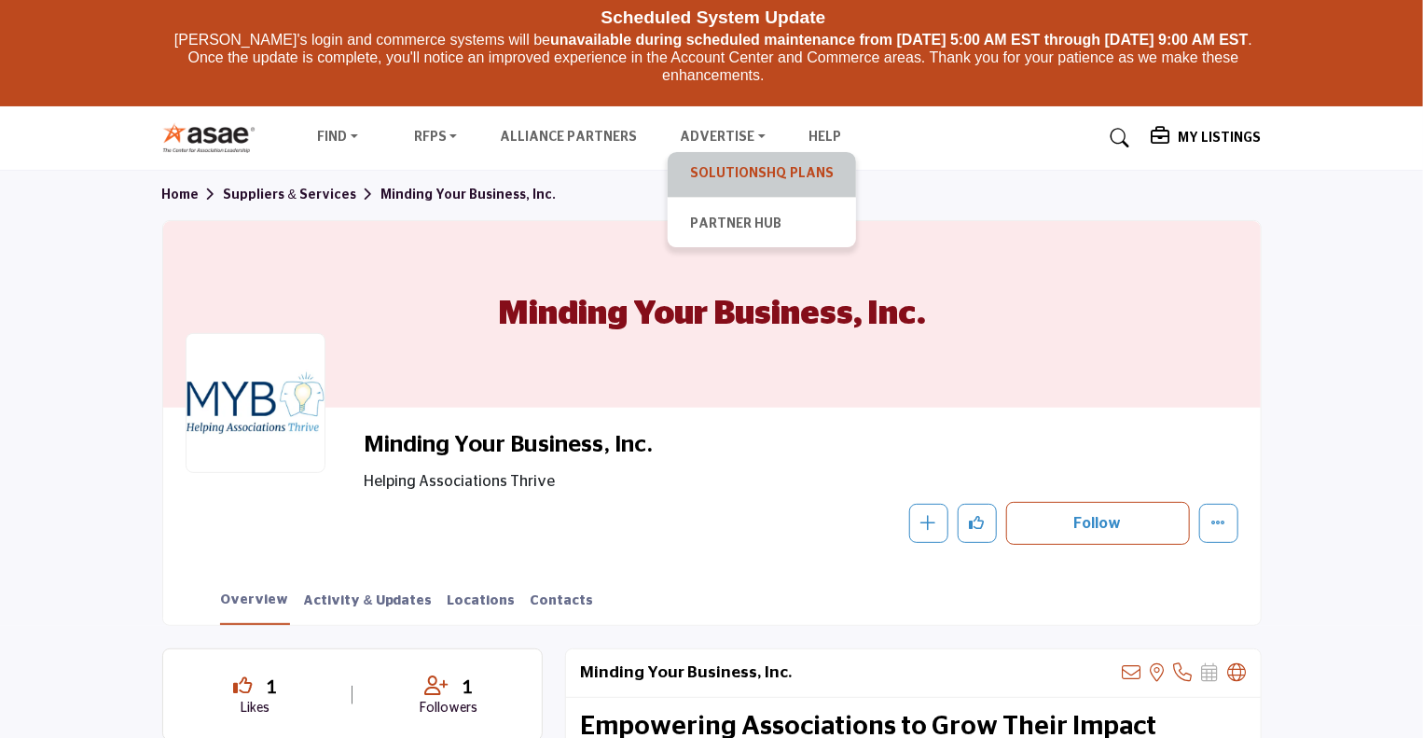
scroll to position [93, 0]
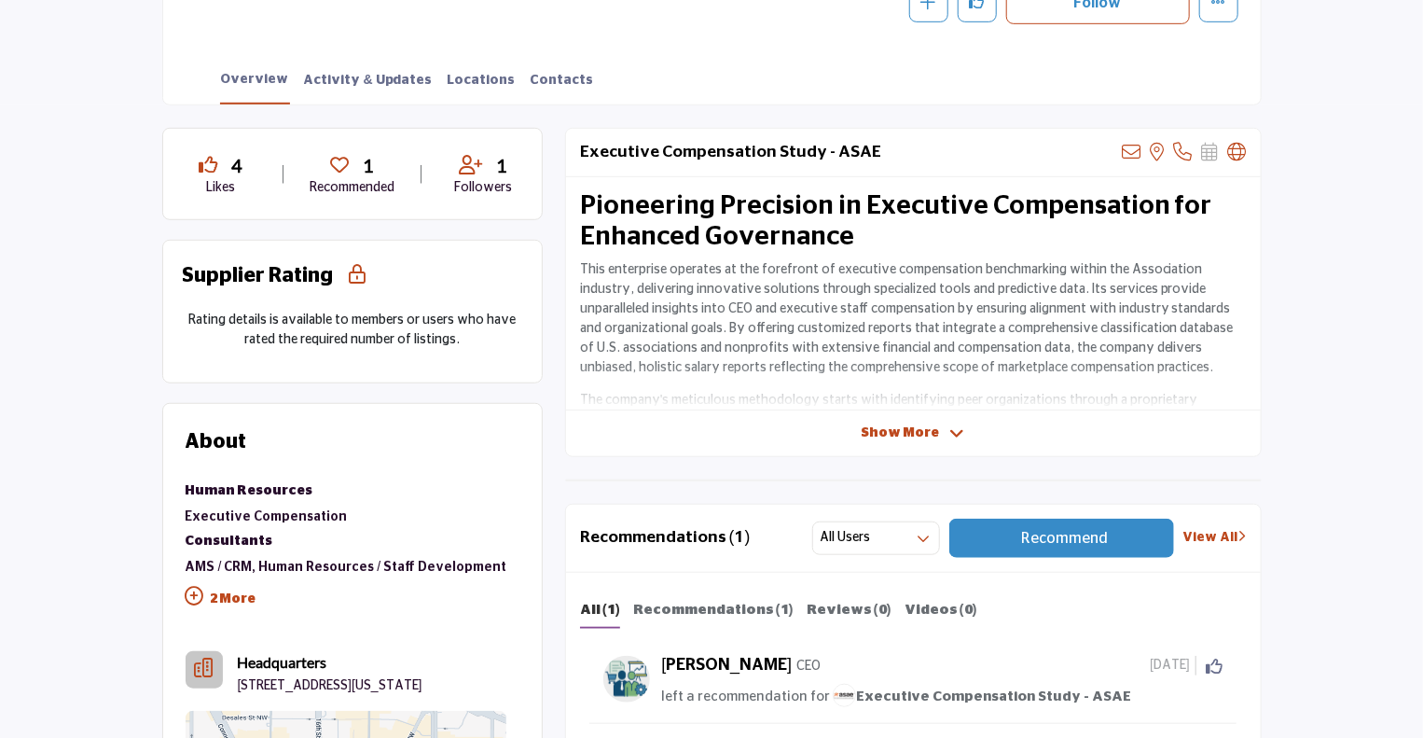
drag, startPoint x: 237, startPoint y: 598, endPoint x: 297, endPoint y: 590, distance: 60.1
click at [237, 598] on p "2 More" at bounding box center [347, 601] width 322 height 42
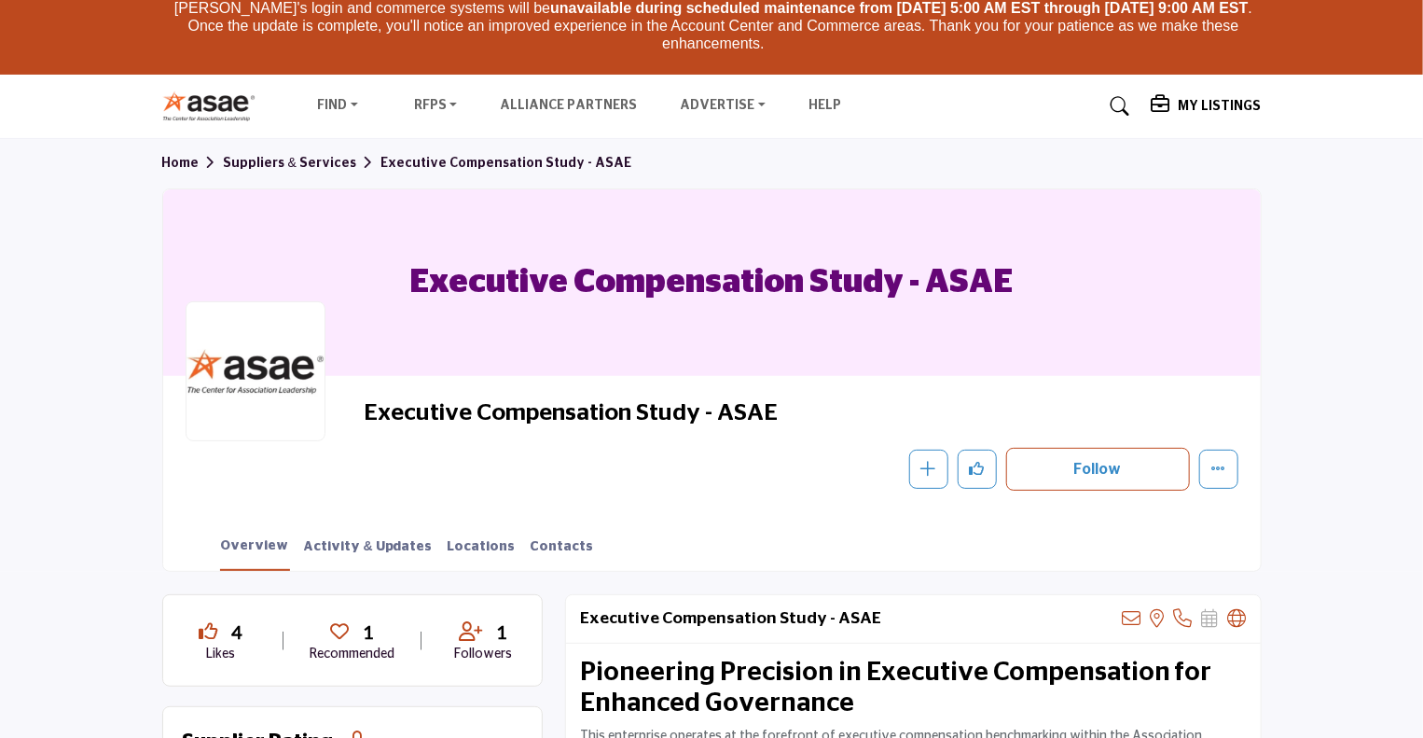
scroll to position [93, 0]
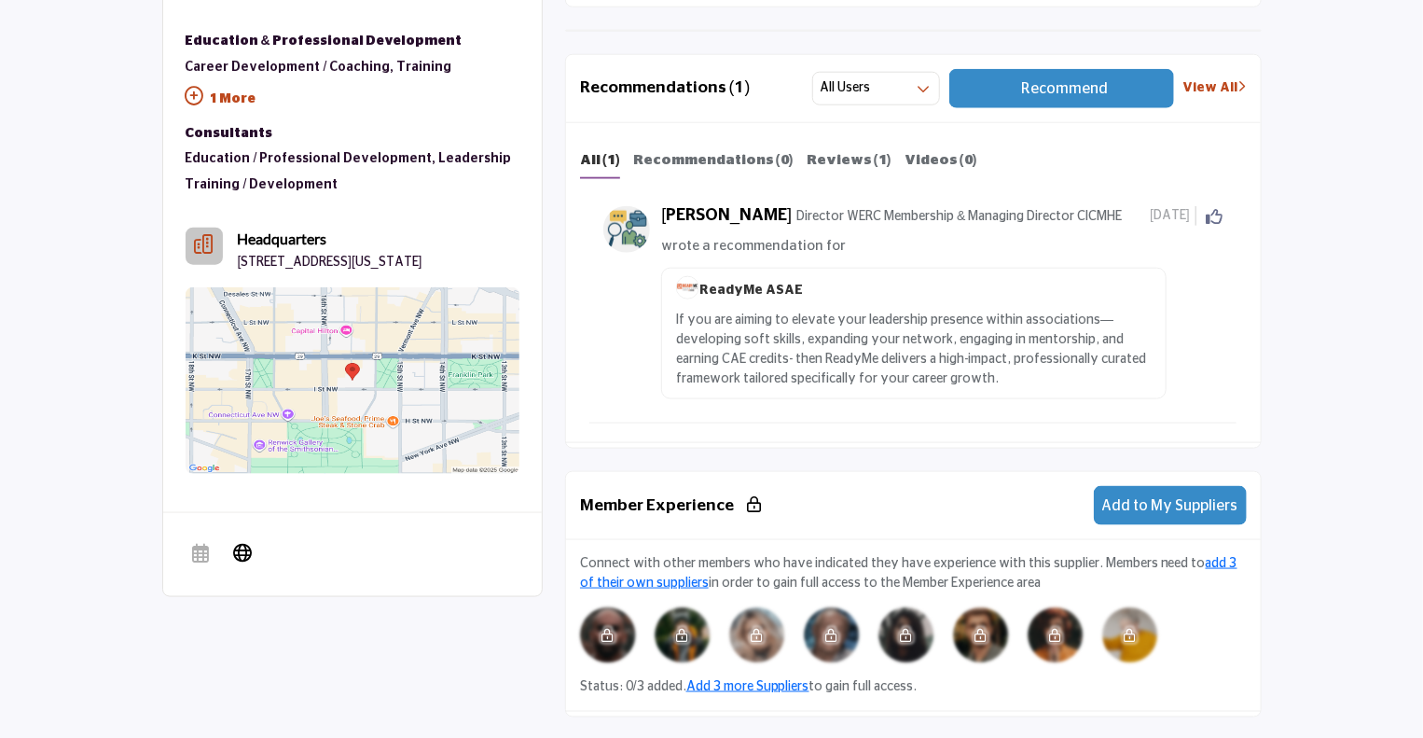
scroll to position [1026, 0]
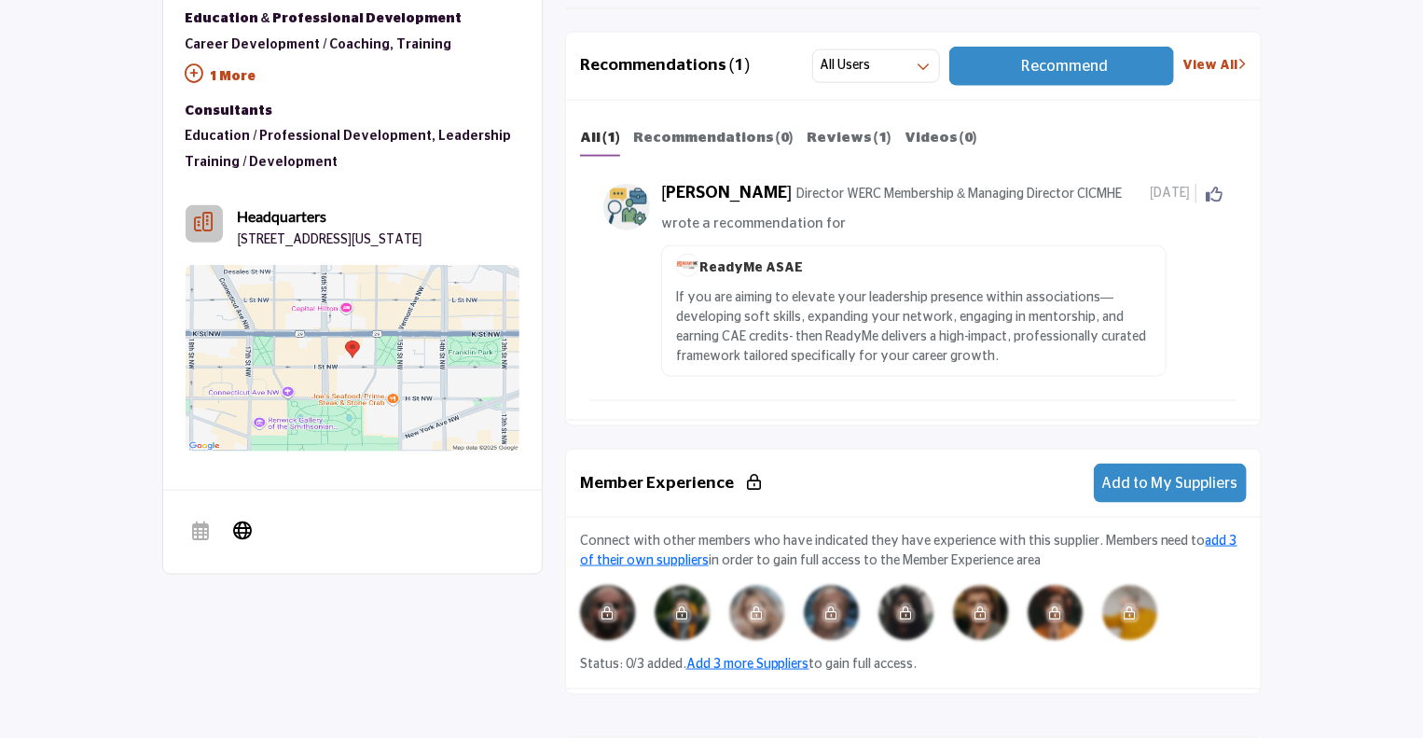
click at [223, 71] on p "1 More" at bounding box center [353, 79] width 334 height 42
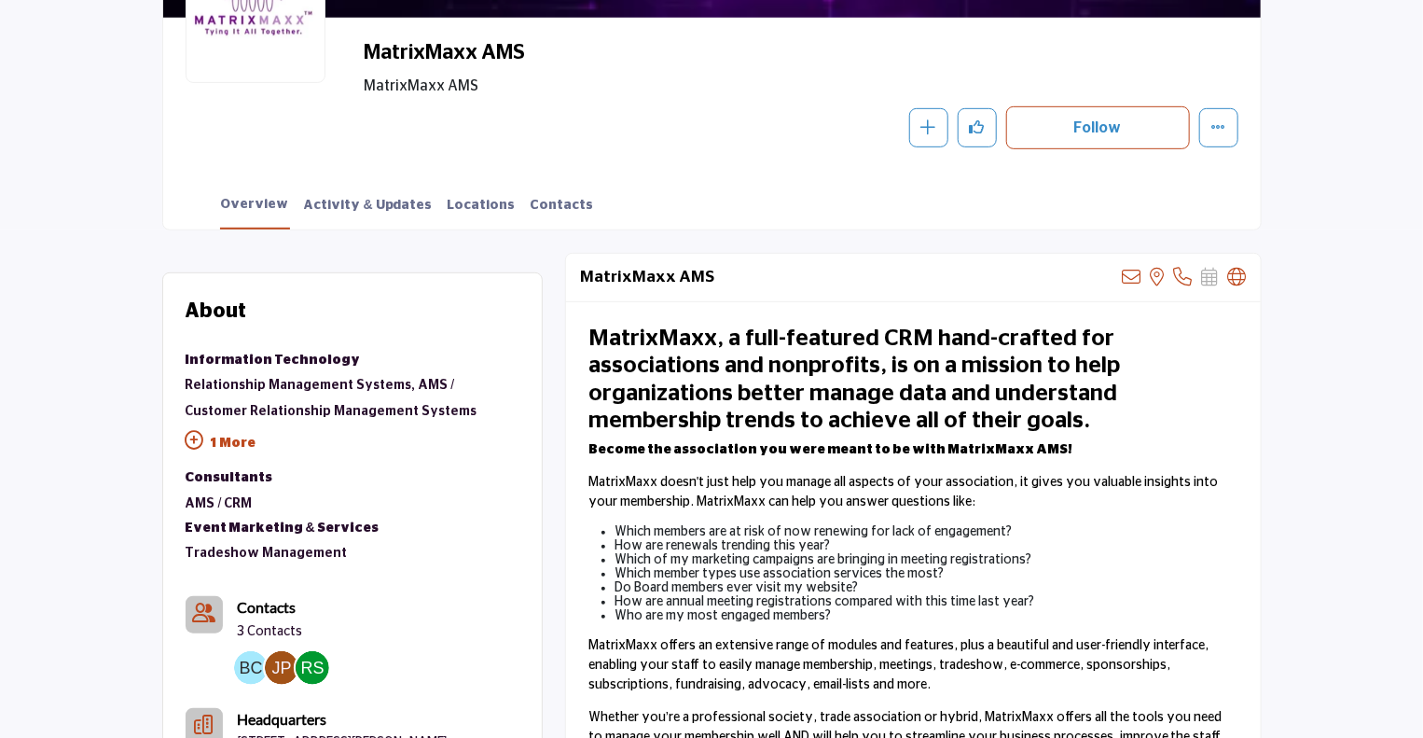
scroll to position [329, 0]
